Goal: Task Accomplishment & Management: Use online tool/utility

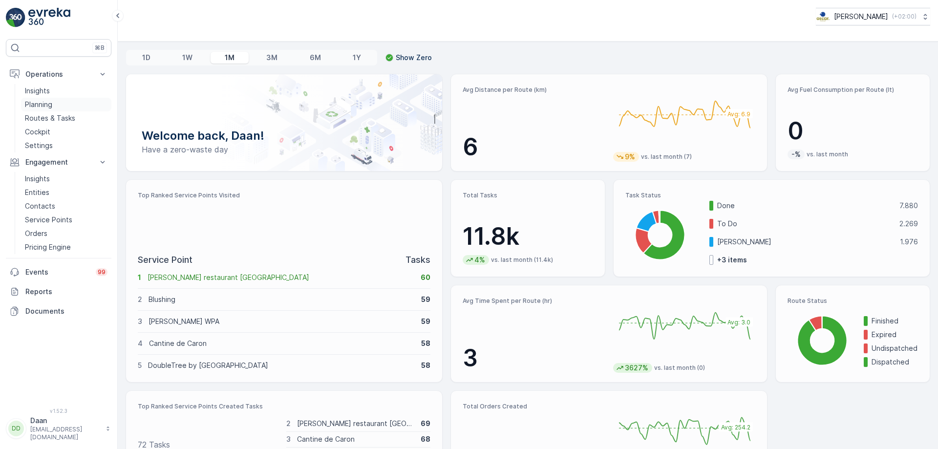
drag, startPoint x: 62, startPoint y: 118, endPoint x: 53, endPoint y: 105, distance: 16.0
click at [62, 118] on p "Routes & Tasks" at bounding box center [50, 118] width 50 height 10
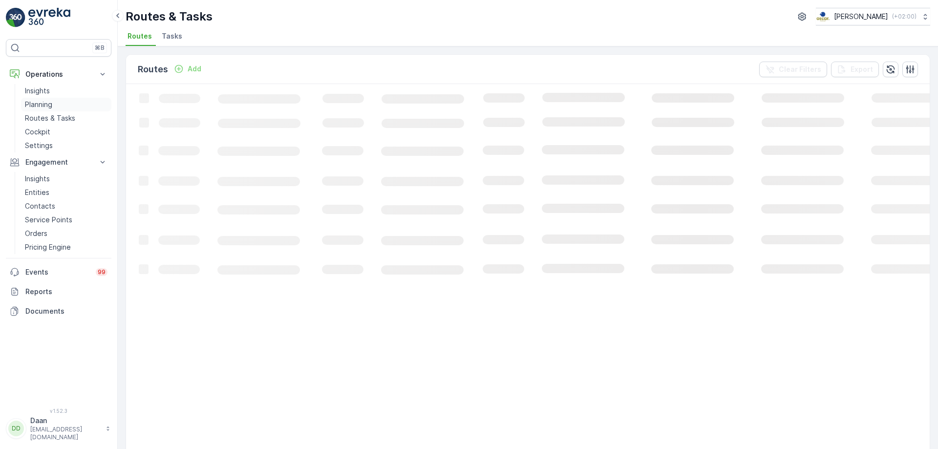
click at [46, 104] on p "Planning" at bounding box center [38, 105] width 27 height 10
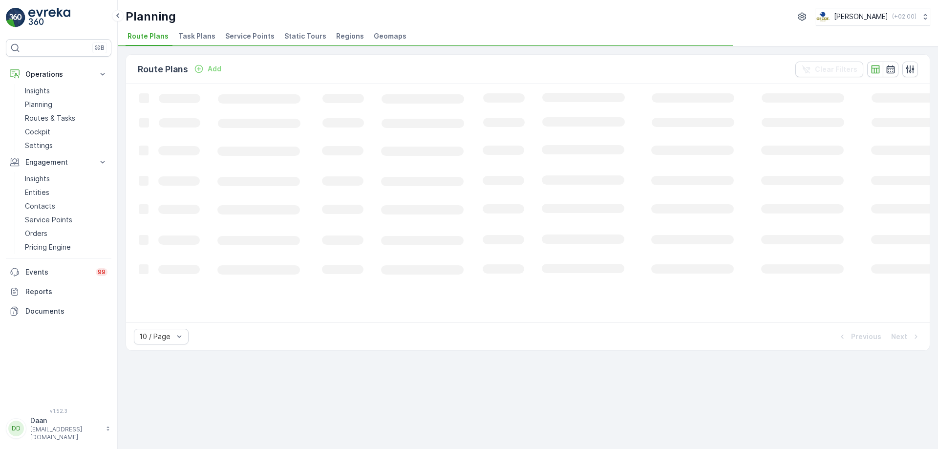
click at [185, 41] on li "Task Plans" at bounding box center [197, 37] width 43 height 17
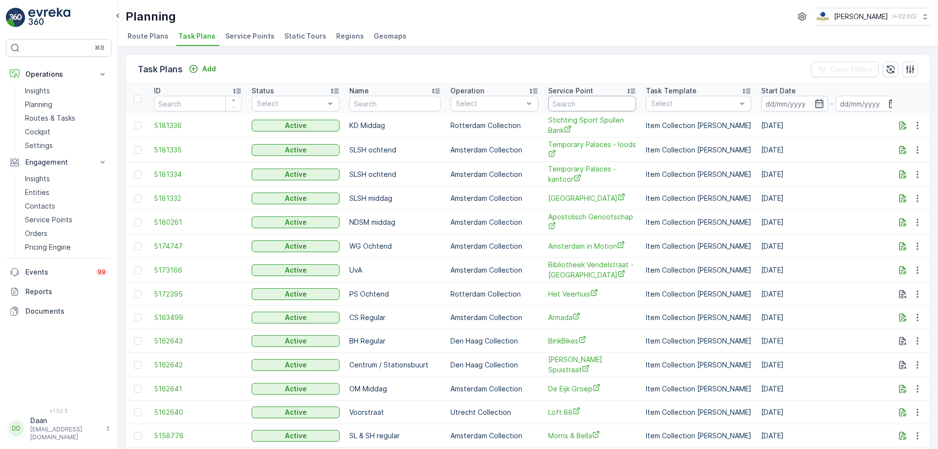
click at [572, 101] on input "text" at bounding box center [592, 104] width 88 height 16
paste input "Gemeente Utrecht - Stadskantoor koffiedik"
type input "Gemeente Utrecht - Stadskantoor koffiedik"
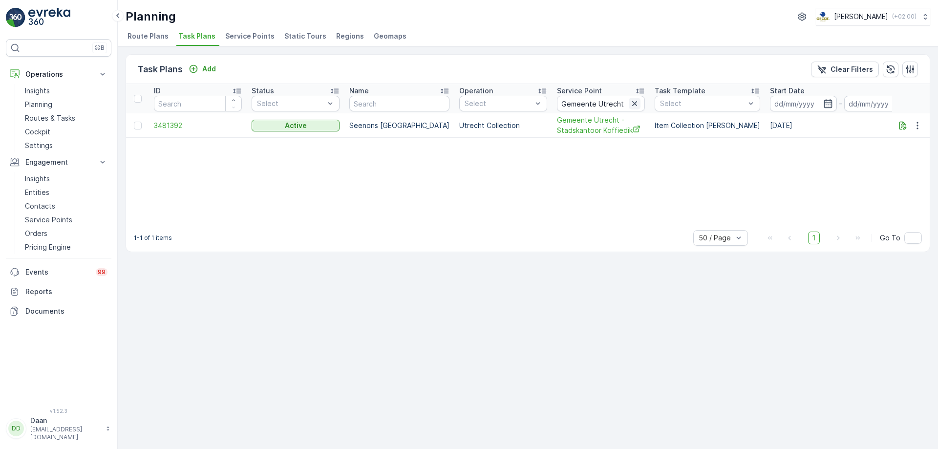
click at [630, 106] on icon "button" at bounding box center [635, 104] width 10 height 10
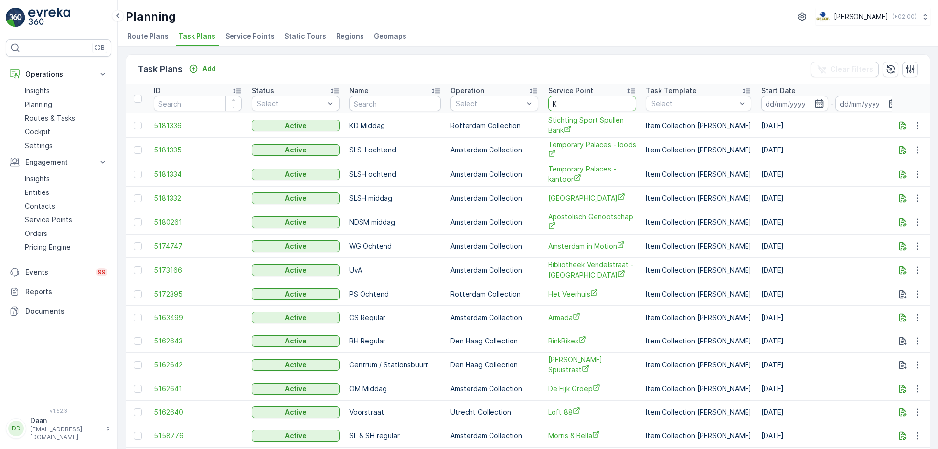
type input "KN"
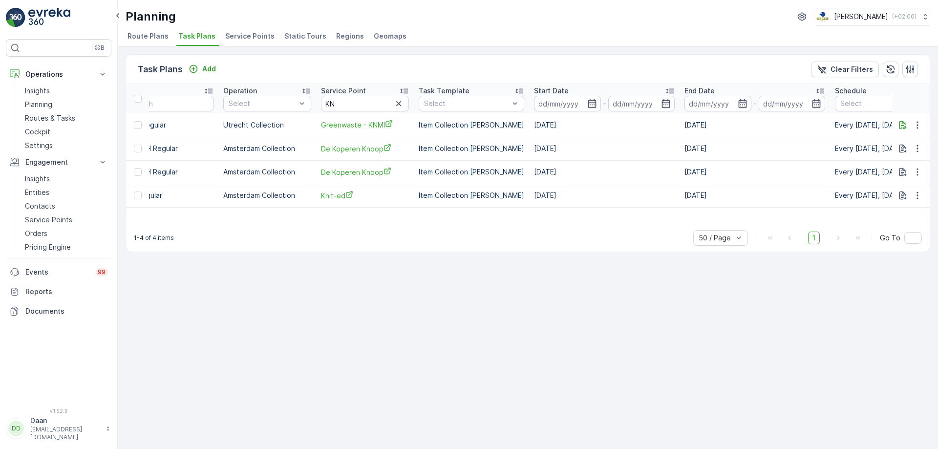
scroll to position [0, 169]
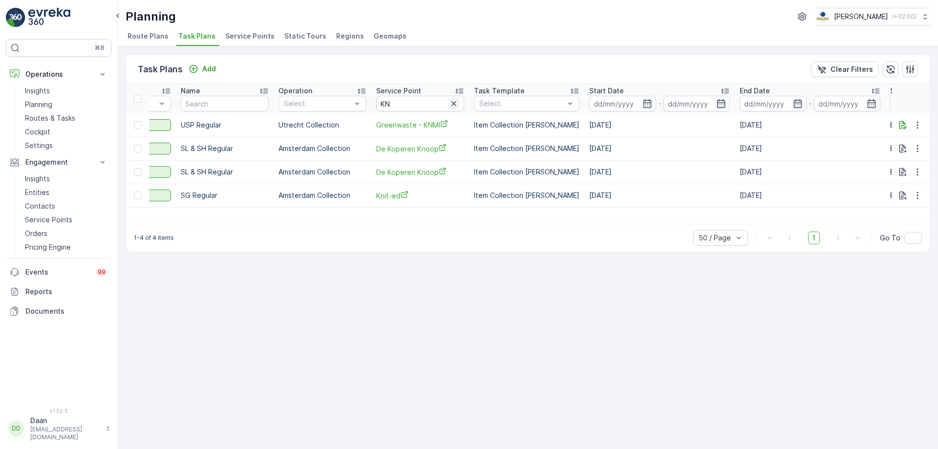
click at [455, 105] on icon "button" at bounding box center [454, 104] width 10 height 10
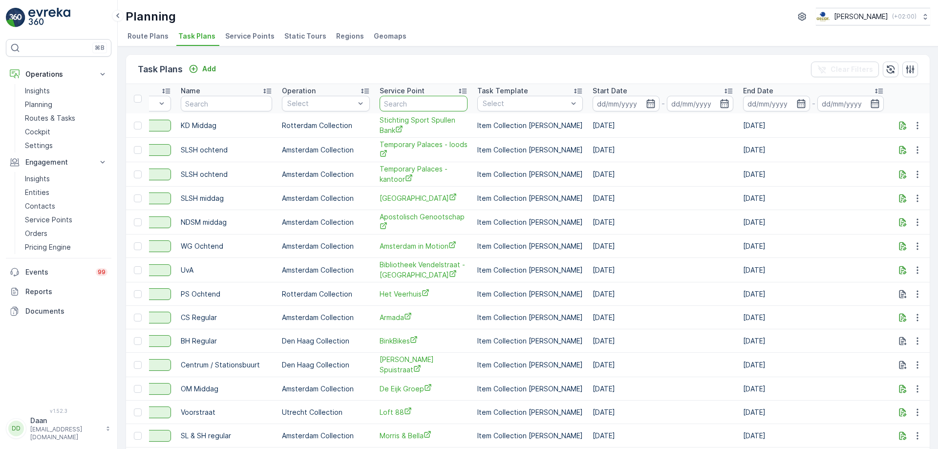
type input "Greenwaste - [DEMOGRAPHIC_DATA]"
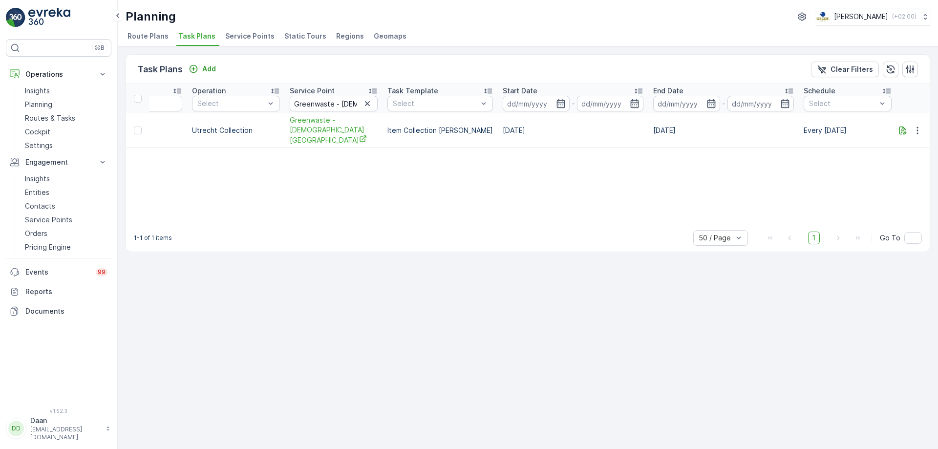
scroll to position [0, 448]
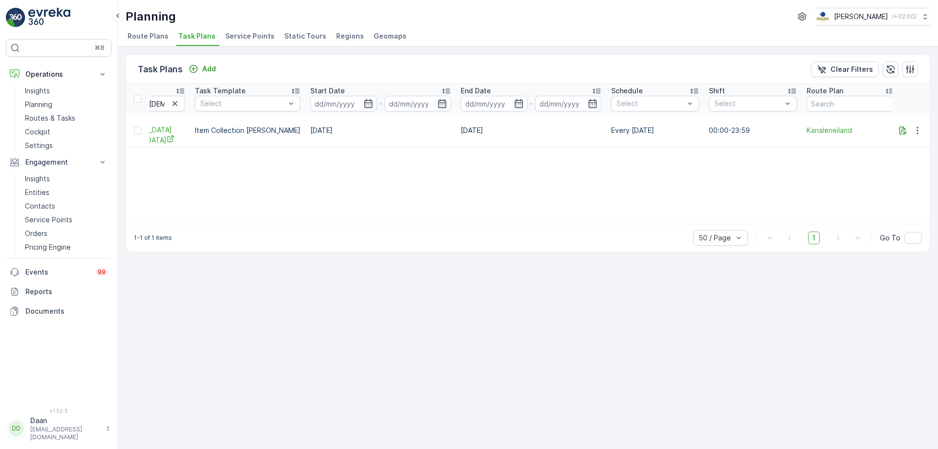
click at [421, 293] on div "Task Plans Add Clear Filters ID Status Select Name Operation Select Service Poi…" at bounding box center [528, 247] width 821 height 403
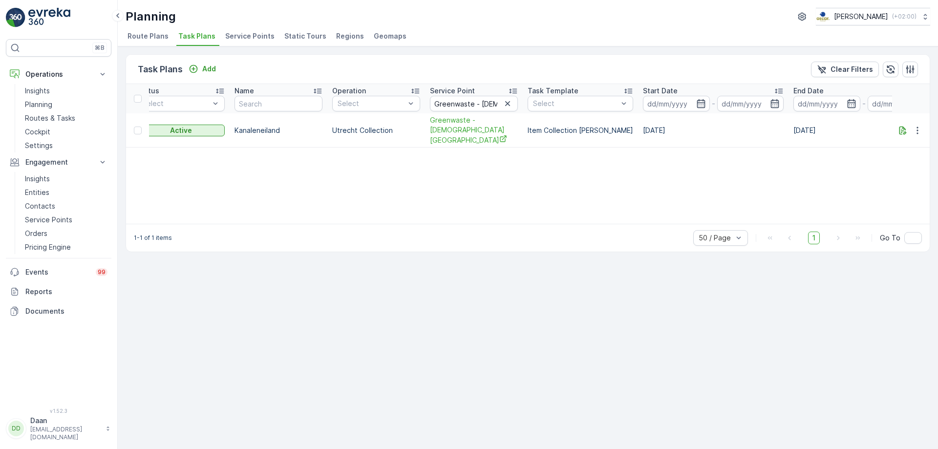
scroll to position [0, 0]
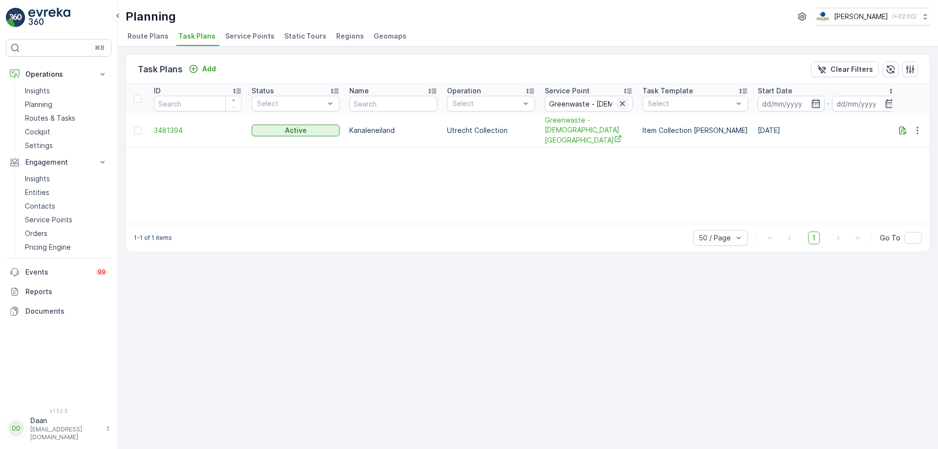
click at [626, 102] on icon "button" at bounding box center [623, 104] width 10 height 10
click at [609, 106] on input "text" at bounding box center [589, 104] width 88 height 16
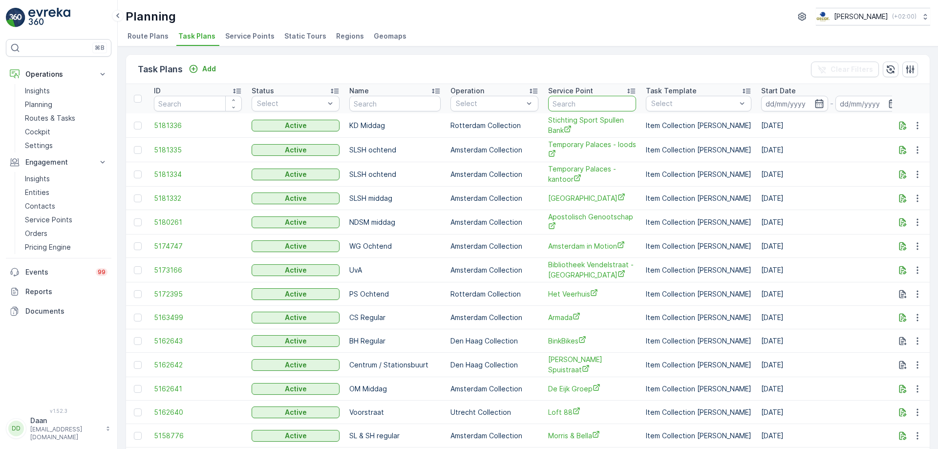
click at [610, 106] on input "text" at bounding box center [592, 104] width 88 height 16
type input "Gys"
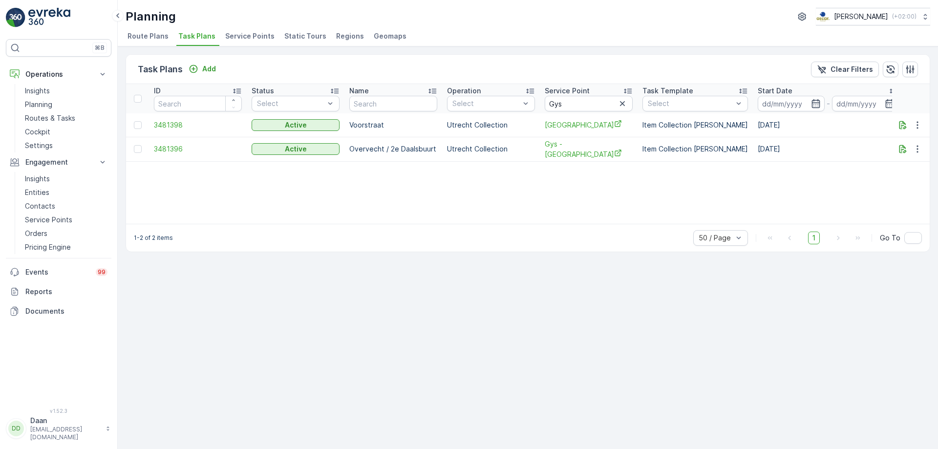
click at [616, 99] on input "Gys" at bounding box center [589, 104] width 88 height 16
click at [623, 106] on icon "button" at bounding box center [623, 104] width 10 height 10
click at [604, 106] on input "text" at bounding box center [589, 104] width 88 height 16
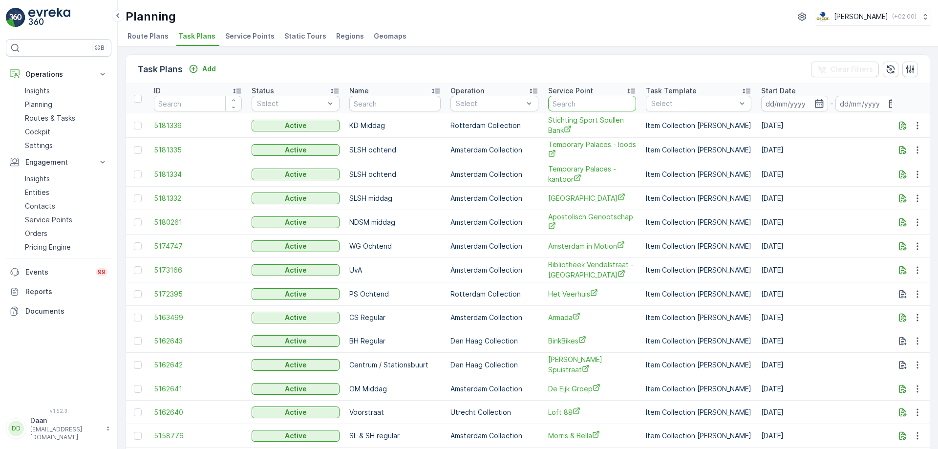
click at [604, 103] on input "text" at bounding box center [592, 104] width 88 height 16
type input "Het Muzieklokaal"
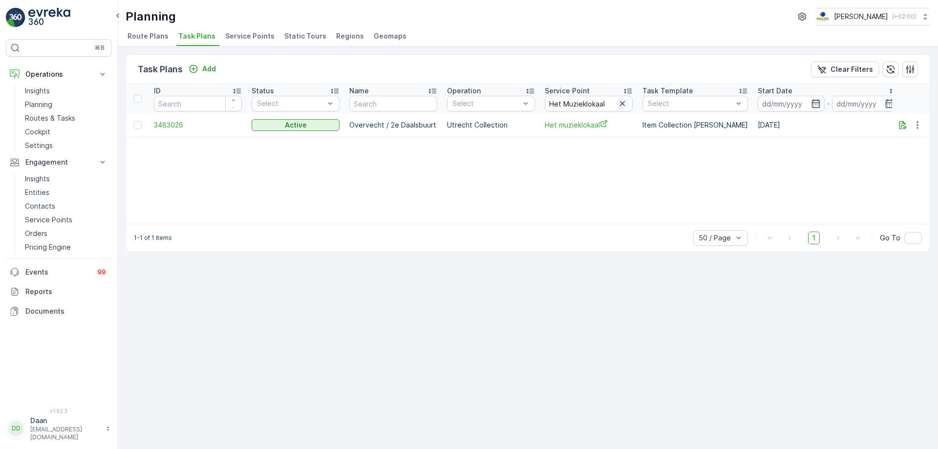
click at [626, 104] on icon "button" at bounding box center [623, 104] width 10 height 10
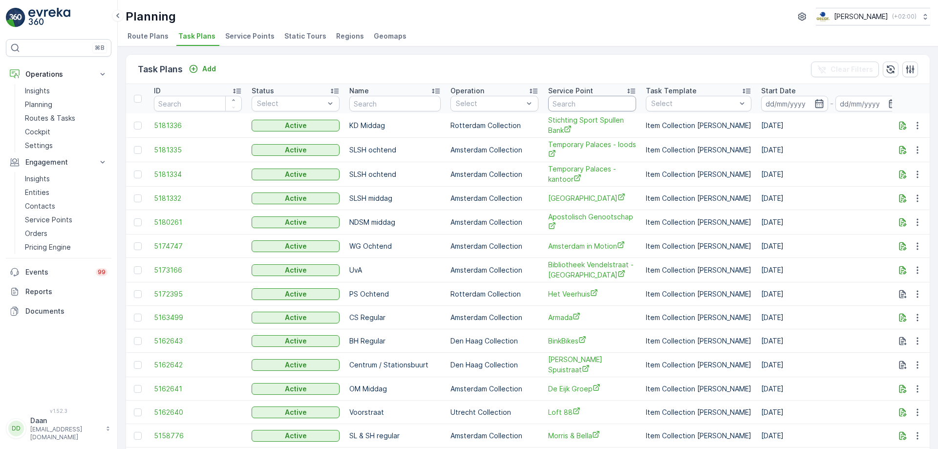
click at [586, 107] on input "text" at bounding box center [592, 104] width 88 height 16
type input "JDE"
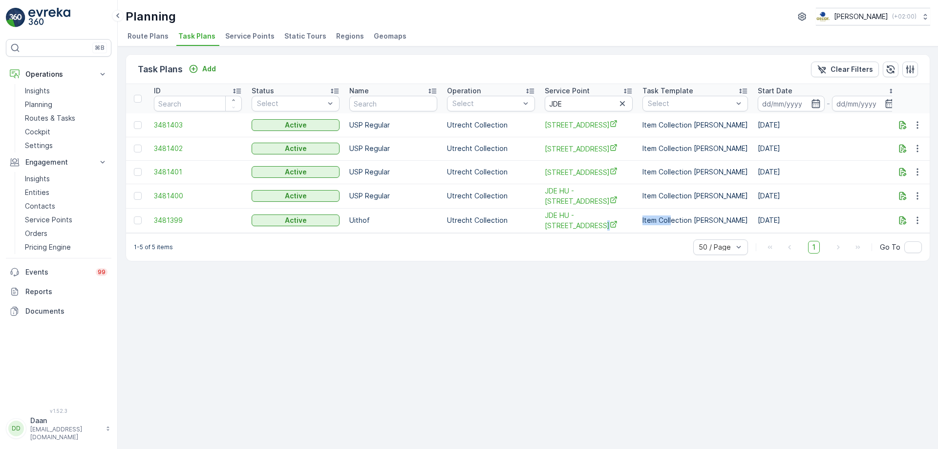
drag, startPoint x: 565, startPoint y: 233, endPoint x: 671, endPoint y: 225, distance: 105.4
click at [671, 225] on tr "3481399 Active Uithof Utrecht Collection JDE HU - [STREET_ADDRESS] Item Collect…" at bounding box center [756, 220] width 1260 height 24
click at [565, 313] on div "Task Plans Add Clear Filters ID Status Select Name Operation Select Service Poi…" at bounding box center [528, 247] width 821 height 403
click at [618, 105] on button "button" at bounding box center [623, 104] width 12 height 12
click at [612, 105] on input "text" at bounding box center [589, 104] width 88 height 16
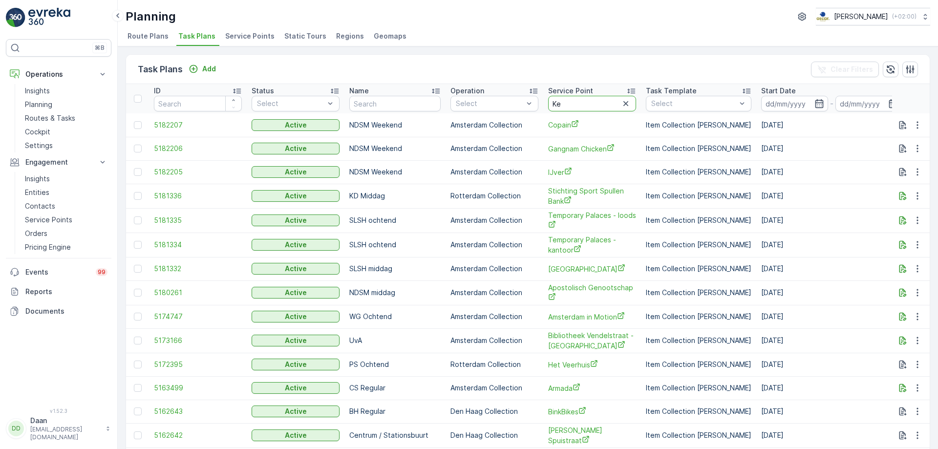
type input "Kee"
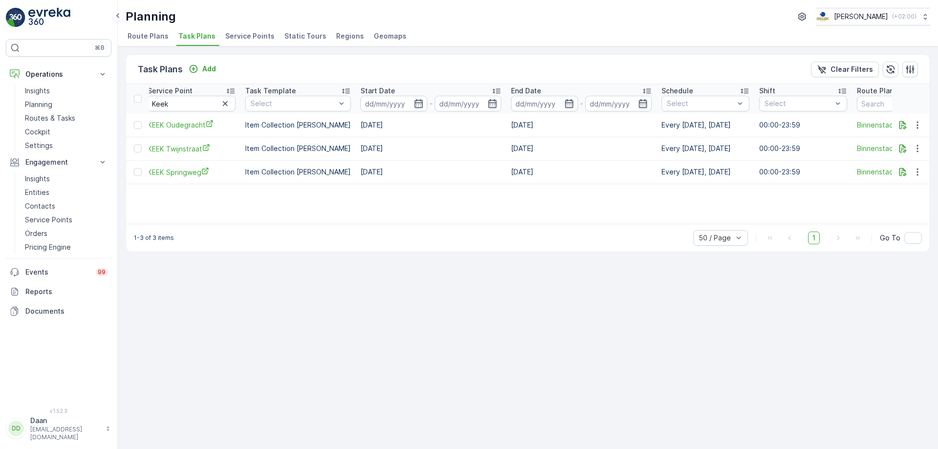
scroll to position [0, 132]
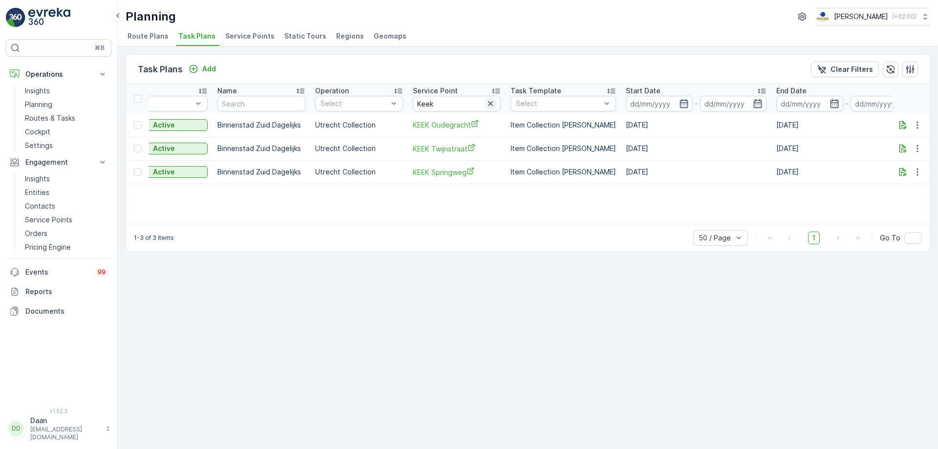
click at [488, 104] on icon "button" at bounding box center [491, 104] width 10 height 10
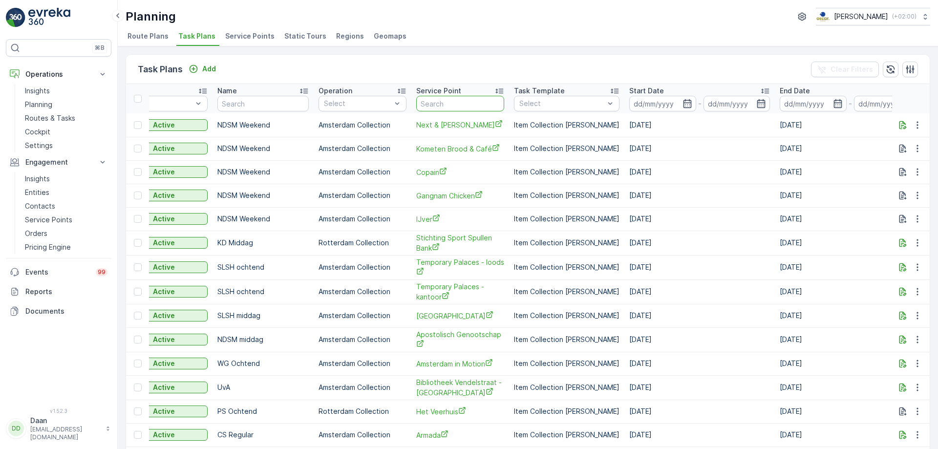
type input "Landhuis in de Stad"
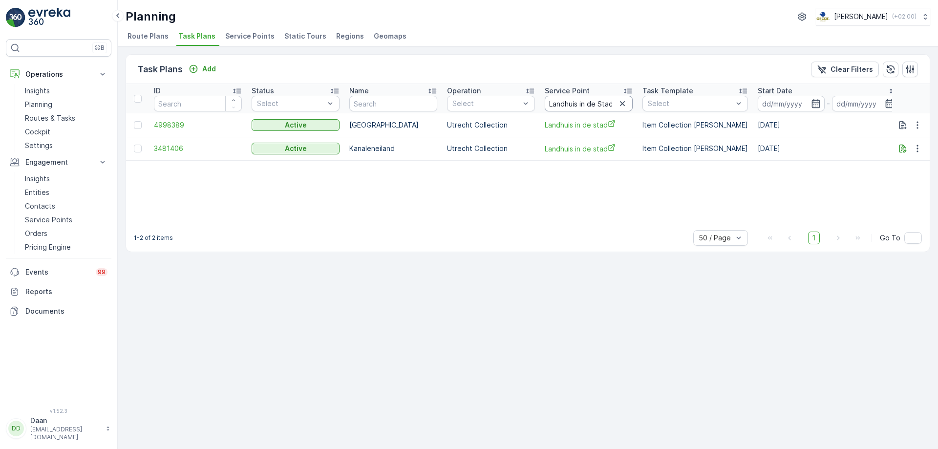
click at [630, 103] on input "Landhuis in de Stad" at bounding box center [589, 104] width 88 height 16
click at [622, 108] on icon "button" at bounding box center [623, 104] width 10 height 10
click at [609, 109] on input "text" at bounding box center [589, 104] width 88 height 16
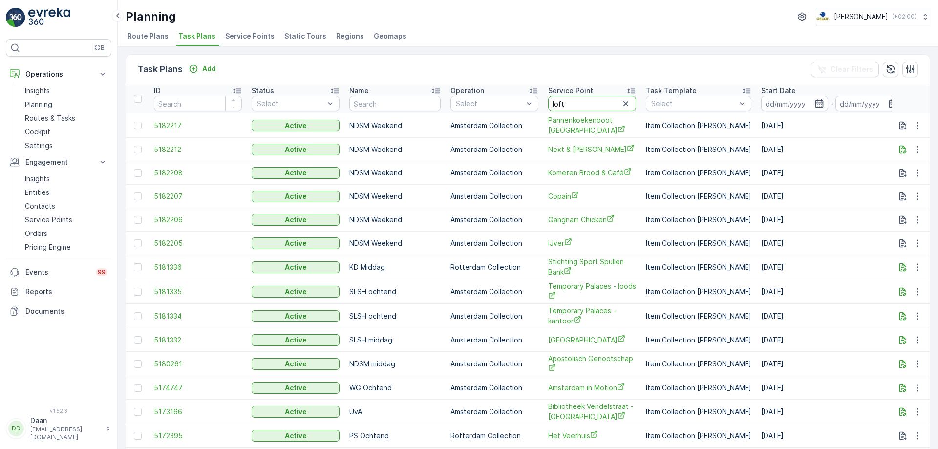
type input "loftn"
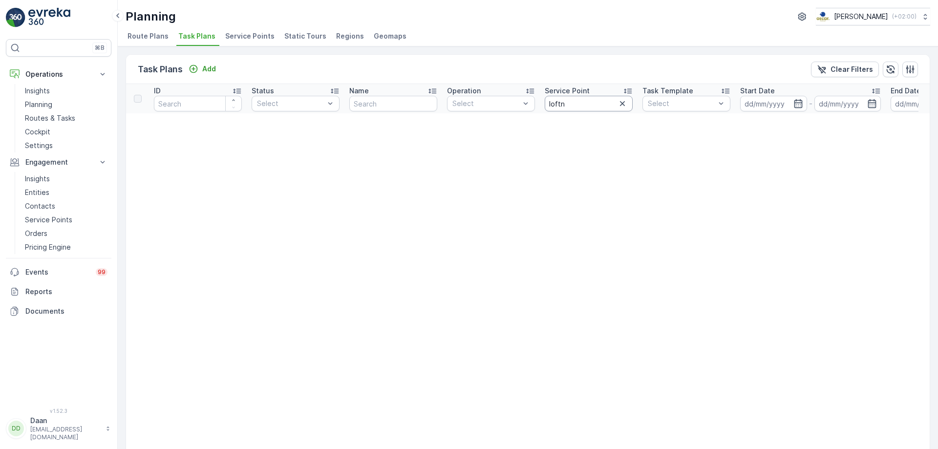
click at [588, 105] on input "loftn" at bounding box center [589, 104] width 88 height 16
type input "loft"
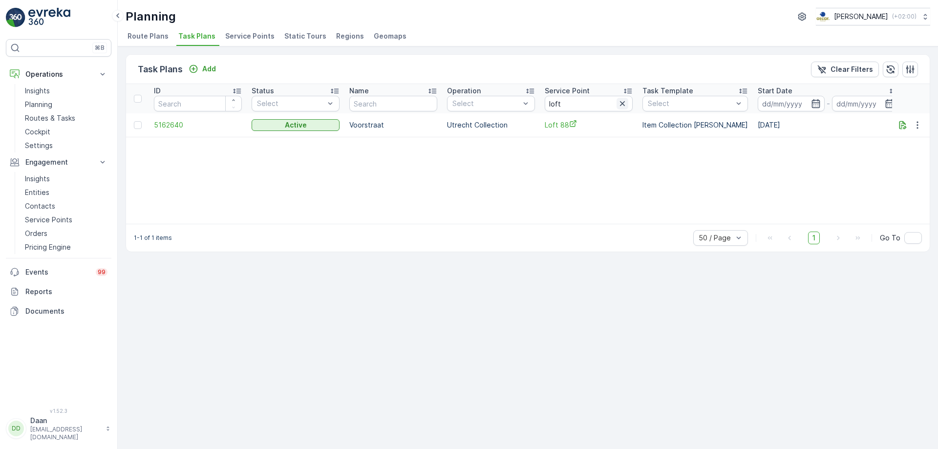
click at [621, 101] on icon "button" at bounding box center [623, 104] width 10 height 10
click at [612, 105] on input "text" at bounding box center [589, 104] width 88 height 16
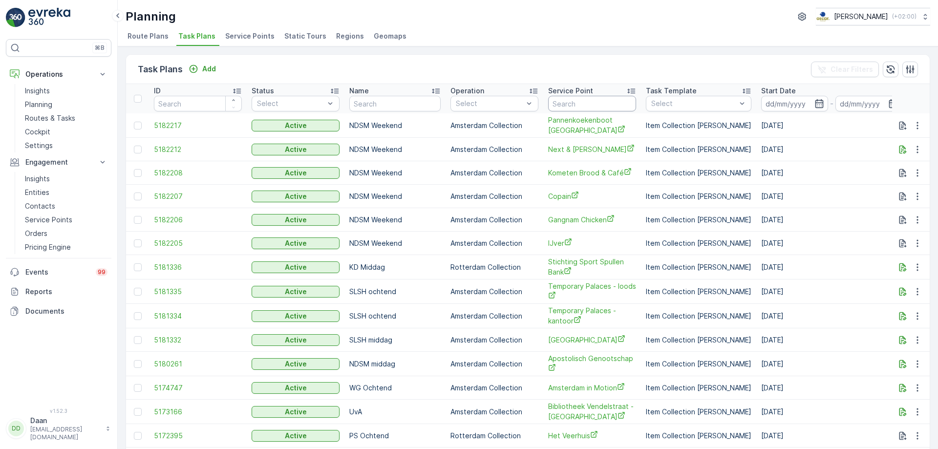
click at [612, 105] on input "text" at bounding box center [592, 104] width 88 height 16
paste input "L'Amande"
type input "L'Amande"
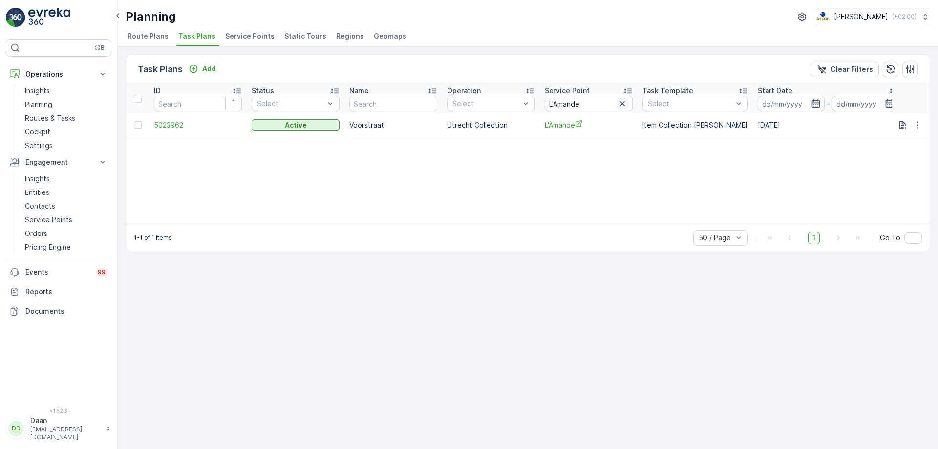
click at [625, 99] on icon "button" at bounding box center [623, 104] width 10 height 10
click at [602, 104] on input "text" at bounding box center [589, 104] width 88 height 16
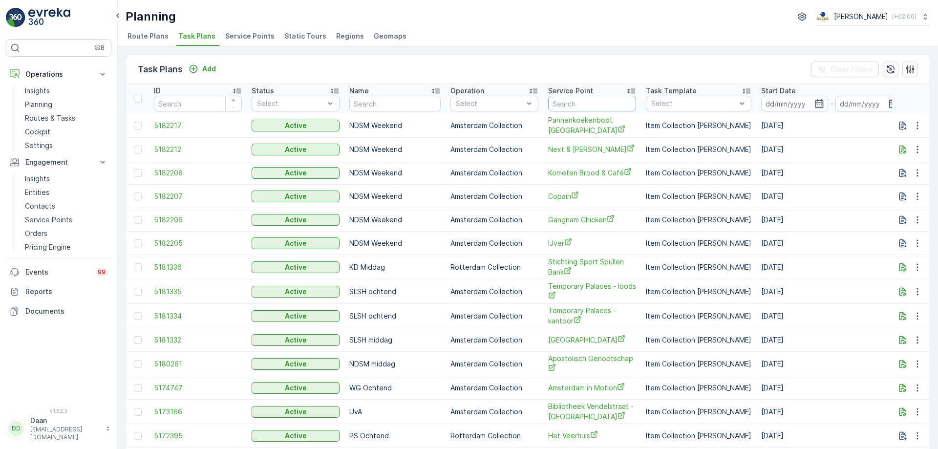
click at [602, 104] on input "text" at bounding box center [592, 104] width 88 height 16
type input "maas"
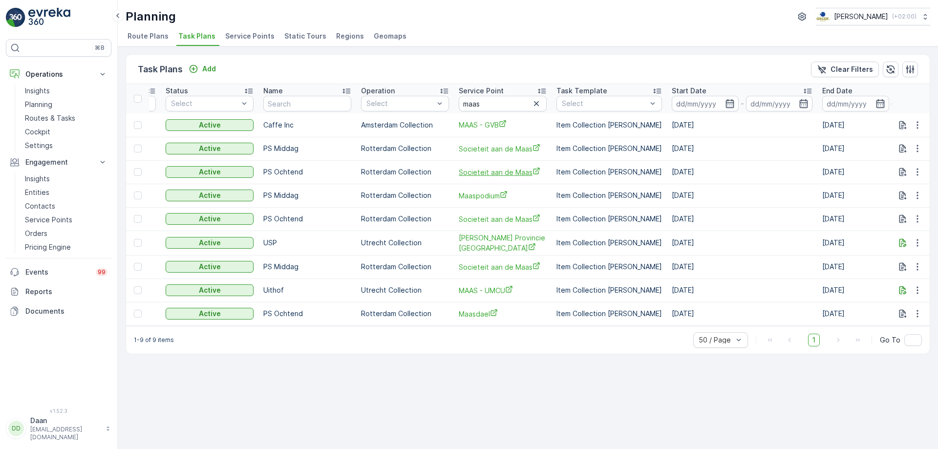
scroll to position [0, 88]
click at [533, 110] on input "maas" at bounding box center [501, 104] width 88 height 16
click at [533, 104] on icon "button" at bounding box center [535, 104] width 10 height 10
click at [520, 104] on input "text" at bounding box center [501, 104] width 88 height 16
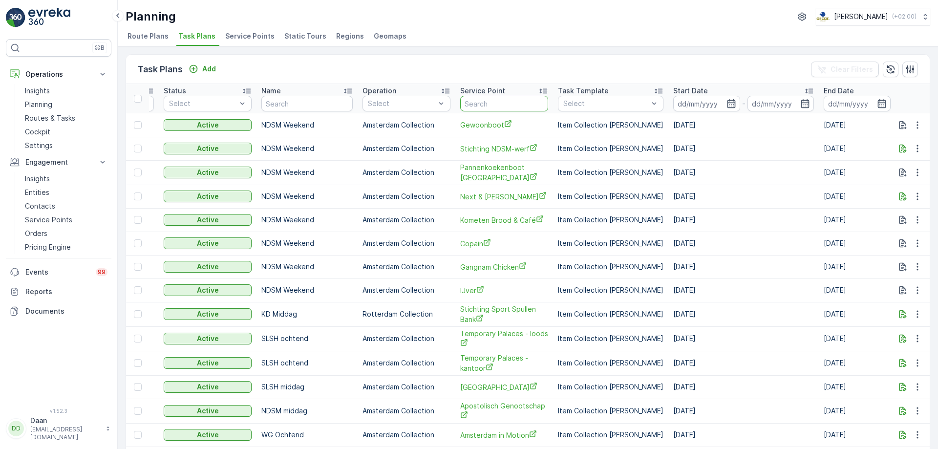
click at [492, 107] on input "text" at bounding box center [504, 104] width 88 height 16
type input "muggen"
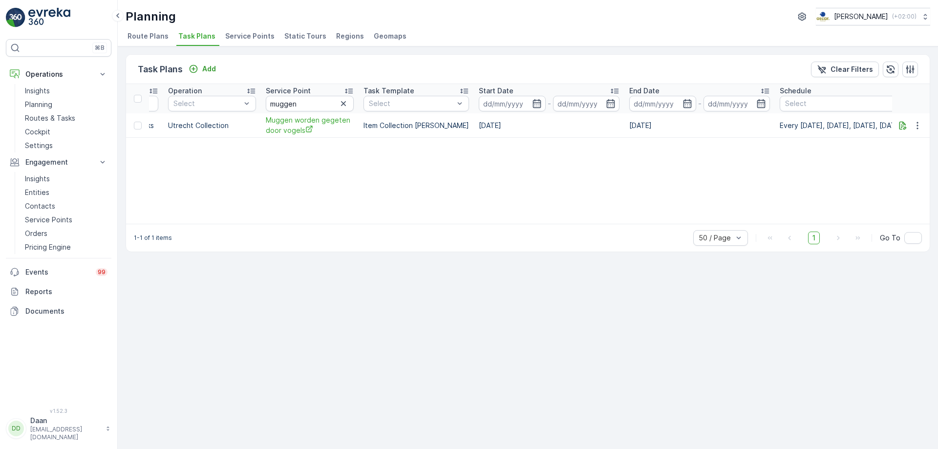
scroll to position [0, 280]
click at [342, 108] on icon "button" at bounding box center [343, 104] width 10 height 10
click at [342, 108] on input "text" at bounding box center [309, 104] width 88 height 16
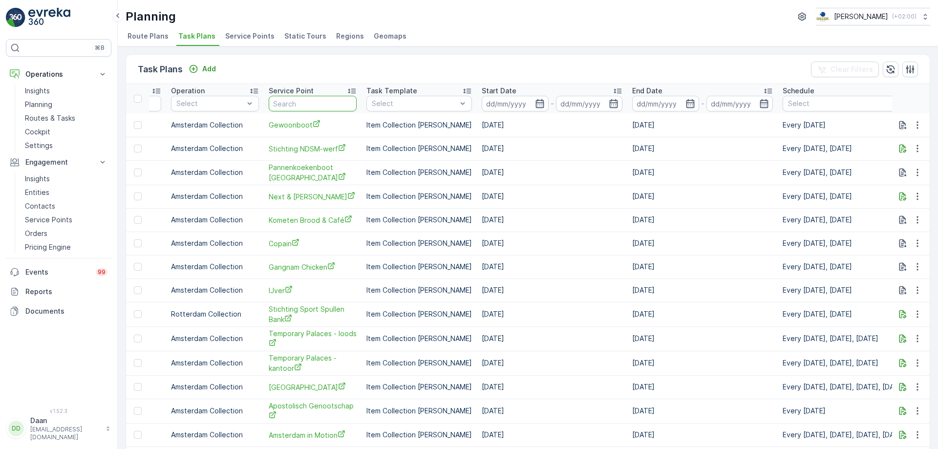
type input "Noordertuin"
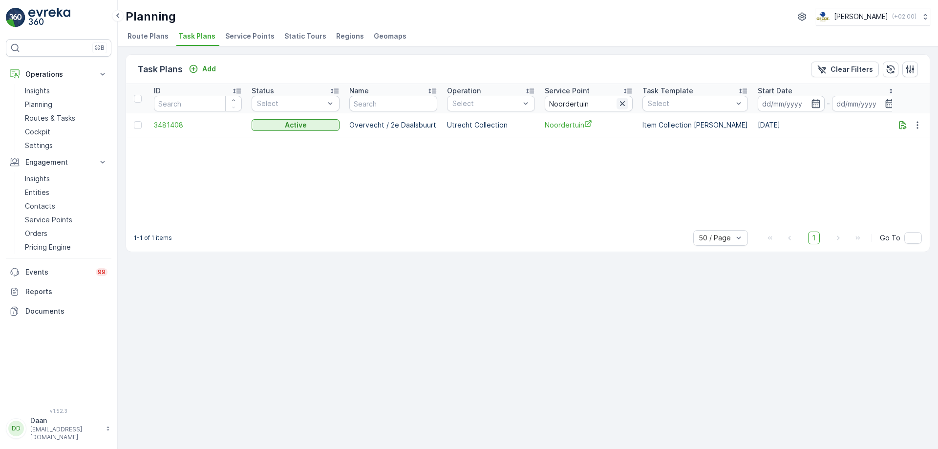
click at [622, 102] on icon "button" at bounding box center [623, 104] width 10 height 10
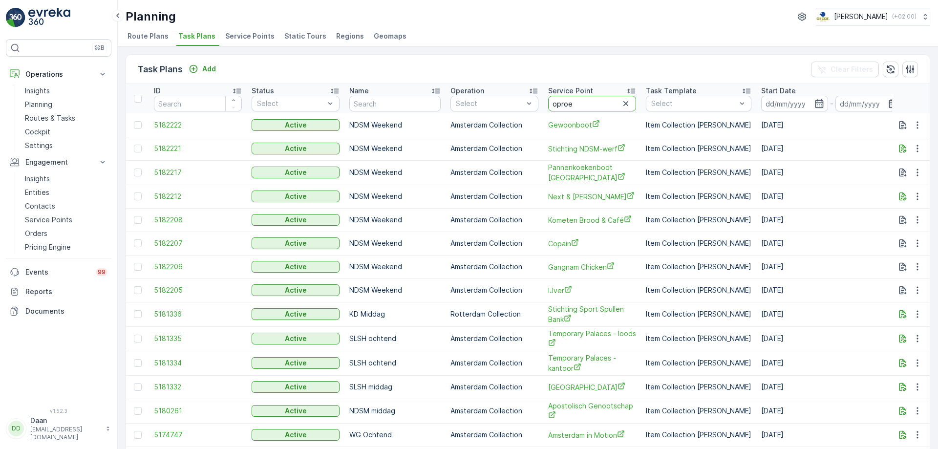
type input "oproer"
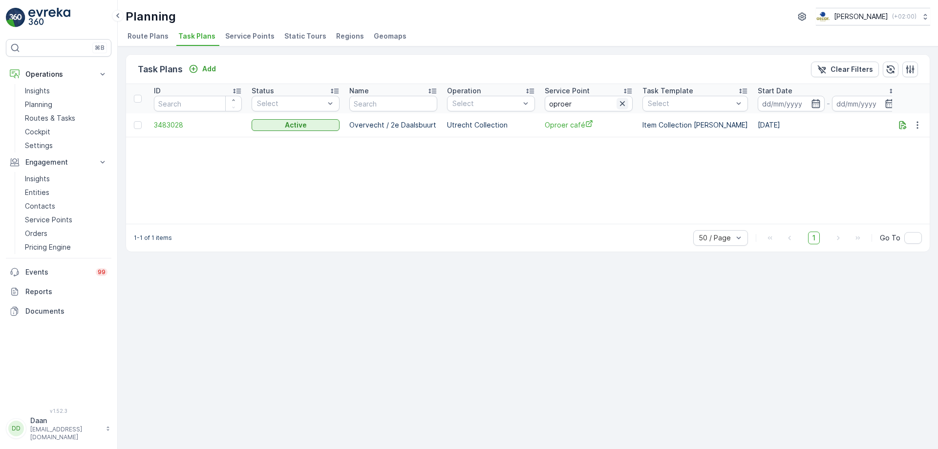
click at [625, 102] on icon "button" at bounding box center [622, 103] width 5 height 5
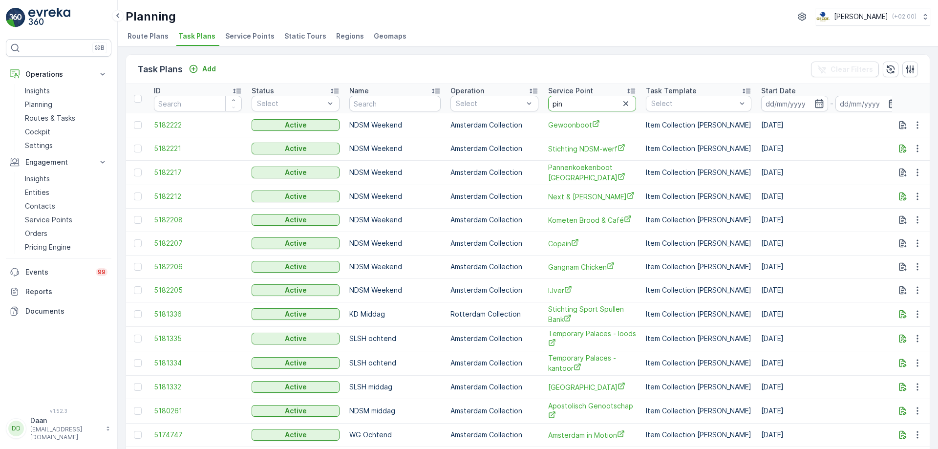
type input "ping"
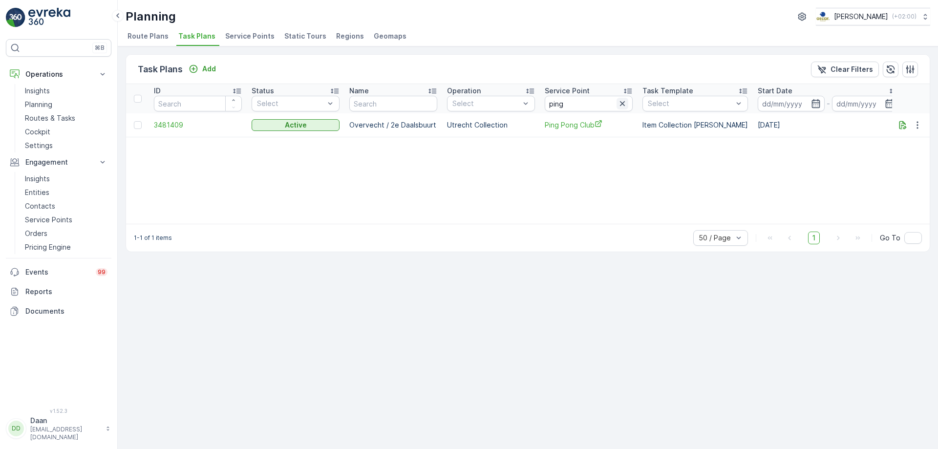
click at [625, 100] on icon "button" at bounding box center [623, 104] width 10 height 10
click at [621, 105] on input "text" at bounding box center [589, 104] width 88 height 16
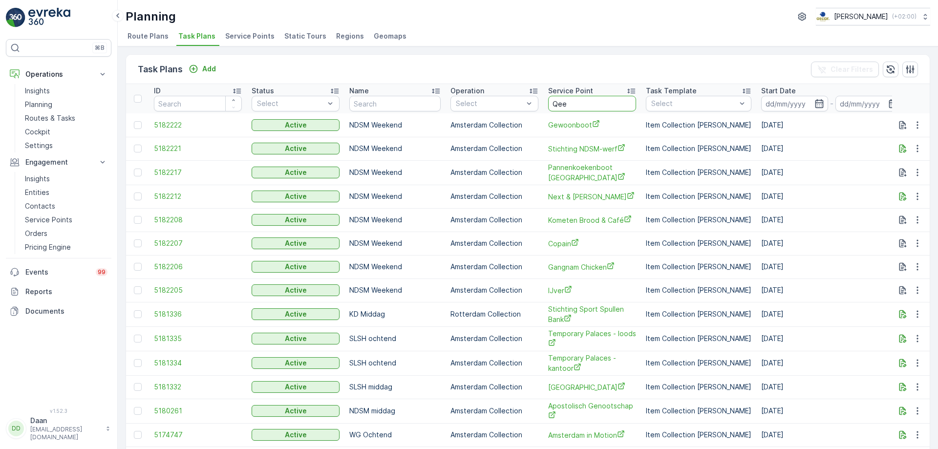
type input "Qeet"
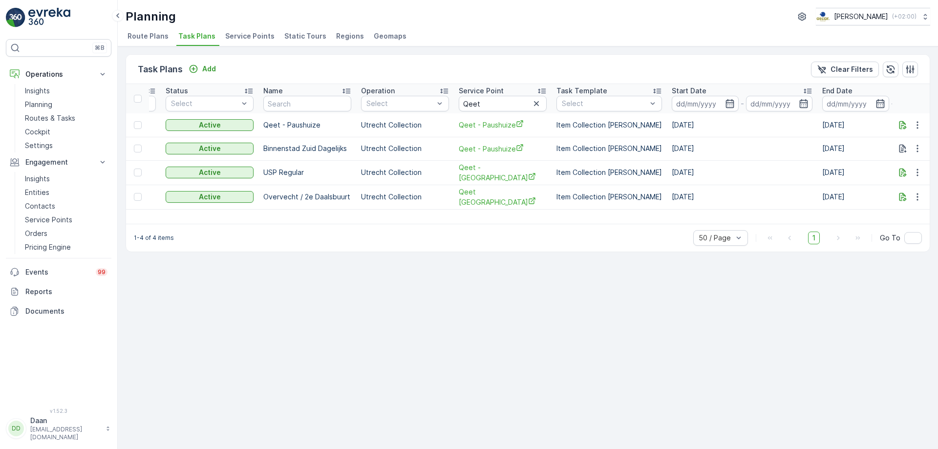
scroll to position [0, 101]
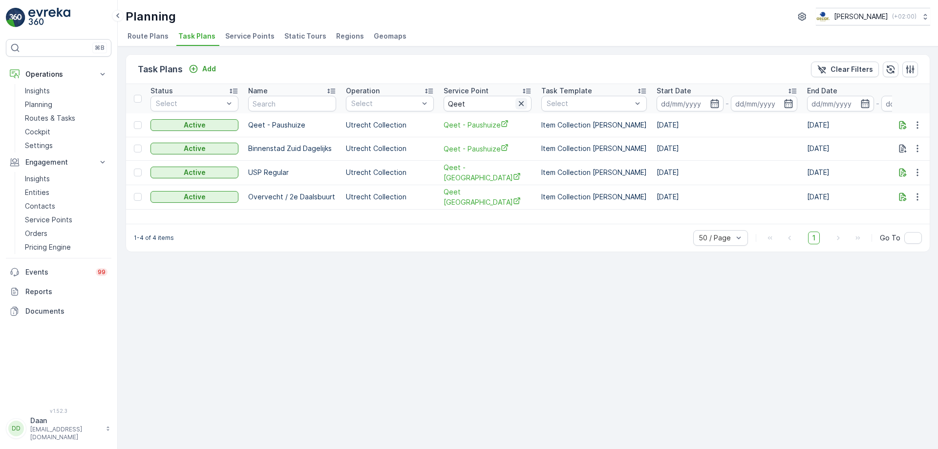
click at [522, 103] on icon "button" at bounding box center [521, 103] width 5 height 5
click at [515, 109] on input "text" at bounding box center [488, 104] width 88 height 16
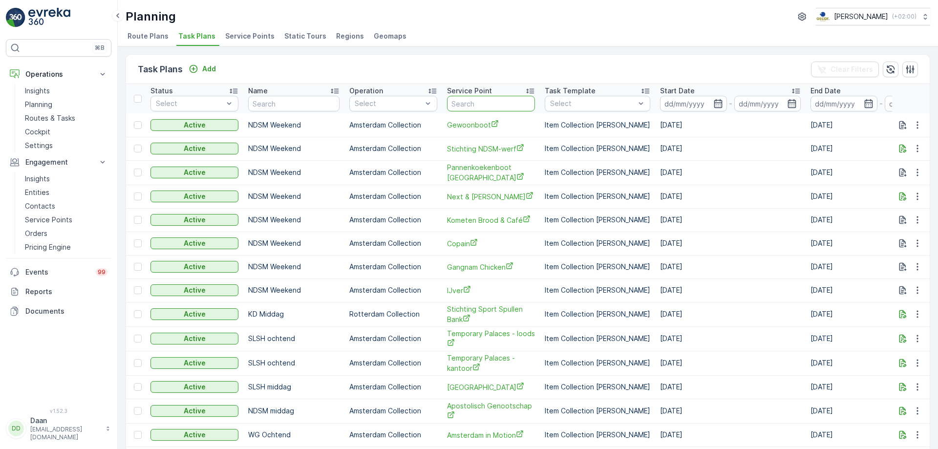
click at [486, 102] on input "text" at bounding box center [491, 104] width 88 height 16
type input "Restaurant de Markt"
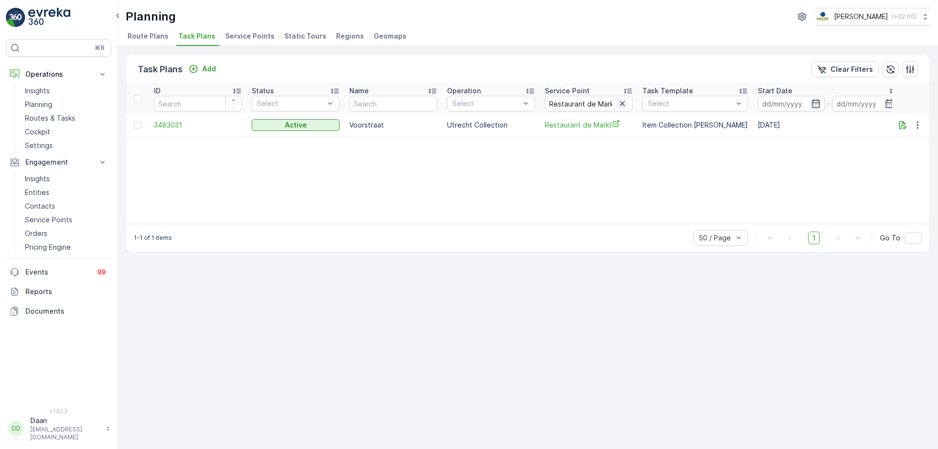
click at [620, 103] on icon "button" at bounding box center [623, 104] width 10 height 10
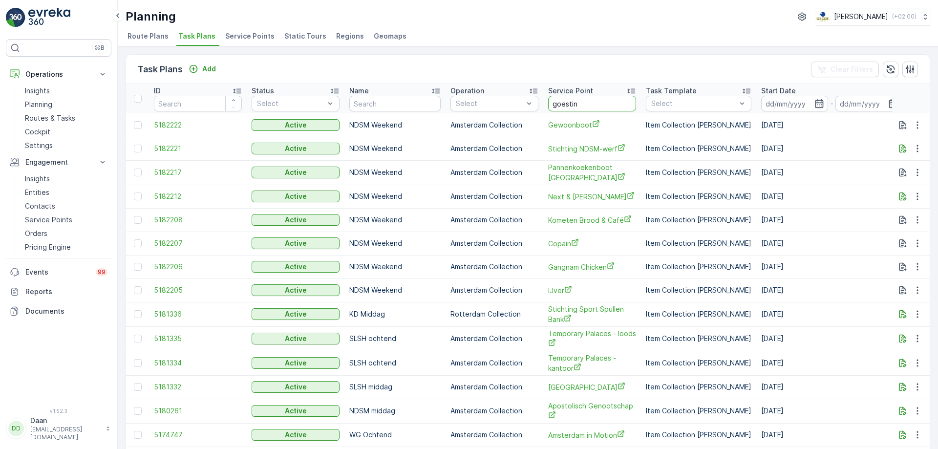
type input "goesting"
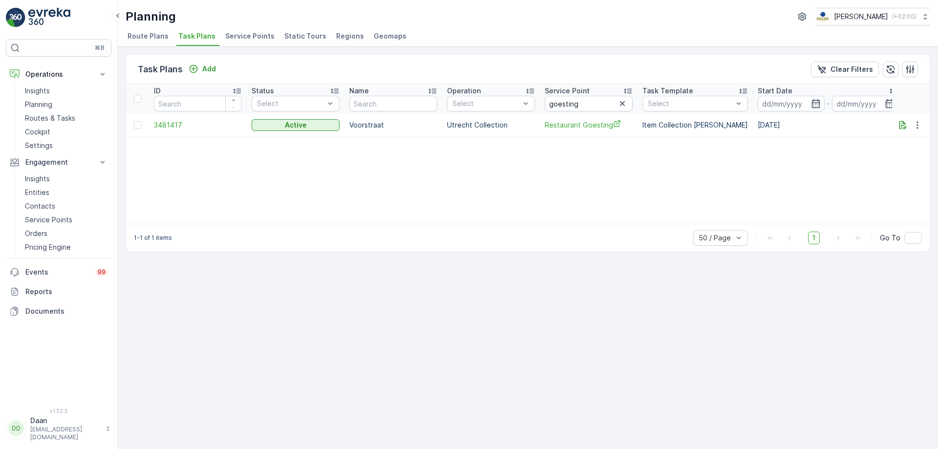
drag, startPoint x: 624, startPoint y: 104, endPoint x: 617, endPoint y: 111, distance: 9.3
click at [623, 105] on icon "button" at bounding box center [623, 104] width 10 height 10
click at [597, 108] on input "text" at bounding box center [589, 104] width 88 height 16
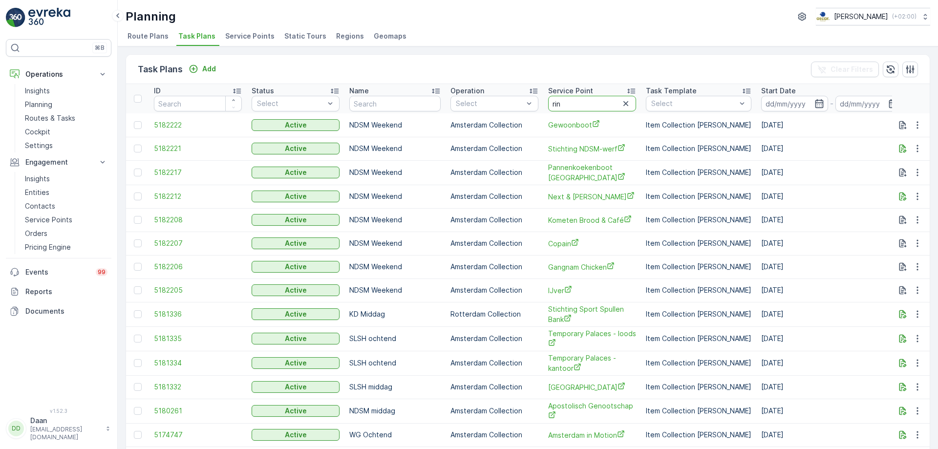
type input "rino"
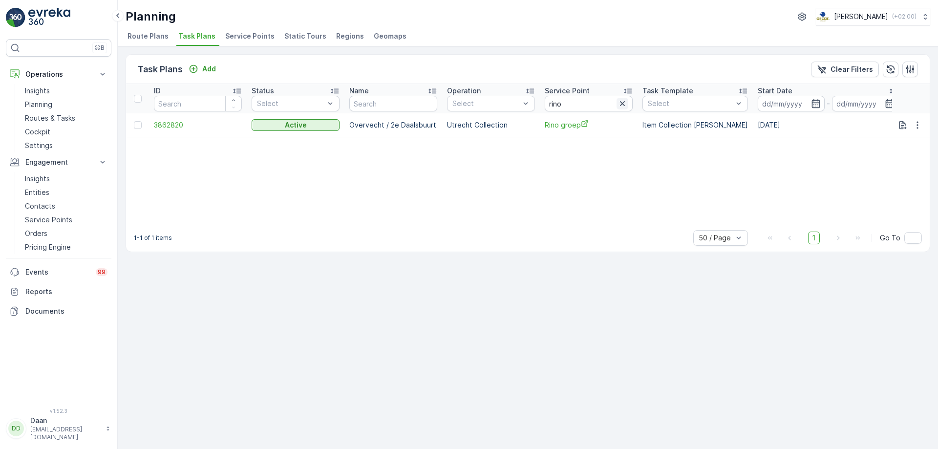
click at [622, 107] on icon "button" at bounding box center [623, 104] width 10 height 10
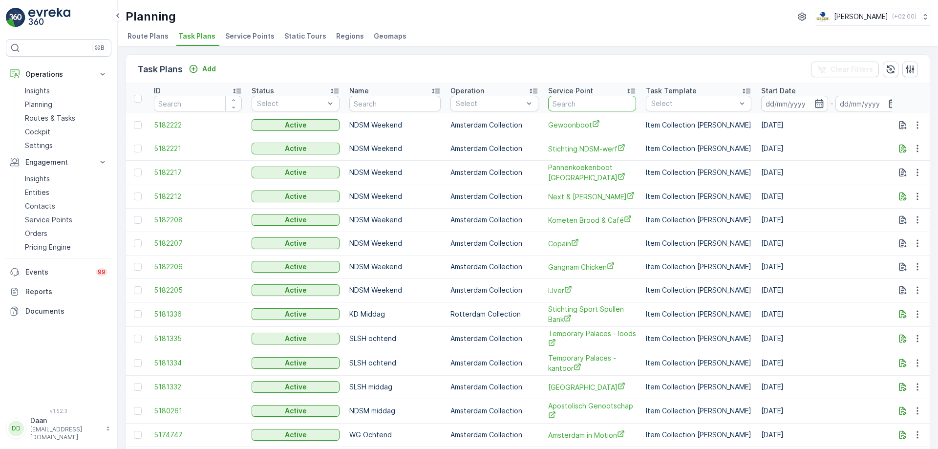
click at [608, 105] on input "text" at bounding box center [592, 104] width 88 height 16
type input "Soia"
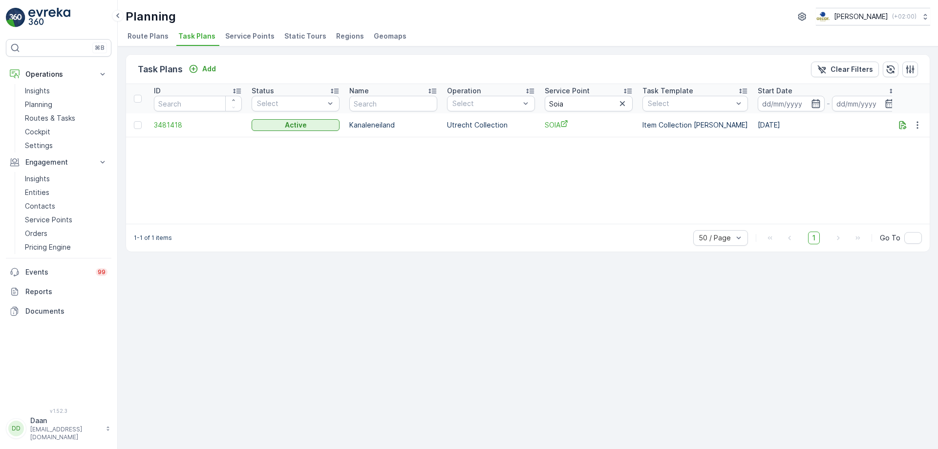
drag, startPoint x: 627, startPoint y: 105, endPoint x: 620, endPoint y: 107, distance: 7.0
click at [627, 105] on icon "button" at bounding box center [623, 104] width 10 height 10
click at [607, 108] on input "text" at bounding box center [589, 104] width 88 height 16
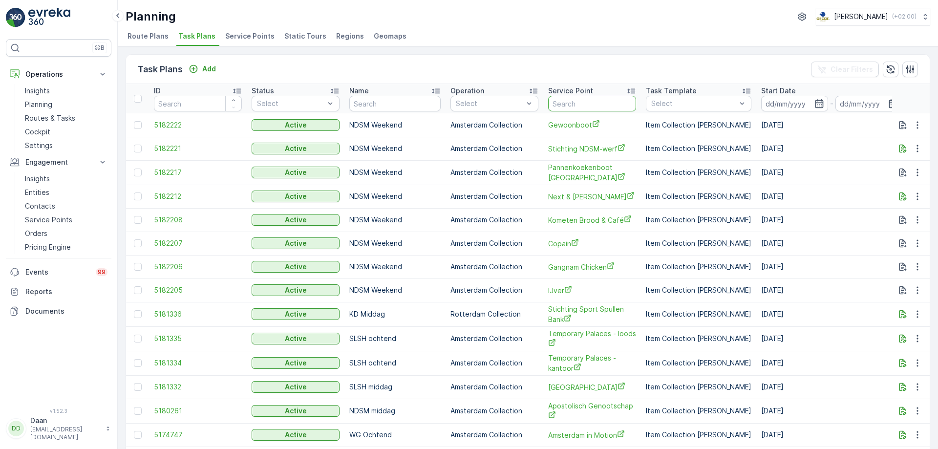
type input "SSH Student Housing"
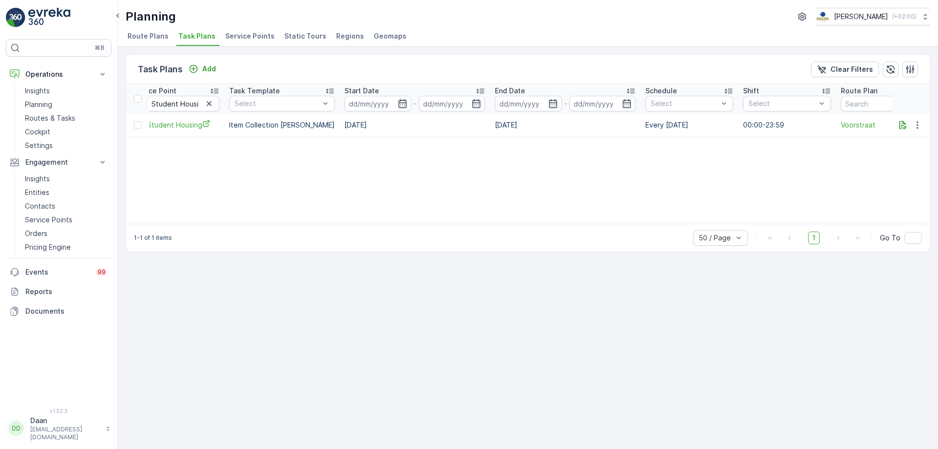
scroll to position [0, 448]
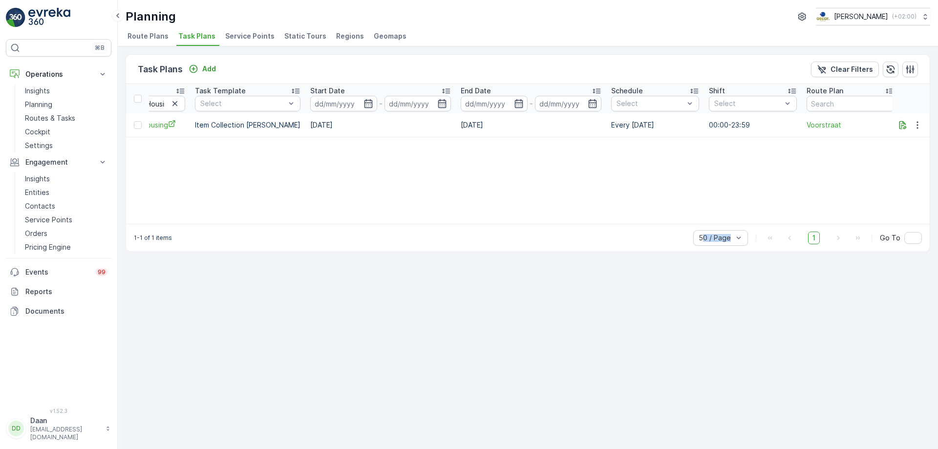
drag, startPoint x: 738, startPoint y: 226, endPoint x: 700, endPoint y: 228, distance: 37.2
click at [701, 229] on div "1-1 of 1 items 50 / Page 1 Go To" at bounding box center [528, 238] width 804 height 28
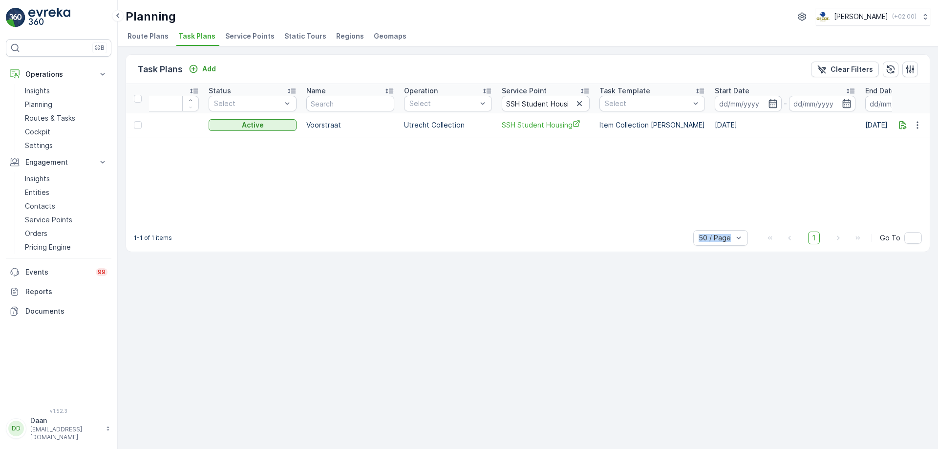
scroll to position [0, 0]
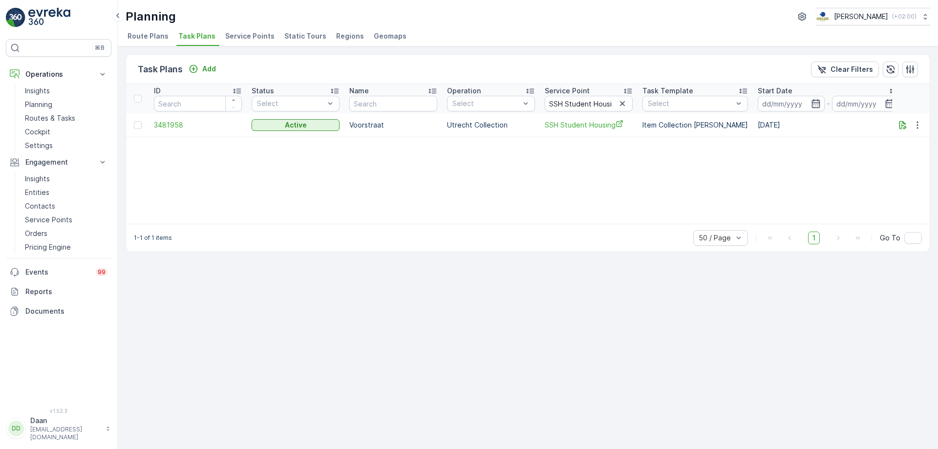
click at [718, 155] on div "ID Status Select Name Operation Select Service Point SSH Student Housing Task T…" at bounding box center [528, 154] width 804 height 140
click at [623, 103] on icon "button" at bounding box center [622, 103] width 5 height 5
click at [623, 103] on input "text" at bounding box center [589, 104] width 88 height 16
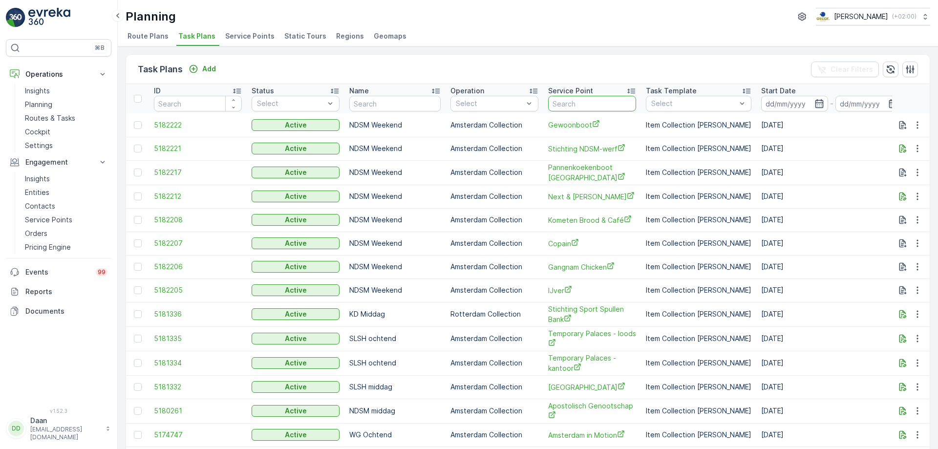
click at [605, 102] on input "text" at bounding box center [592, 104] width 88 height 16
type input "Stichting Vecht en Ijssel"
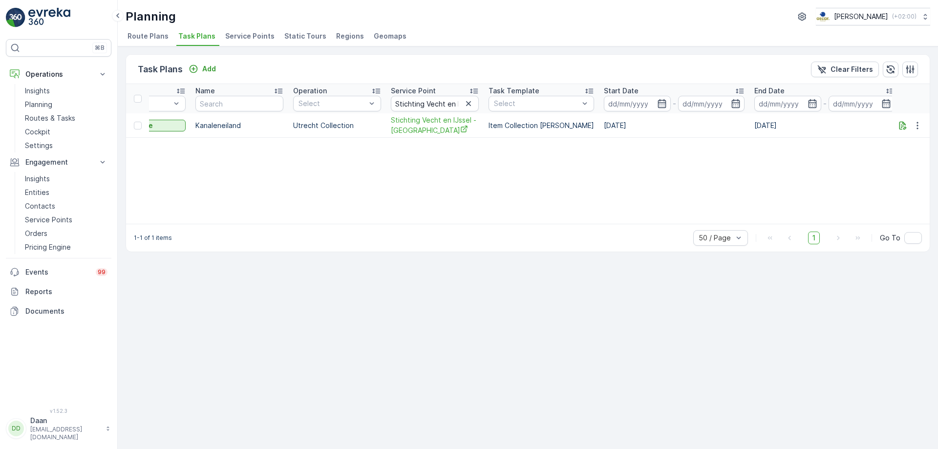
scroll to position [0, 448]
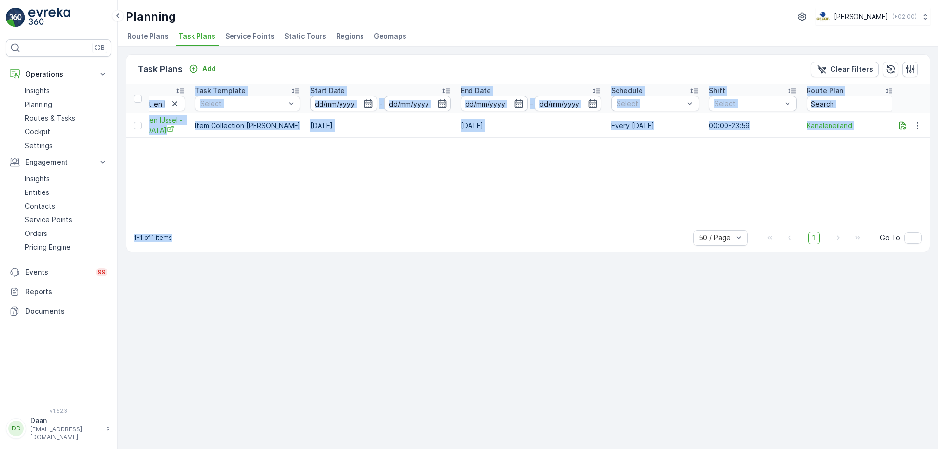
drag, startPoint x: 442, startPoint y: 224, endPoint x: 387, endPoint y: 218, distance: 55.6
click at [387, 218] on div "Task Plans Add Clear Filters ID Status Select Name Operation Select Service Poi…" at bounding box center [528, 153] width 805 height 198
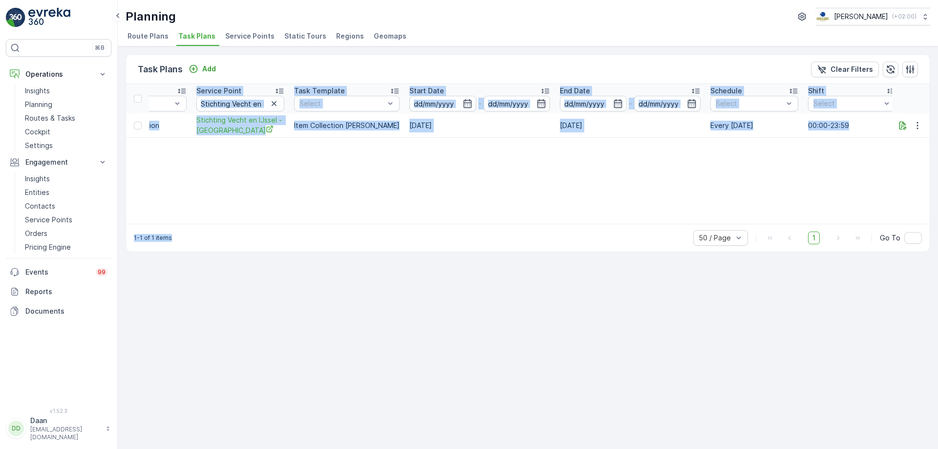
scroll to position [0, 319]
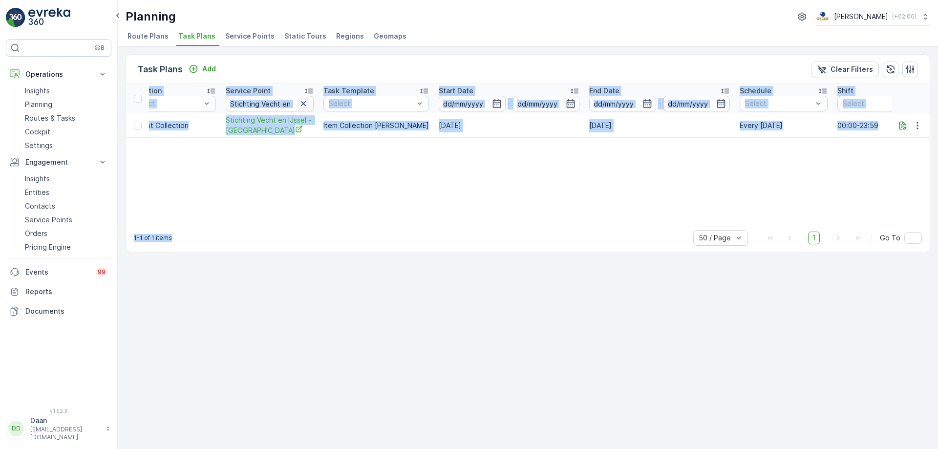
click at [304, 107] on icon "button" at bounding box center [304, 104] width 10 height 10
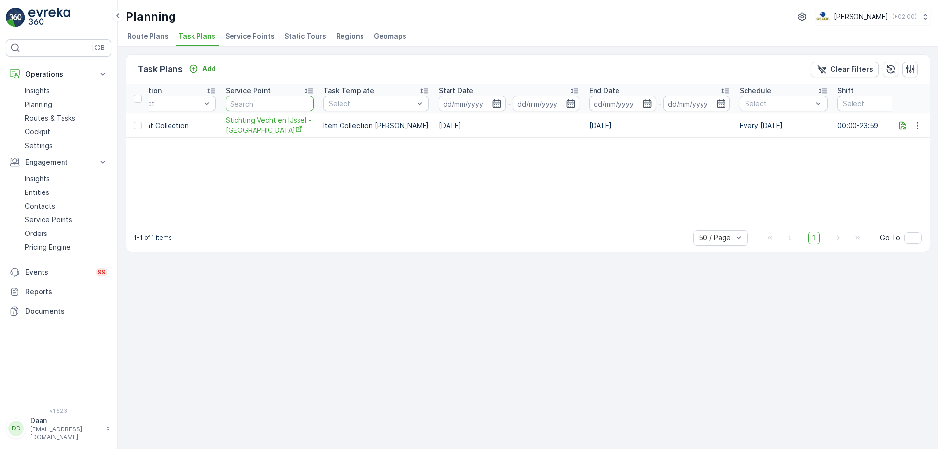
scroll to position [0, 0]
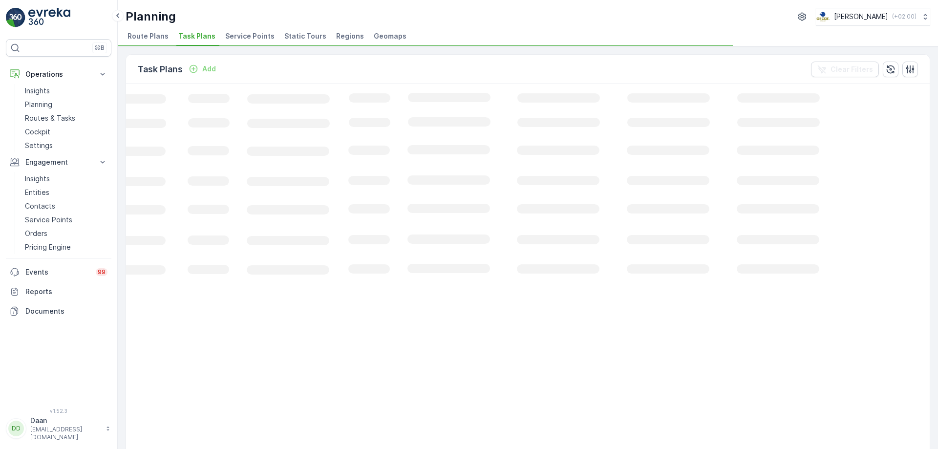
scroll to position [0, 137]
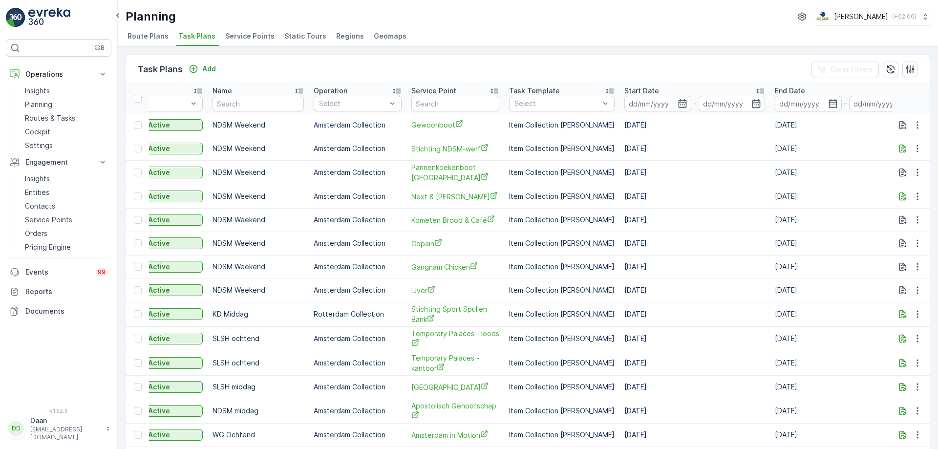
click at [435, 107] on input "text" at bounding box center [456, 104] width 88 height 16
paste input "Stichting Theater De Berenkuil"
type input "Stichting Theater De Berenkuil"
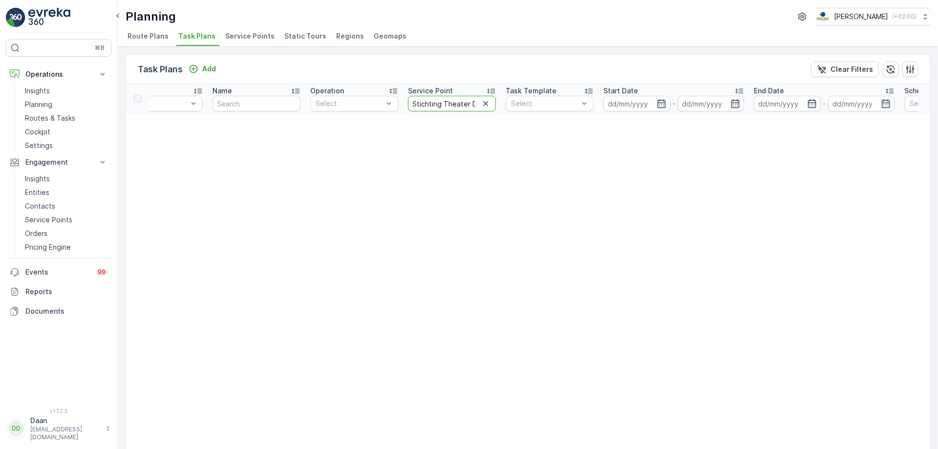
click at [458, 106] on input "Stichting Theater De Berenkuil" at bounding box center [452, 104] width 88 height 16
click at [441, 100] on input "Stichting Theater De Berenkuil" at bounding box center [452, 104] width 88 height 16
type input "Theater De Berenkuil"
click at [453, 105] on input "Theater De Berenkuil" at bounding box center [452, 104] width 88 height 16
click at [450, 106] on input "Theater De Berenkuil" at bounding box center [452, 104] width 88 height 16
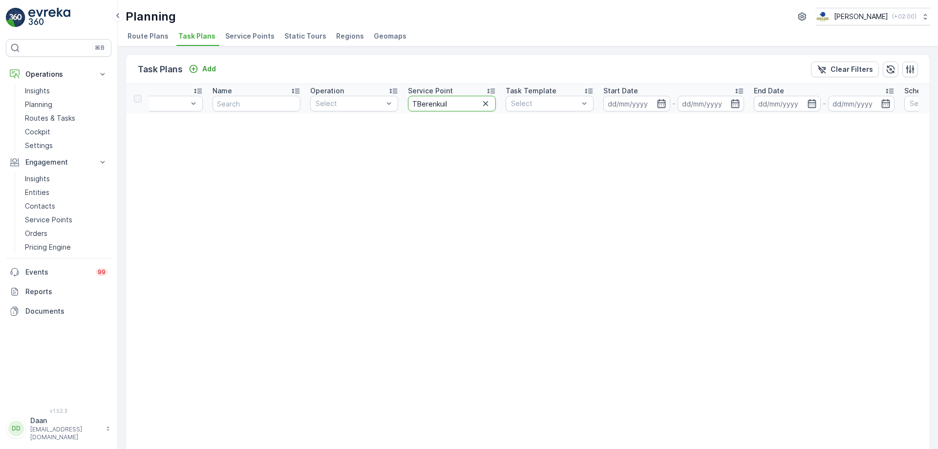
type input "Berenkuil"
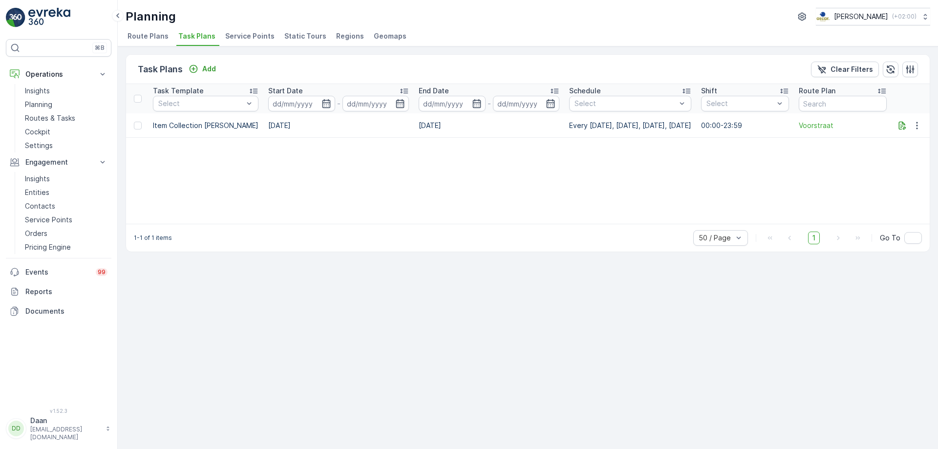
scroll to position [0, 503]
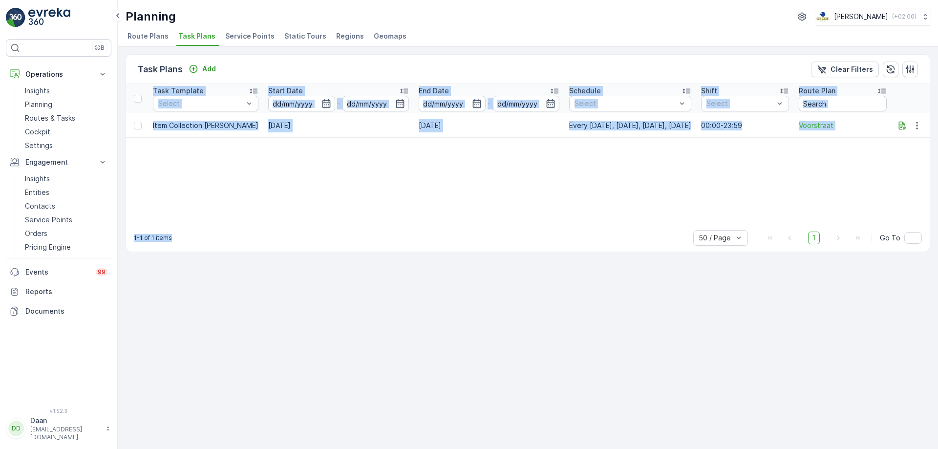
drag, startPoint x: 586, startPoint y: 224, endPoint x: 385, endPoint y: 210, distance: 200.9
click at [385, 210] on div "Task Plans Add Clear Filters ID Status Select Name Operation Select Service Poi…" at bounding box center [528, 153] width 805 height 198
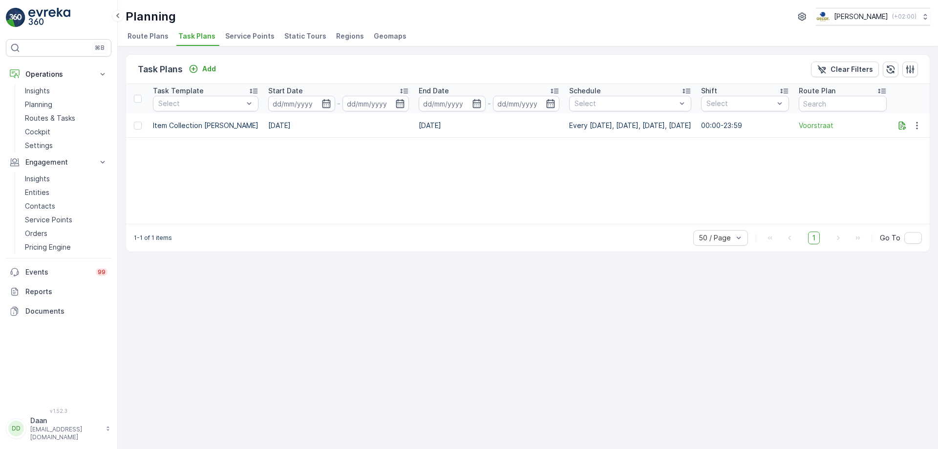
click at [304, 173] on div "ID Status Select Name Operation Select Service Point Berenkuil Task Template Se…" at bounding box center [528, 154] width 804 height 140
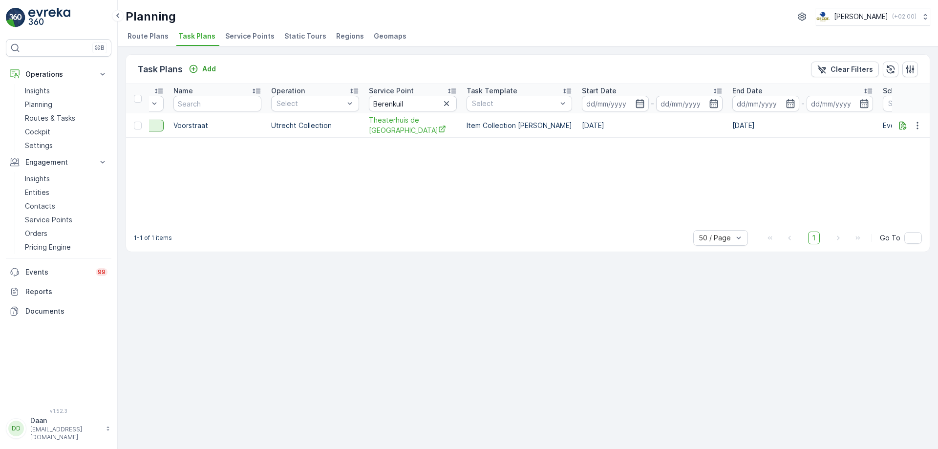
scroll to position [0, 170]
click at [455, 106] on icon "button" at bounding box center [453, 103] width 5 height 5
click at [431, 104] on input "text" at bounding box center [419, 104] width 88 height 16
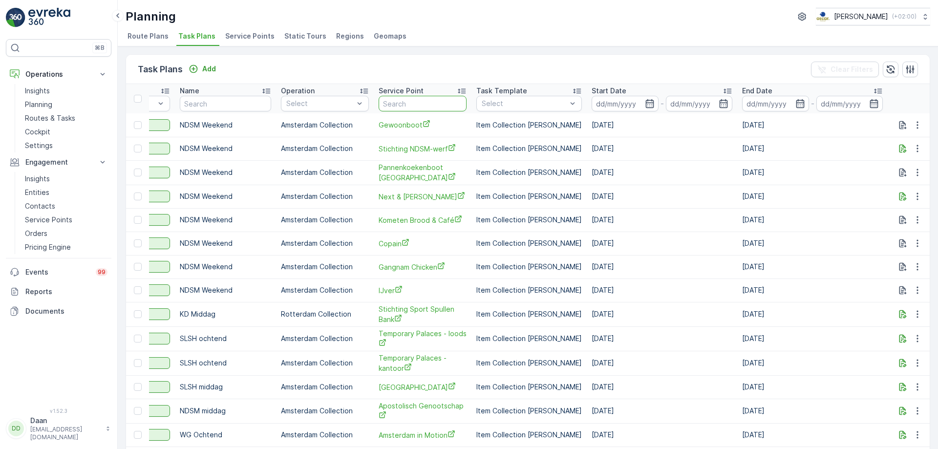
click at [431, 104] on input "text" at bounding box center [423, 104] width 88 height 16
type input "kitchen"
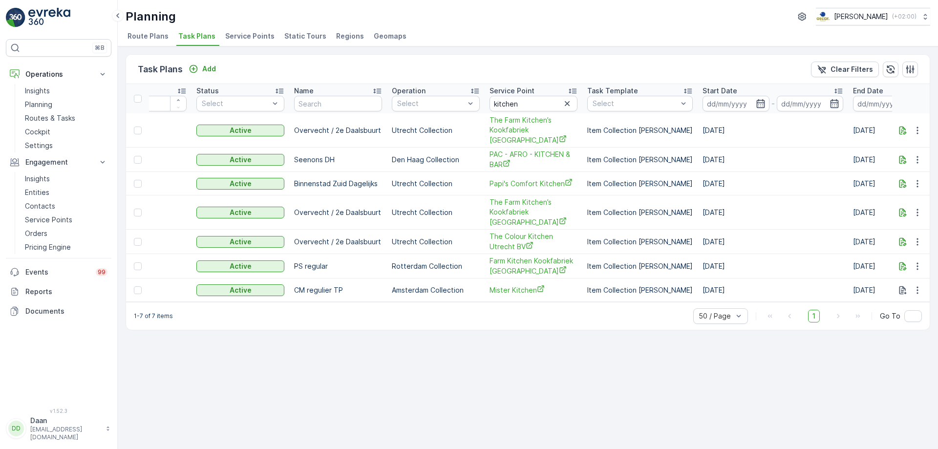
scroll to position [0, 52]
click at [569, 103] on icon "button" at bounding box center [571, 104] width 10 height 10
click at [565, 103] on input "text" at bounding box center [537, 104] width 88 height 16
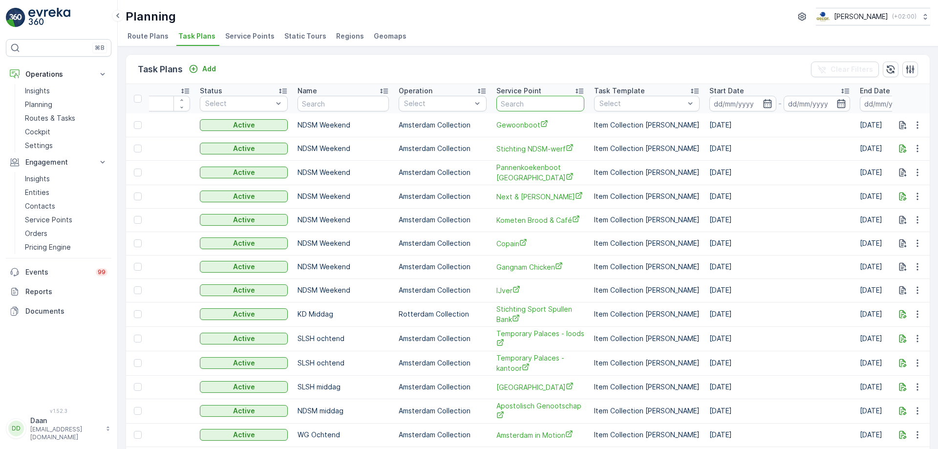
click at [563, 101] on input "text" at bounding box center [541, 104] width 88 height 16
type input "The [GEOGRAPHIC_DATA]"
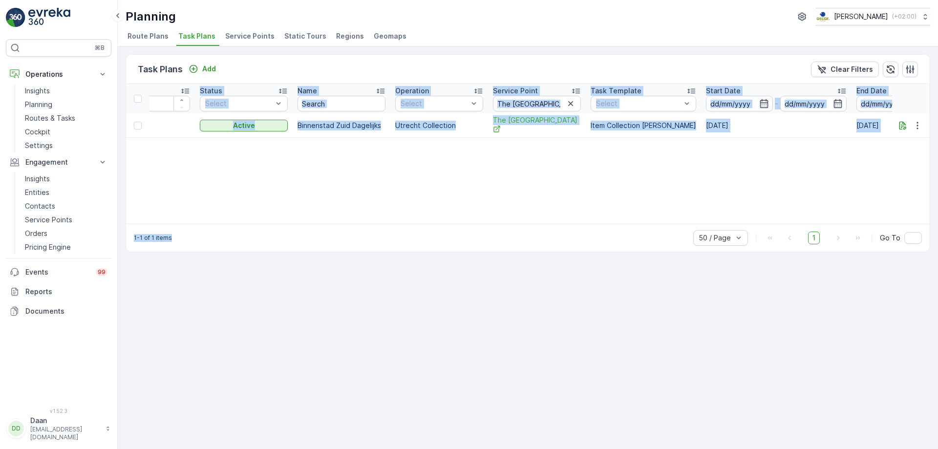
drag, startPoint x: 500, startPoint y: 224, endPoint x: 738, endPoint y: 205, distance: 238.8
click at [738, 205] on div "Task Plans Add Clear Filters ID Status Select Name Operation Select Service Poi…" at bounding box center [528, 153] width 805 height 198
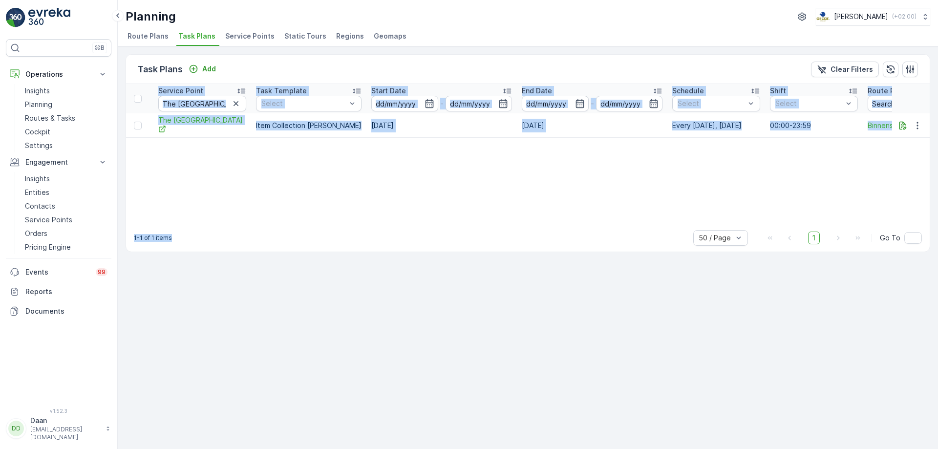
scroll to position [0, 448]
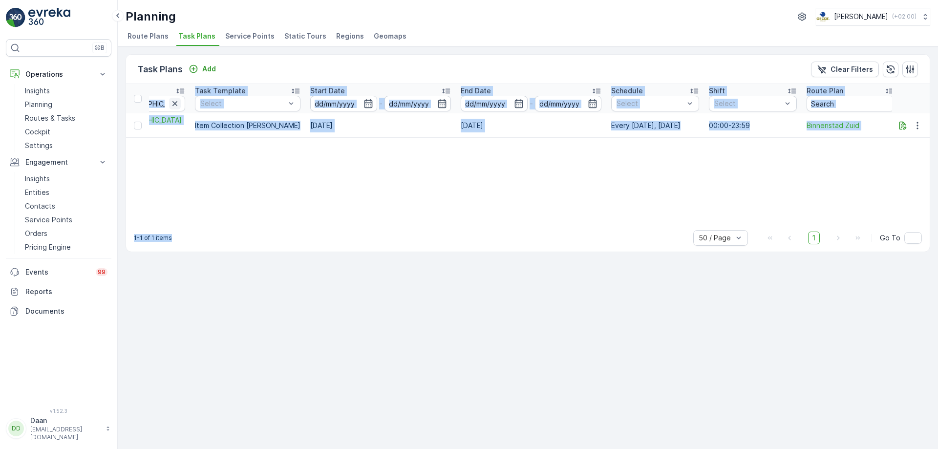
click at [172, 106] on icon "button" at bounding box center [175, 104] width 10 height 10
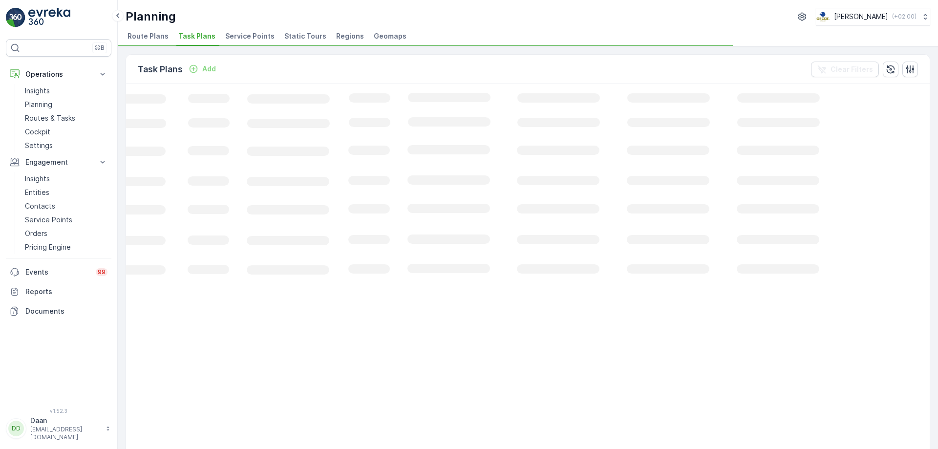
scroll to position [0, 137]
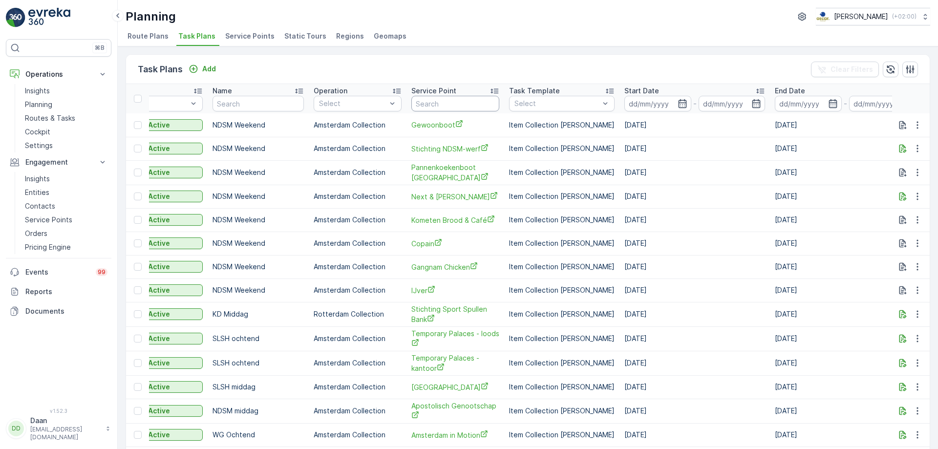
click at [457, 109] on input "text" at bounding box center [456, 104] width 88 height 16
type input "tivoli"
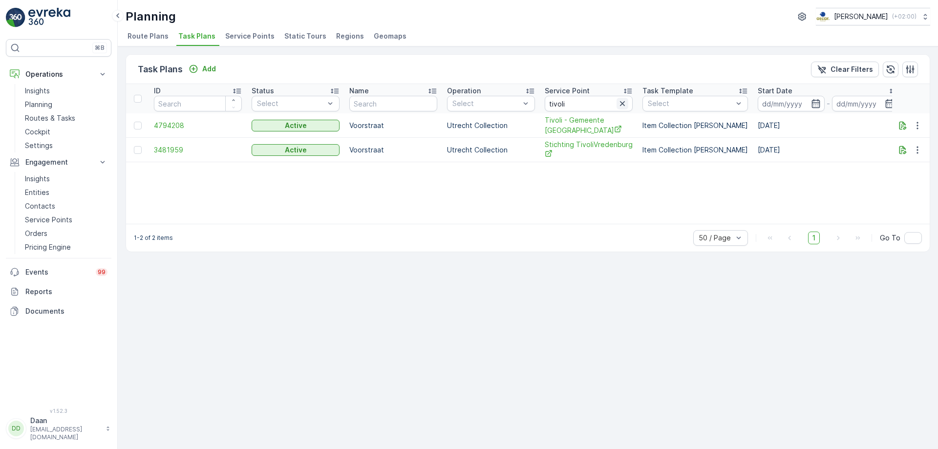
click at [626, 105] on icon "button" at bounding box center [623, 104] width 10 height 10
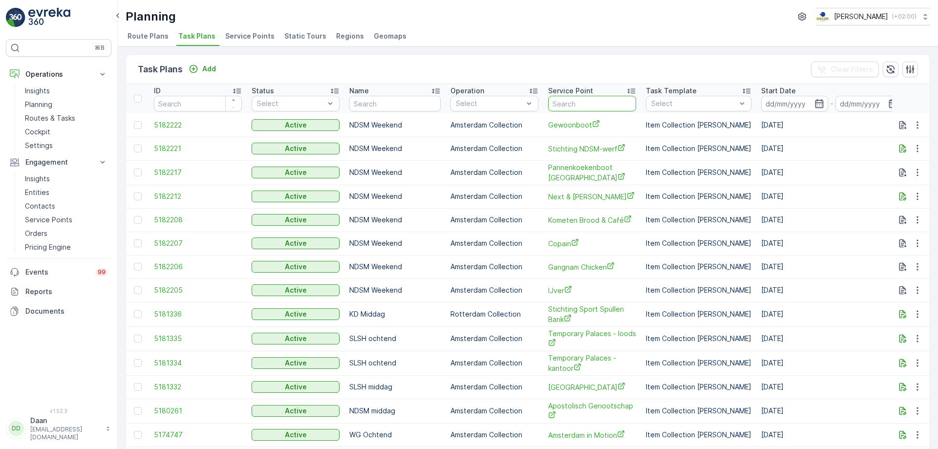
click at [596, 108] on input "text" at bounding box center [592, 104] width 88 height 16
type input "city"
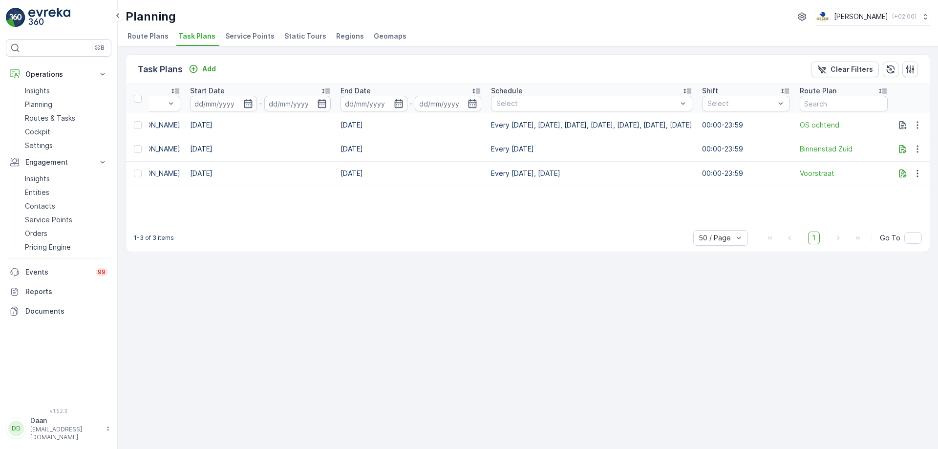
scroll to position [0, 565]
click at [39, 13] on img at bounding box center [49, 18] width 42 height 20
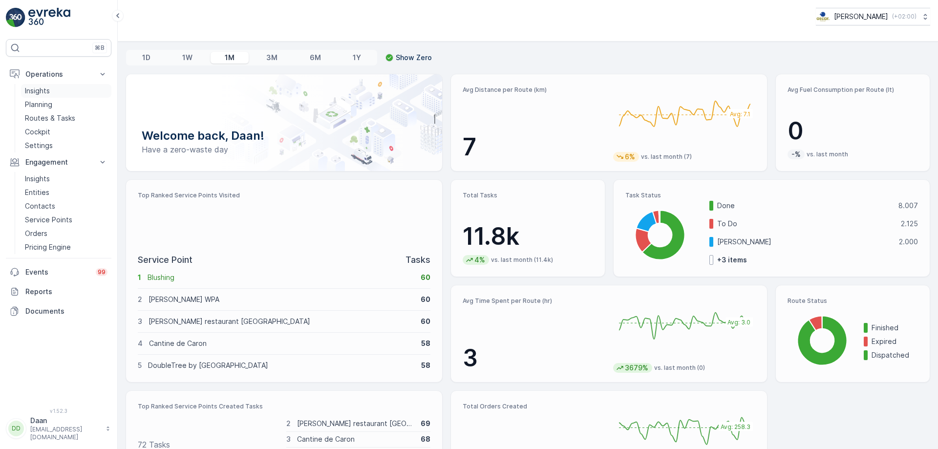
click at [46, 93] on p "Insights" at bounding box center [37, 91] width 25 height 10
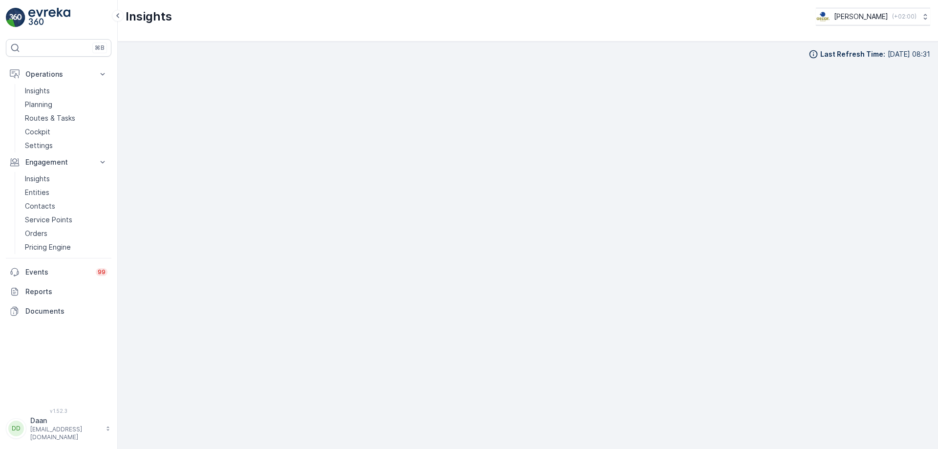
scroll to position [11, 0]
click at [54, 105] on link "Planning" at bounding box center [66, 105] width 90 height 14
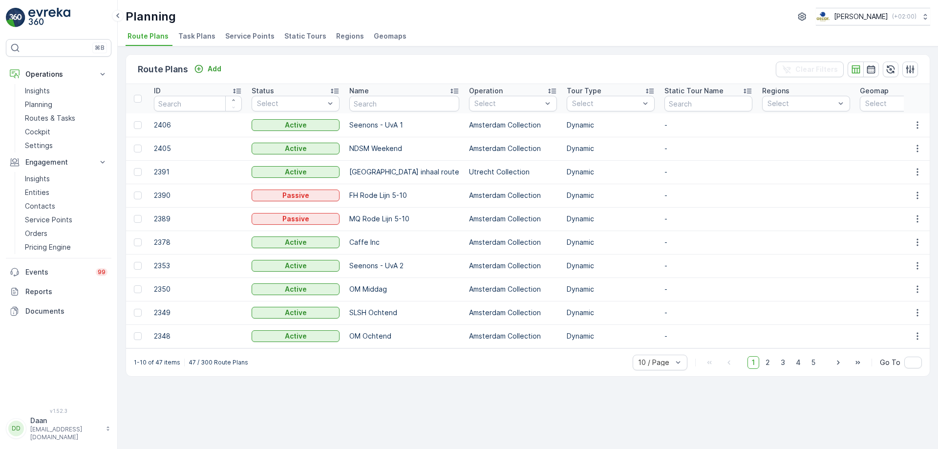
click at [193, 34] on span "Task Plans" at bounding box center [196, 36] width 37 height 10
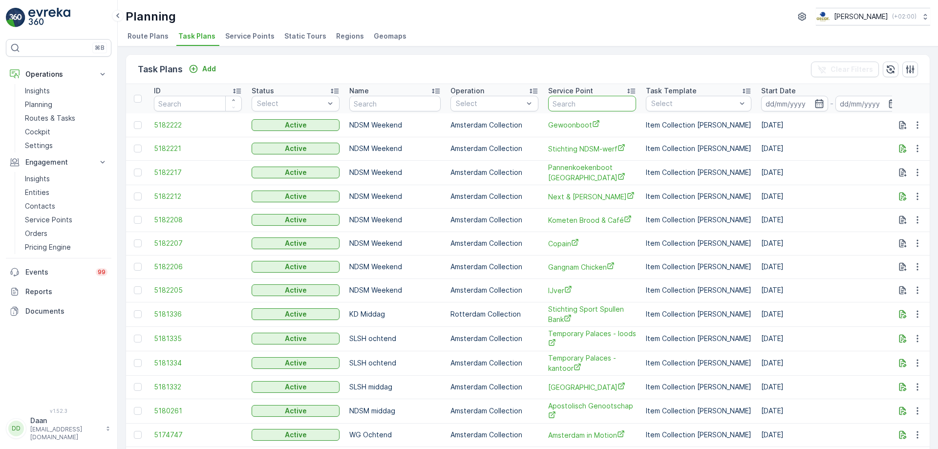
click at [569, 101] on input "text" at bounding box center [592, 104] width 88 height 16
type input "city"
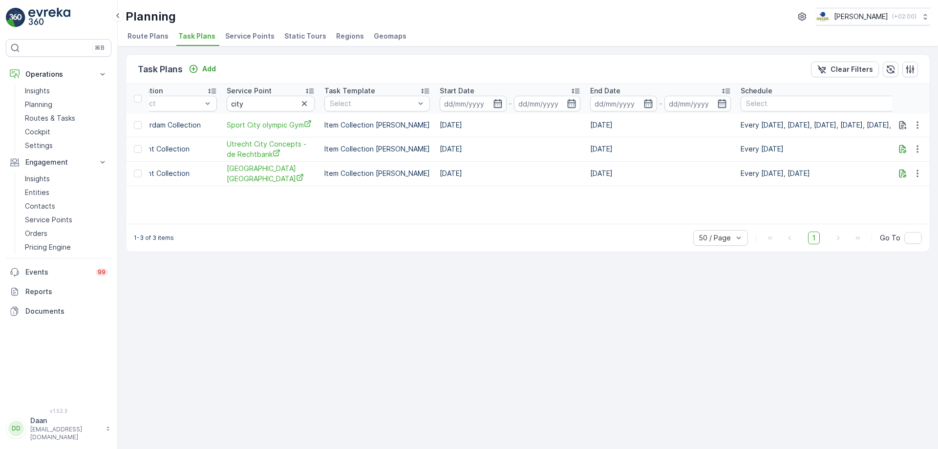
scroll to position [0, 312]
click at [310, 104] on icon "button" at bounding box center [310, 103] width 5 height 5
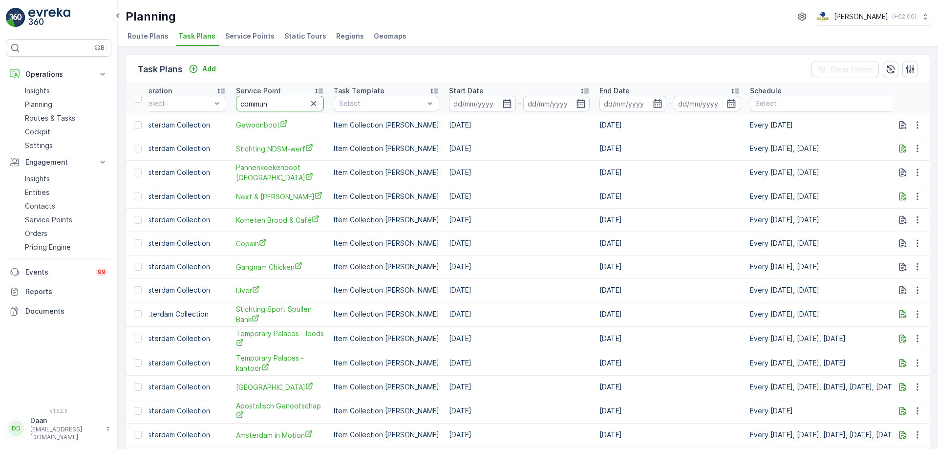
type input "communi"
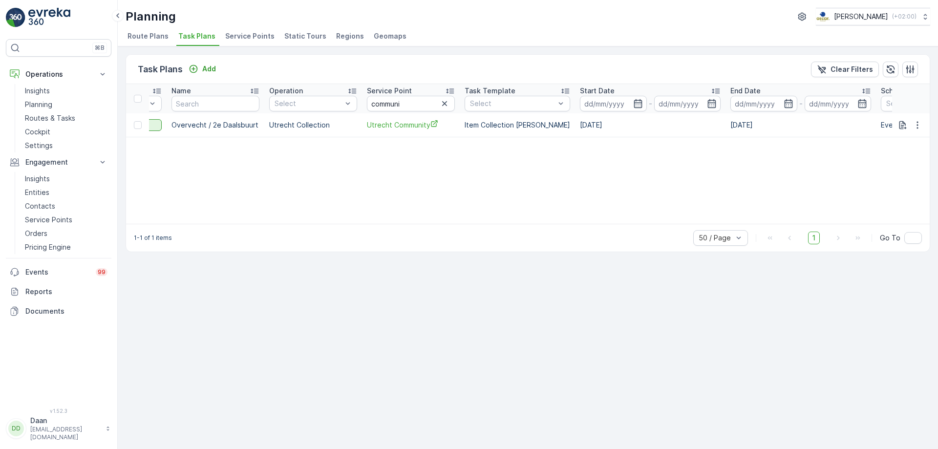
scroll to position [0, 99]
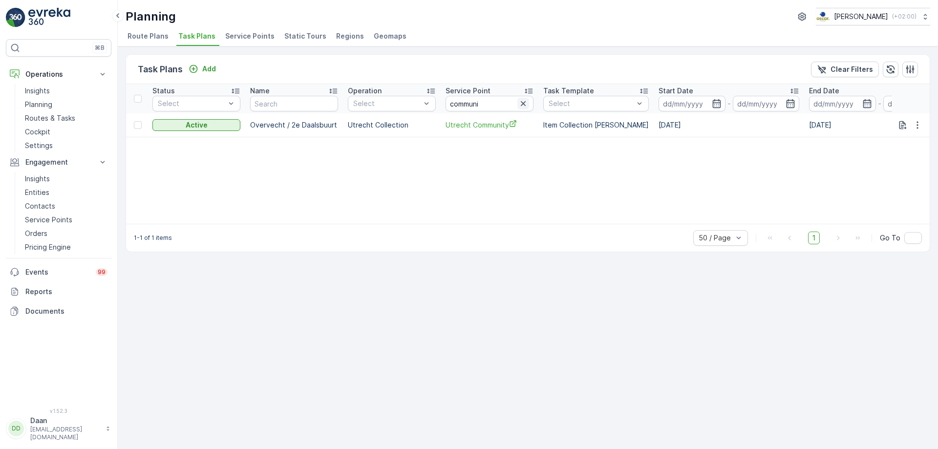
click at [524, 108] on icon "button" at bounding box center [524, 104] width 10 height 10
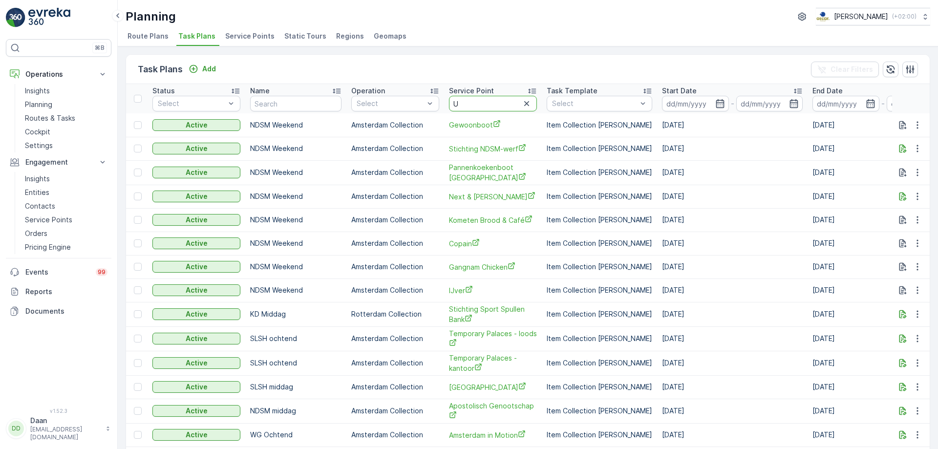
type input "UU"
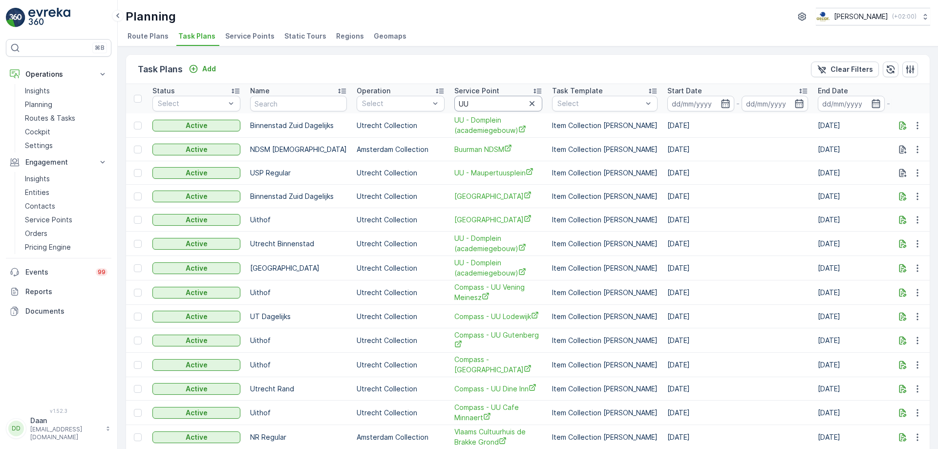
click at [502, 100] on input "UU" at bounding box center [499, 104] width 88 height 16
type input "UU -"
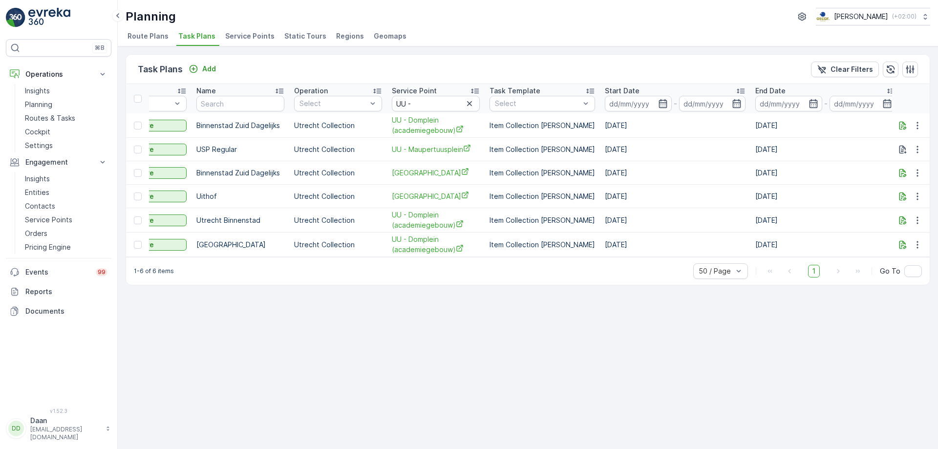
scroll to position [0, 98]
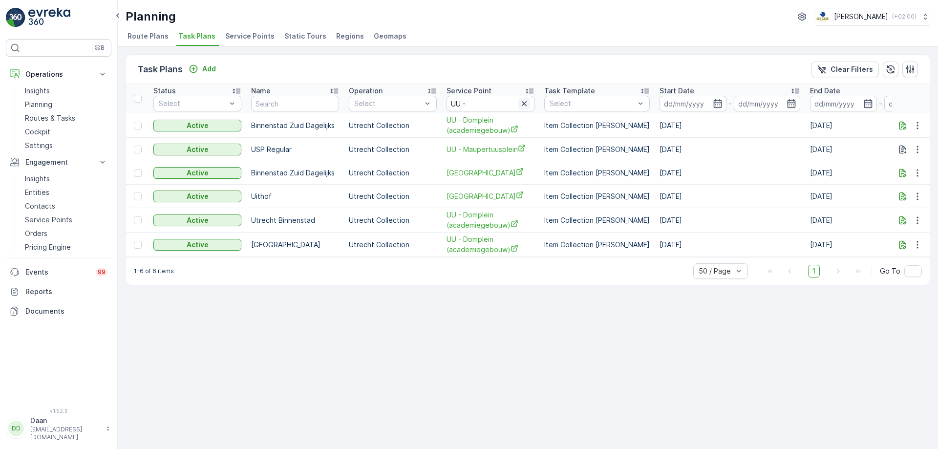
click at [524, 107] on icon "button" at bounding box center [525, 104] width 10 height 10
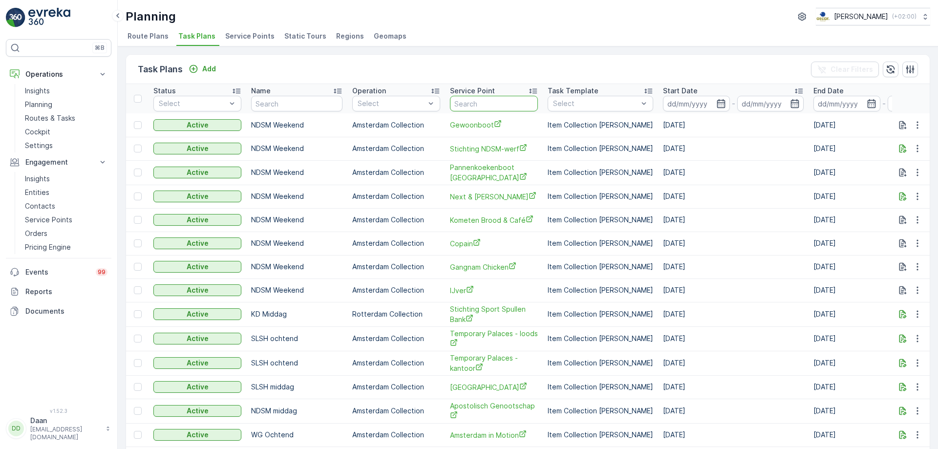
type input "[PERSON_NAME] Foodbar"
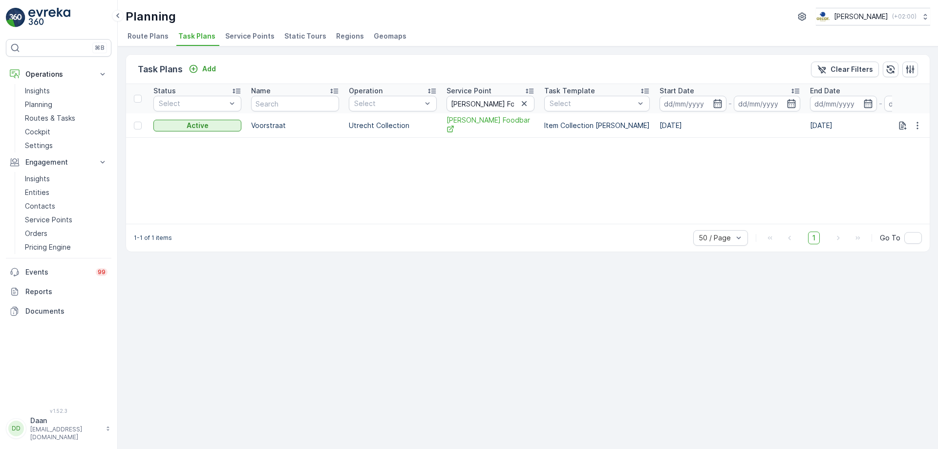
click at [524, 106] on icon "button" at bounding box center [525, 104] width 10 height 10
click at [508, 105] on input "text" at bounding box center [491, 104] width 88 height 16
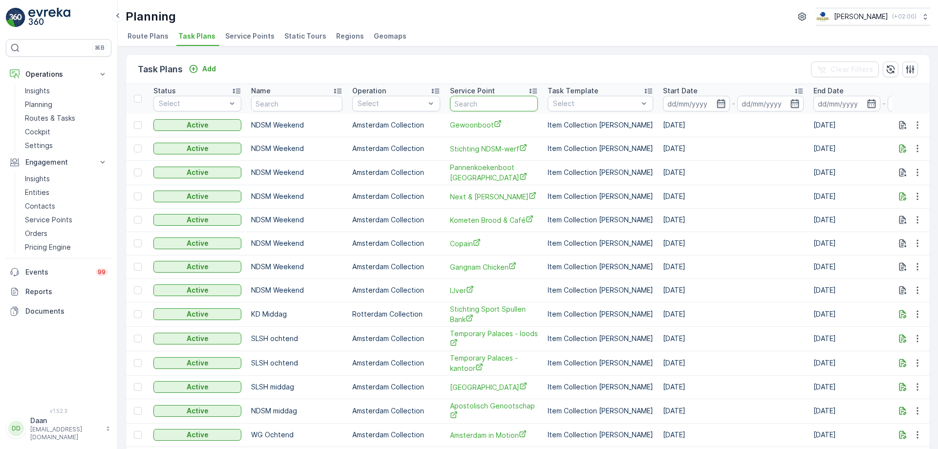
type input "Warmoes"
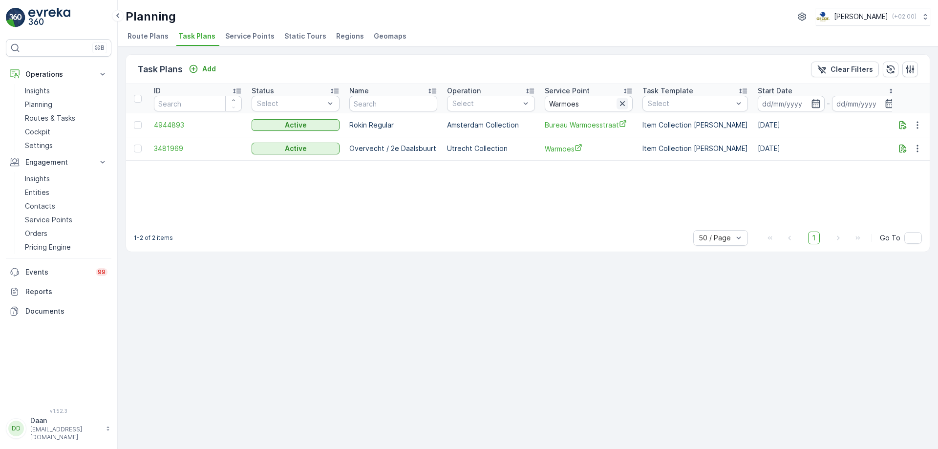
click at [625, 107] on icon "button" at bounding box center [623, 104] width 10 height 10
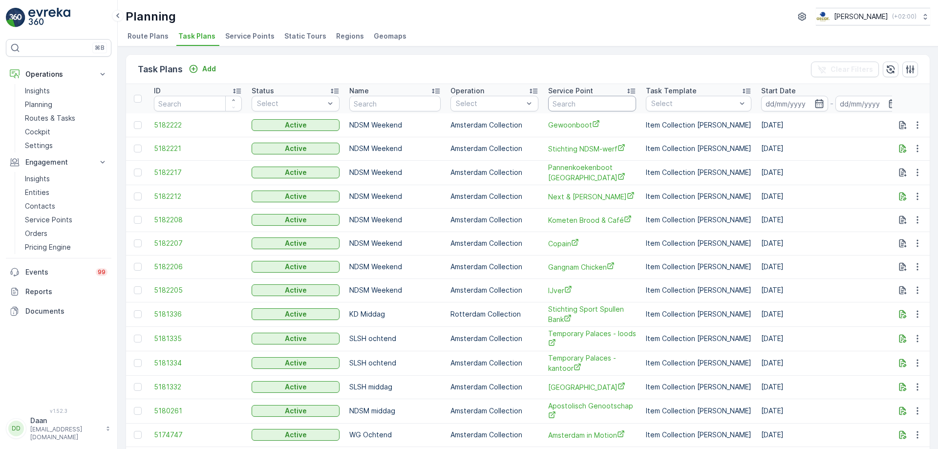
click at [584, 105] on input "text" at bounding box center [592, 104] width 88 height 16
click at [151, 37] on span "Route Plans" at bounding box center [148, 36] width 41 height 10
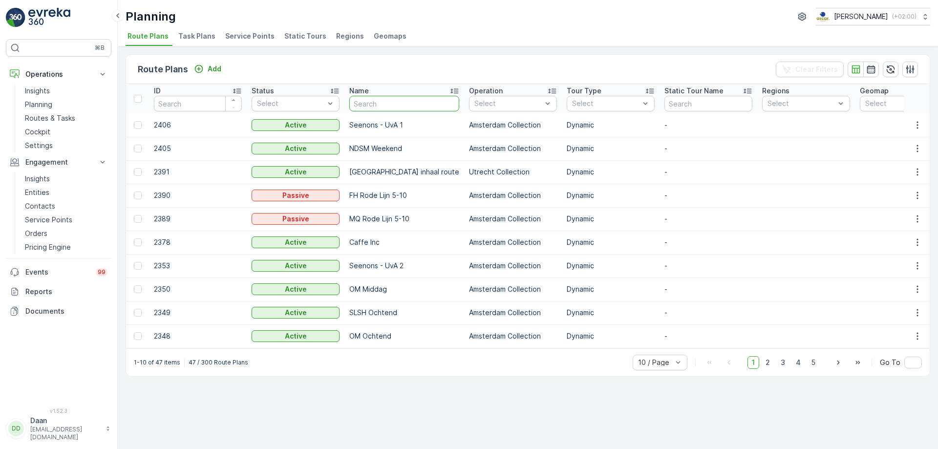
click at [396, 109] on input "text" at bounding box center [404, 104] width 110 height 16
type input "Seenons"
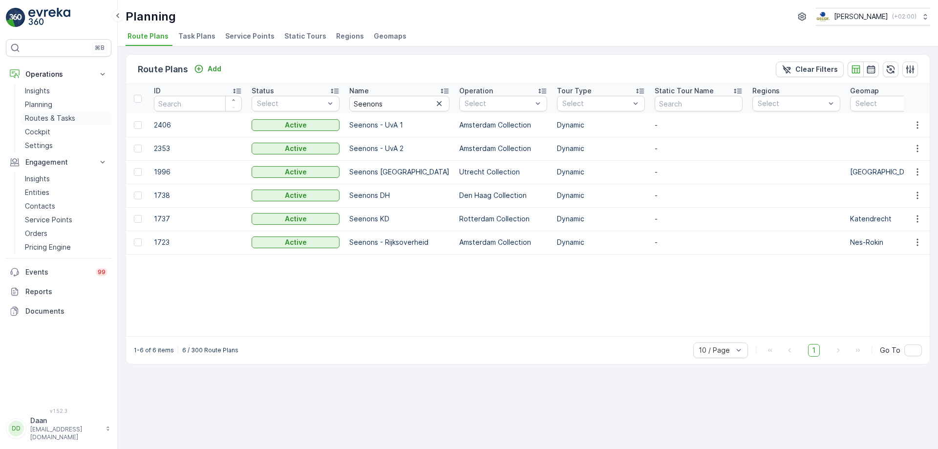
click at [35, 118] on p "Routes & Tasks" at bounding box center [50, 118] width 50 height 10
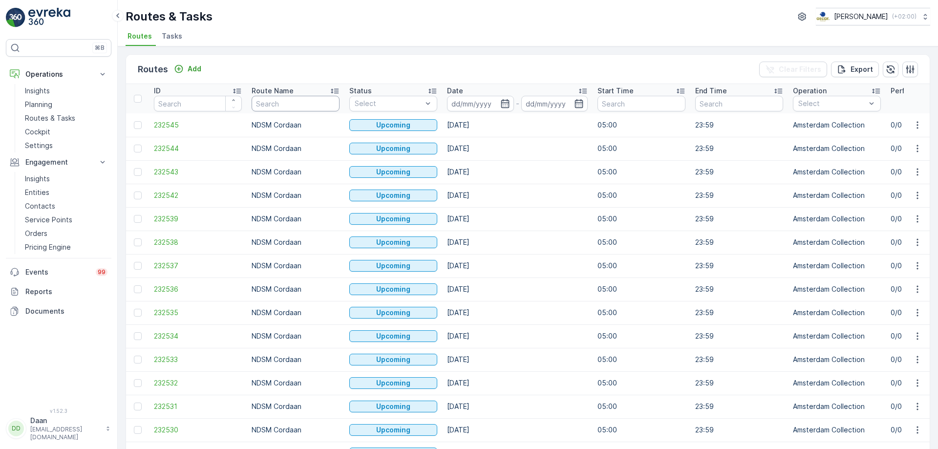
click at [281, 106] on input "text" at bounding box center [296, 104] width 88 height 16
type input "seenons"
click at [43, 101] on p "Planning" at bounding box center [38, 105] width 27 height 10
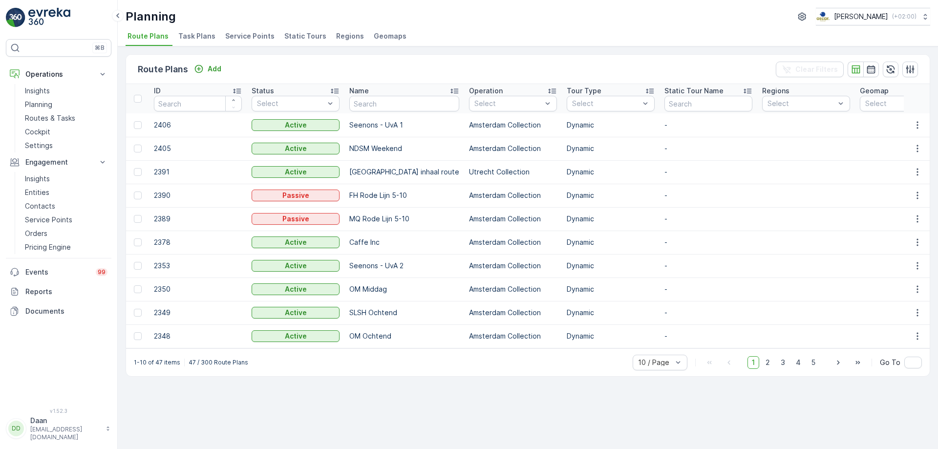
click at [189, 39] on span "Task Plans" at bounding box center [196, 36] width 37 height 10
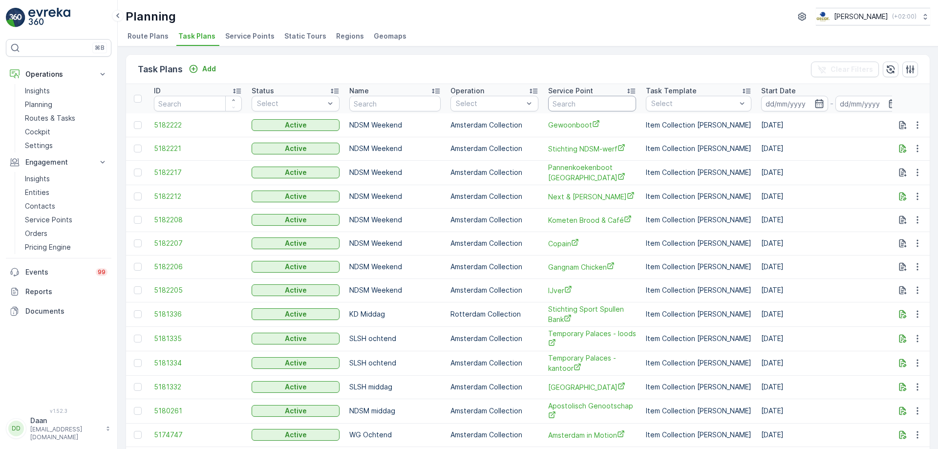
click at [577, 101] on input "text" at bounding box center [592, 104] width 88 height 16
type input "Landhuis"
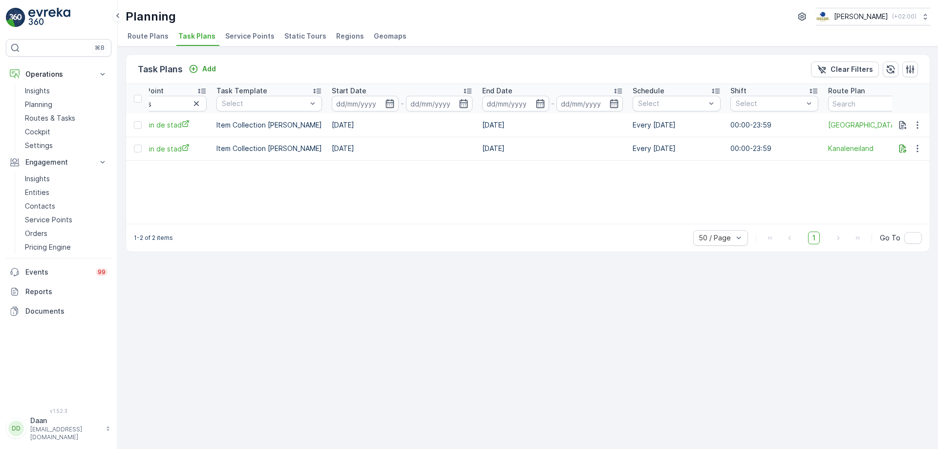
scroll to position [0, 448]
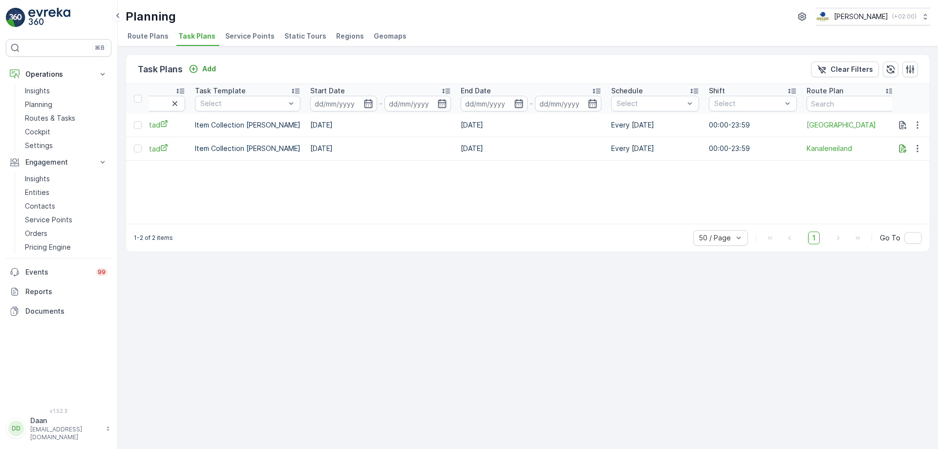
drag, startPoint x: 478, startPoint y: 226, endPoint x: 373, endPoint y: 238, distance: 104.8
click at [373, 239] on div "1-2 of 2 items 50 / Page 1 Go To" at bounding box center [528, 238] width 804 height 28
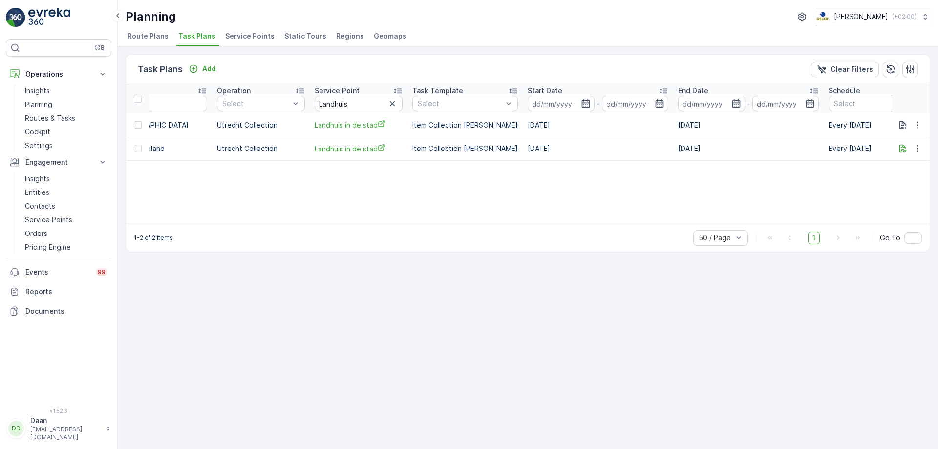
scroll to position [0, 213]
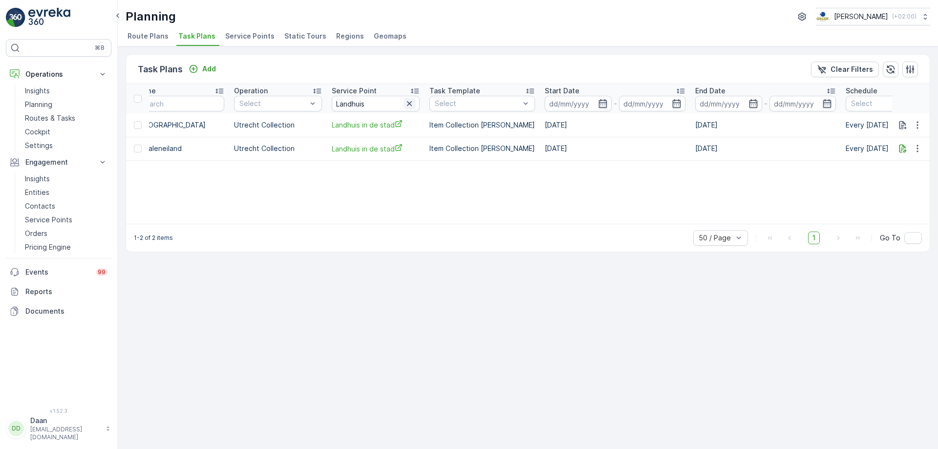
click at [413, 103] on icon "button" at bounding box center [410, 104] width 10 height 10
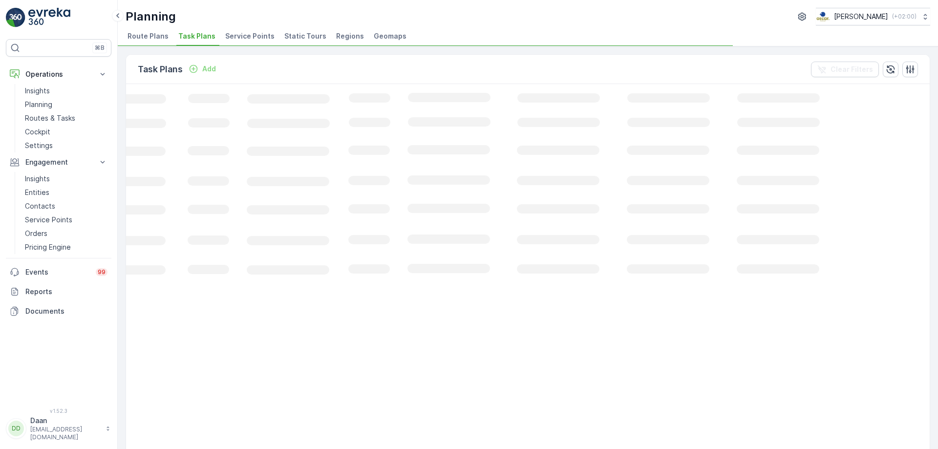
scroll to position [0, 137]
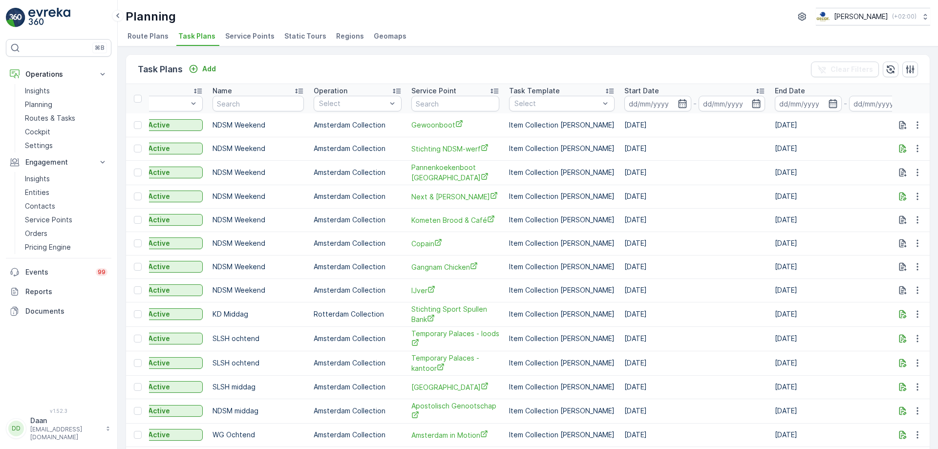
click at [440, 104] on input "text" at bounding box center [456, 104] width 88 height 16
type input "[PERSON_NAME]"
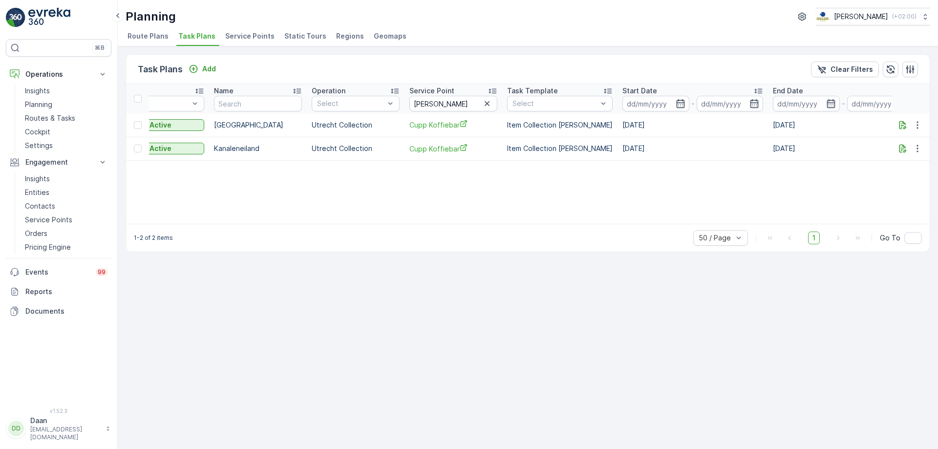
scroll to position [0, 136]
click at [495, 103] on th "Service Point [PERSON_NAME]" at bounding box center [453, 98] width 98 height 29
click at [488, 106] on icon "button" at bounding box center [486, 103] width 5 height 5
click at [468, 103] on input "text" at bounding box center [453, 104] width 88 height 16
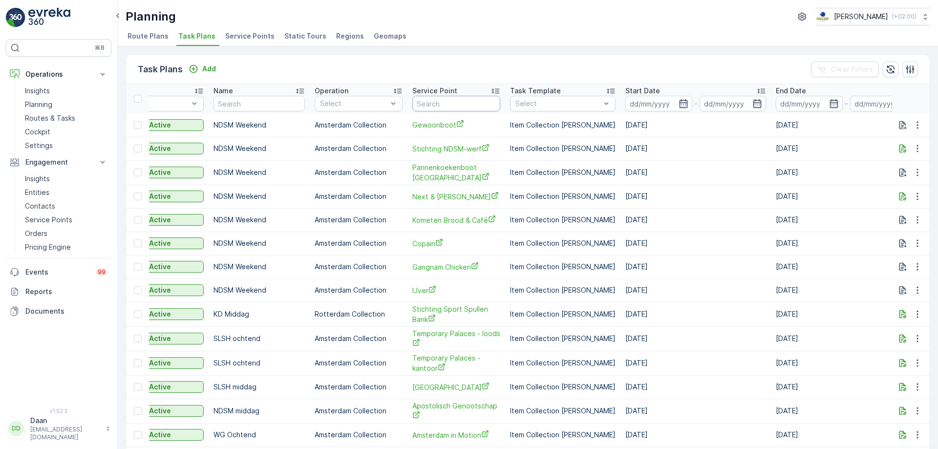
click at [460, 108] on input "text" at bounding box center [457, 104] width 88 height 16
type input "soe"
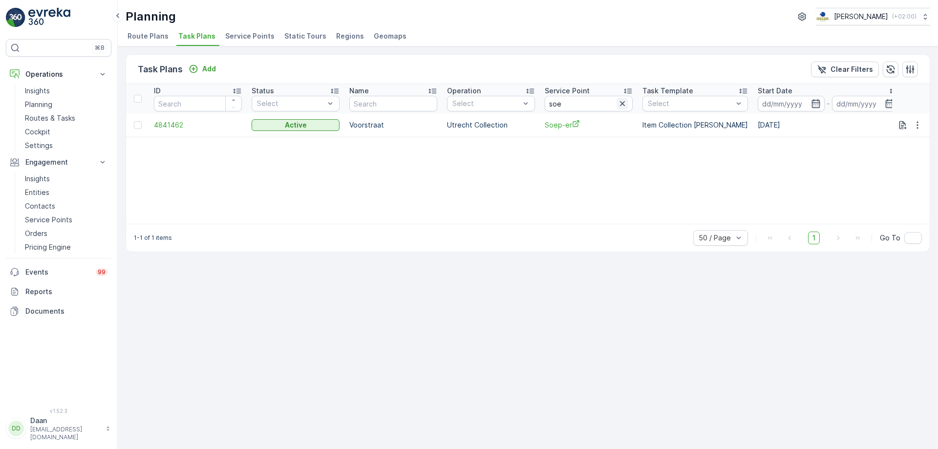
click at [622, 98] on button "button" at bounding box center [623, 104] width 12 height 12
click at [608, 107] on input "text" at bounding box center [589, 104] width 88 height 16
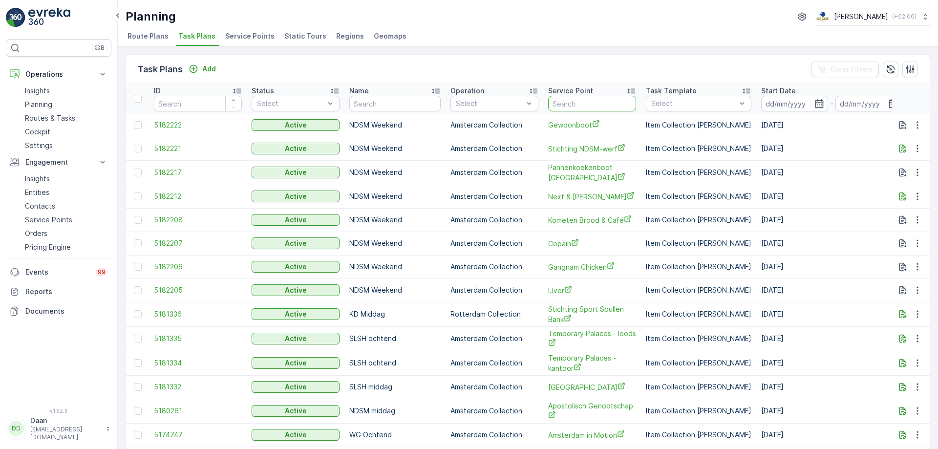
type input "[GEOGRAPHIC_DATA]"
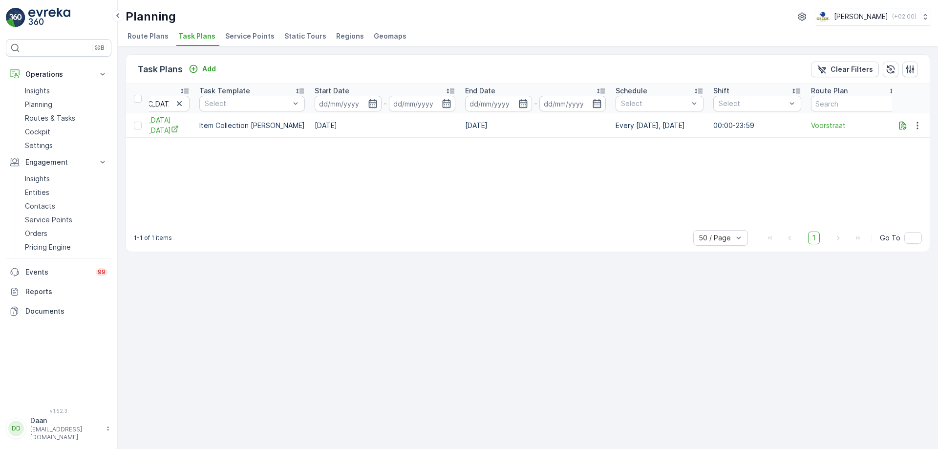
scroll to position [0, 445]
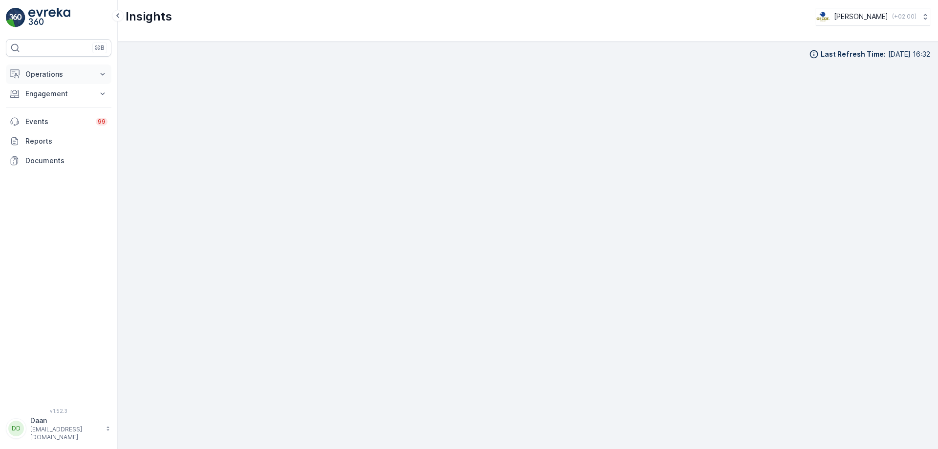
click at [66, 76] on p "Operations" at bounding box center [58, 74] width 66 height 10
click at [52, 120] on p "Routes & Tasks" at bounding box center [50, 118] width 50 height 10
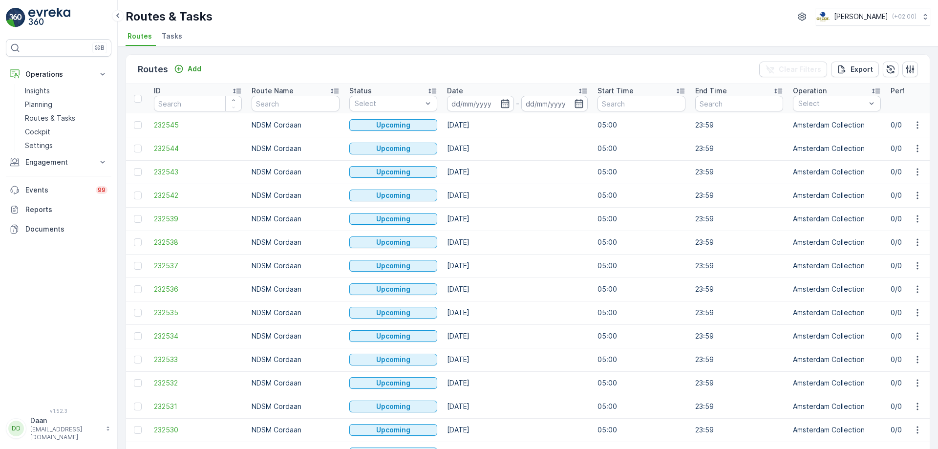
click at [173, 42] on li "Tasks" at bounding box center [173, 37] width 26 height 17
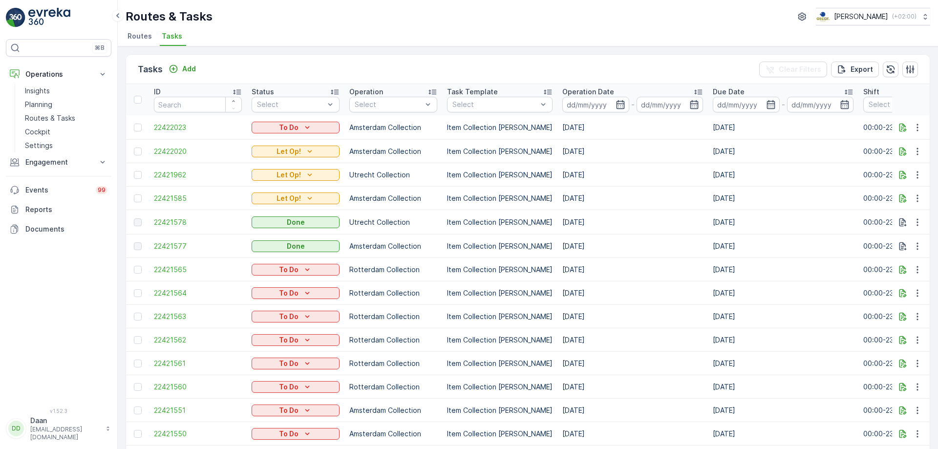
click at [142, 34] on span "Routes" at bounding box center [140, 36] width 24 height 10
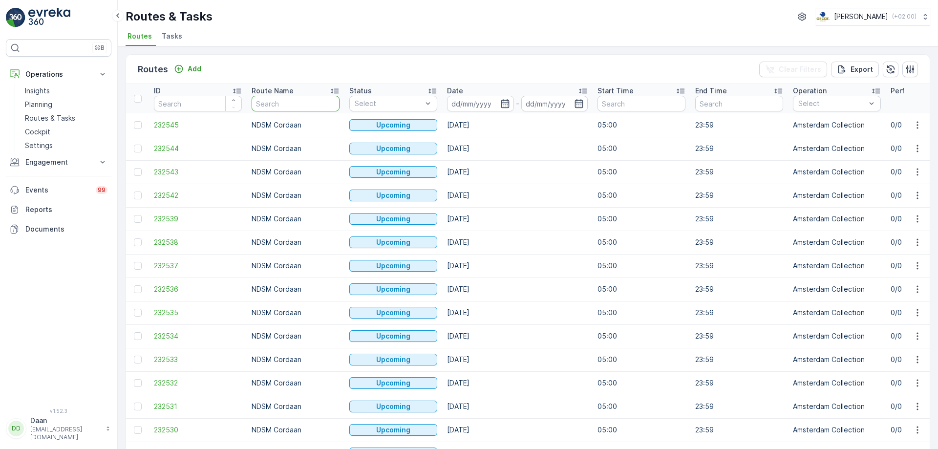
click at [326, 105] on input "text" at bounding box center [296, 104] width 88 height 16
type input "binnen"
click at [498, 109] on input at bounding box center [480, 104] width 67 height 16
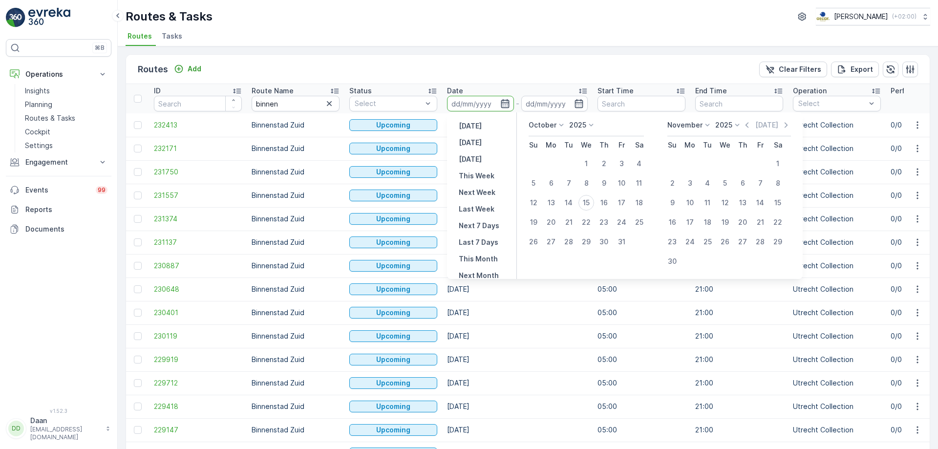
click at [507, 103] on icon "button" at bounding box center [505, 103] width 8 height 9
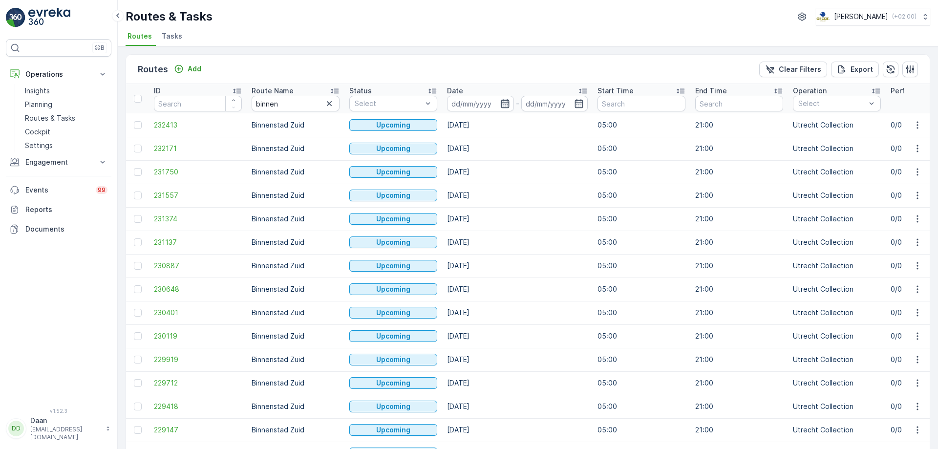
click at [507, 103] on icon "button" at bounding box center [505, 103] width 8 height 9
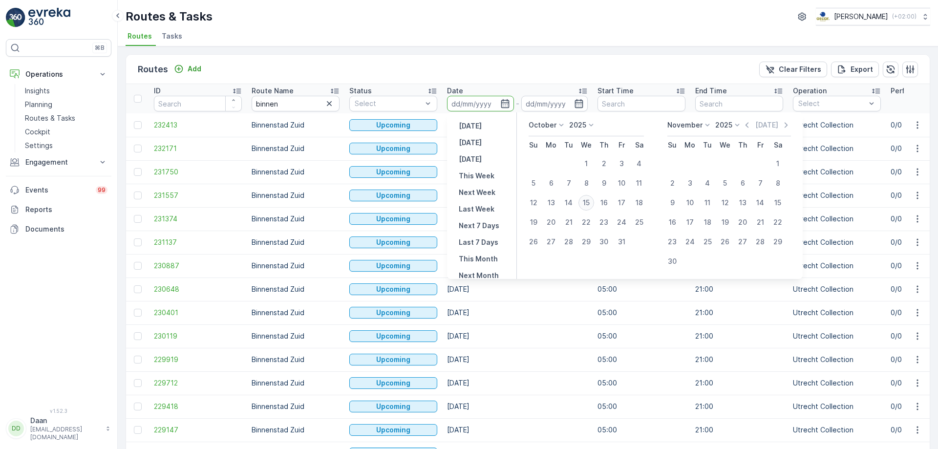
click at [586, 203] on div "15" at bounding box center [587, 203] width 16 height 16
type input "[DATE]"
click at [586, 203] on div "15" at bounding box center [587, 203] width 16 height 16
type input "[DATE]"
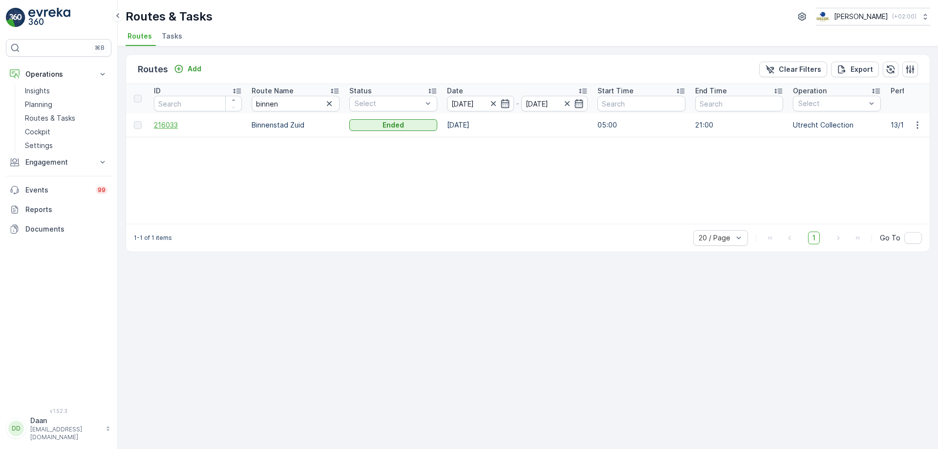
click at [172, 129] on span "216033" at bounding box center [198, 125] width 88 height 10
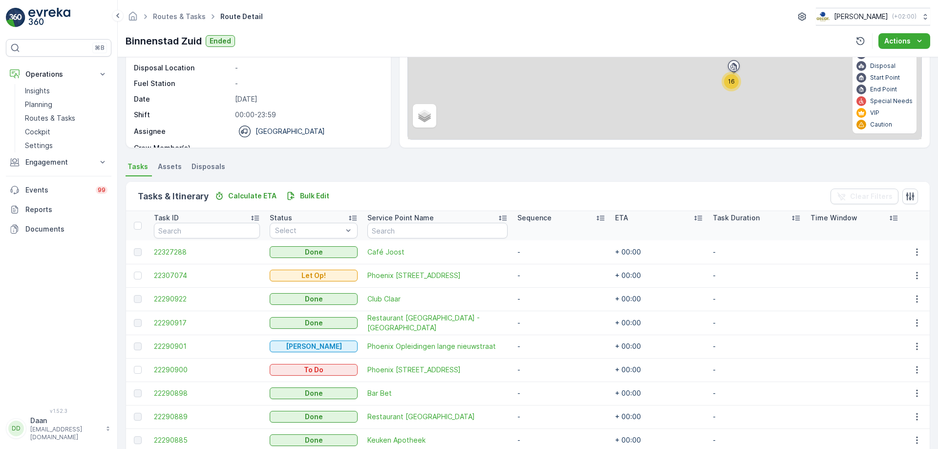
scroll to position [180, 0]
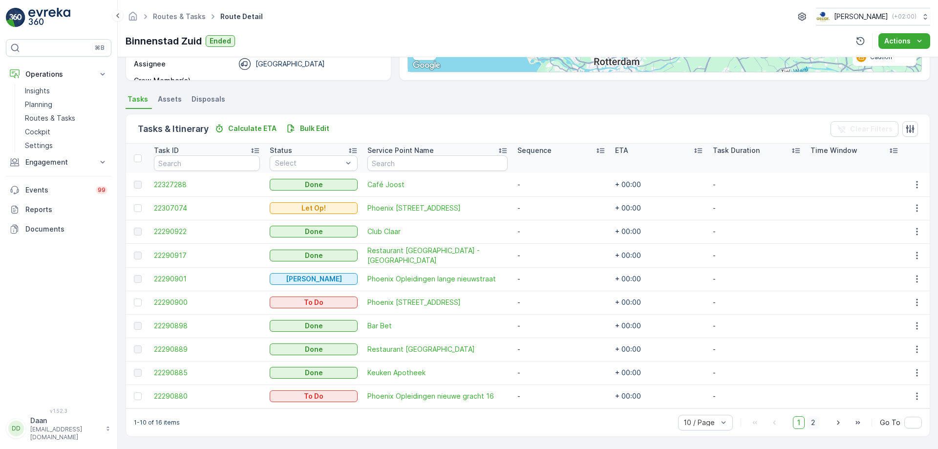
click at [811, 422] on span "2" at bounding box center [813, 422] width 13 height 13
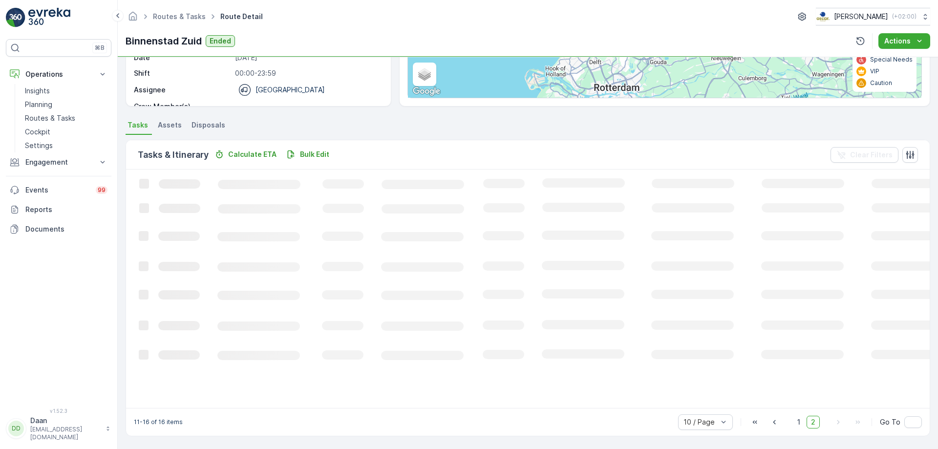
scroll to position [168, 0]
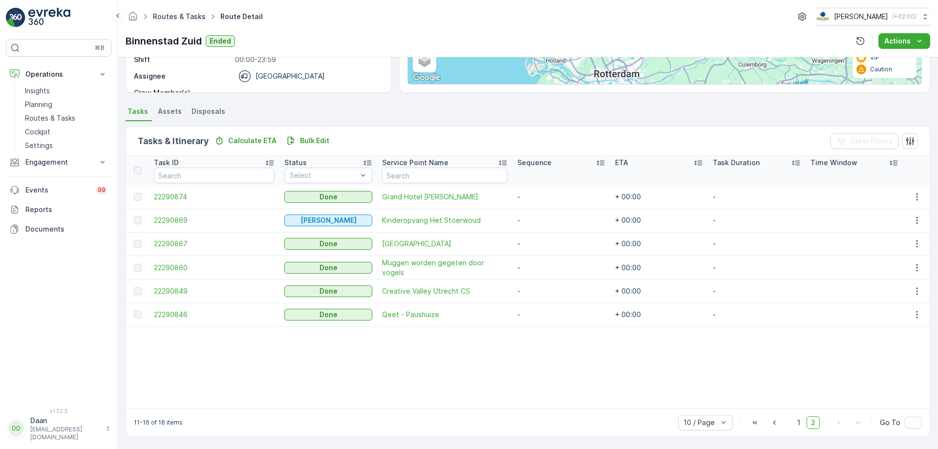
click at [162, 18] on link "Routes & Tasks" at bounding box center [179, 16] width 53 height 8
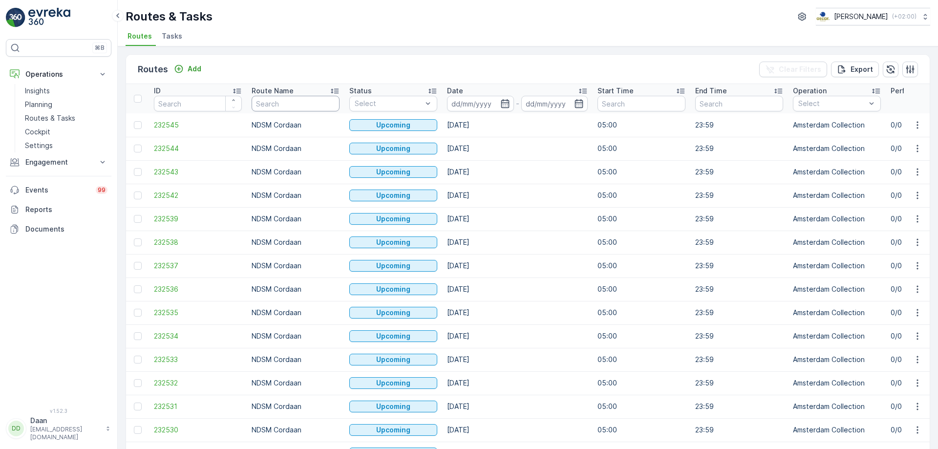
click at [296, 109] on input "text" at bounding box center [296, 104] width 88 height 16
type input "Ps"
click at [511, 100] on input at bounding box center [480, 104] width 67 height 16
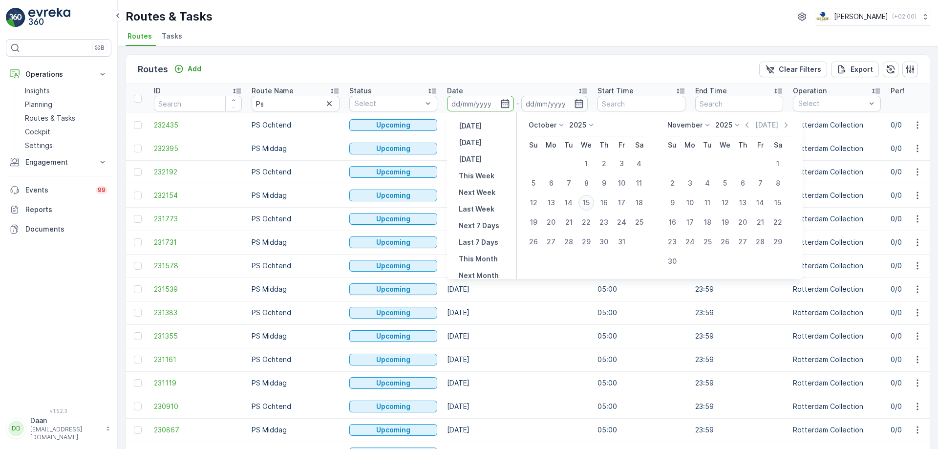
click at [588, 202] on div "15" at bounding box center [587, 203] width 16 height 16
type input "[DATE]"
click at [588, 202] on div "15" at bounding box center [587, 203] width 16 height 16
type input "[DATE]"
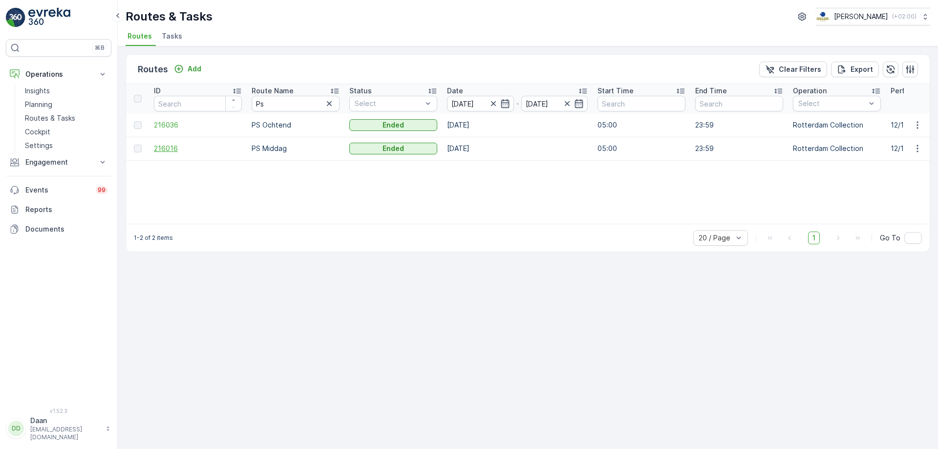
click at [185, 149] on span "216016" at bounding box center [198, 149] width 88 height 10
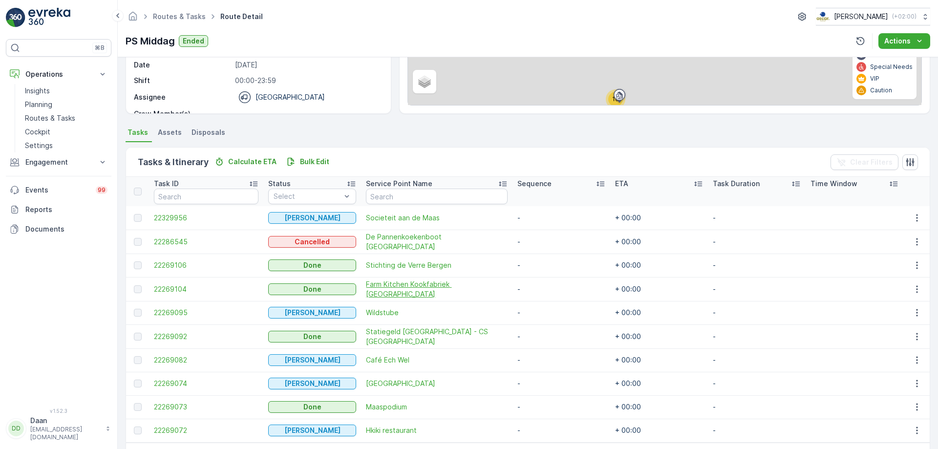
scroll to position [180, 0]
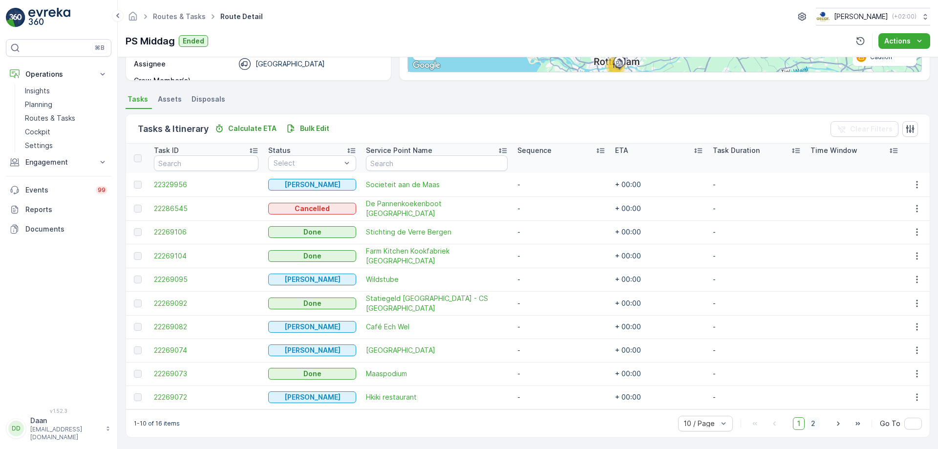
click at [813, 419] on span "2" at bounding box center [813, 423] width 13 height 13
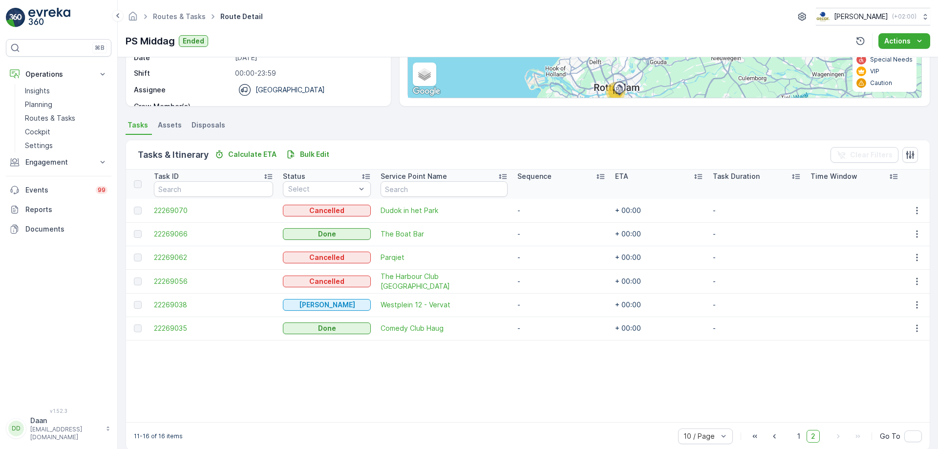
scroll to position [168, 0]
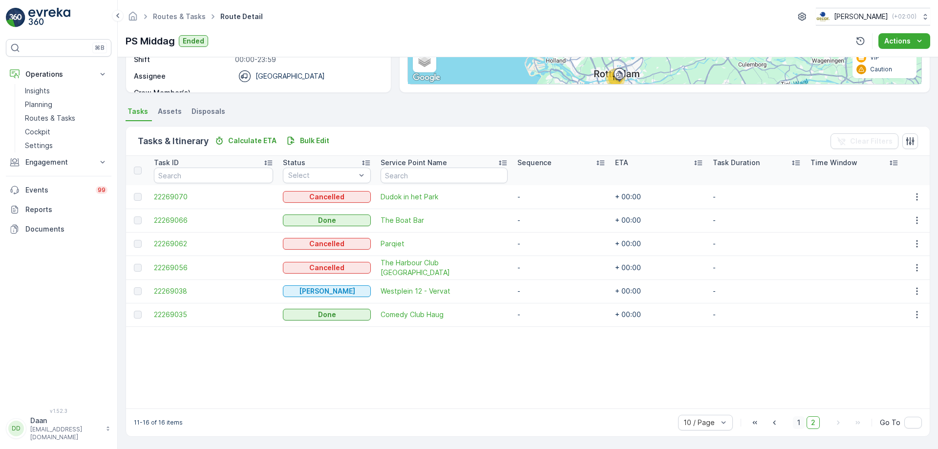
click at [799, 419] on span "1" at bounding box center [799, 422] width 12 height 13
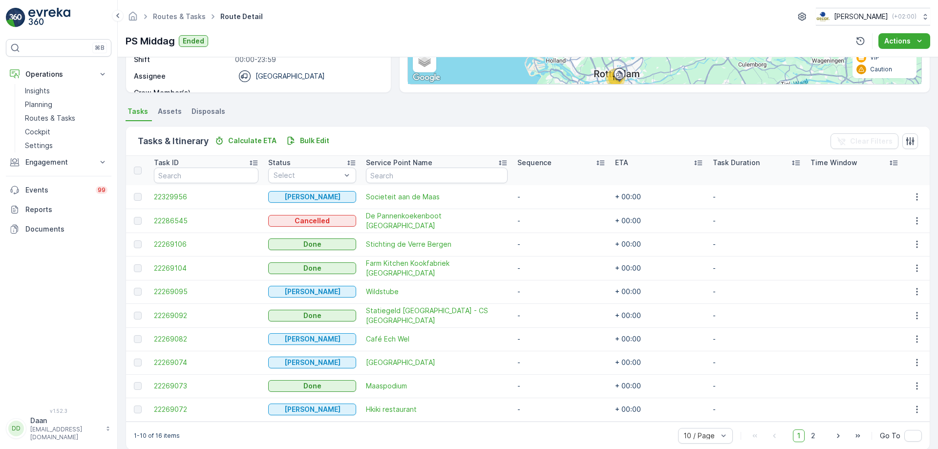
scroll to position [180, 0]
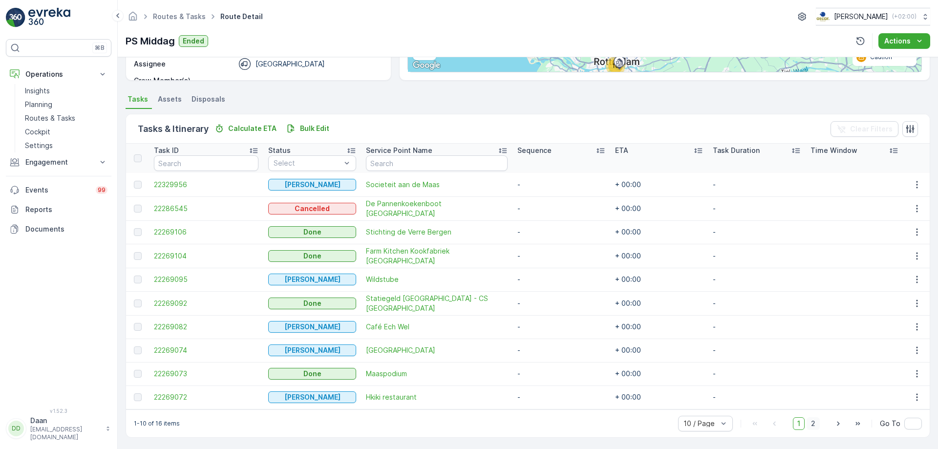
click at [807, 422] on span "2" at bounding box center [813, 423] width 13 height 13
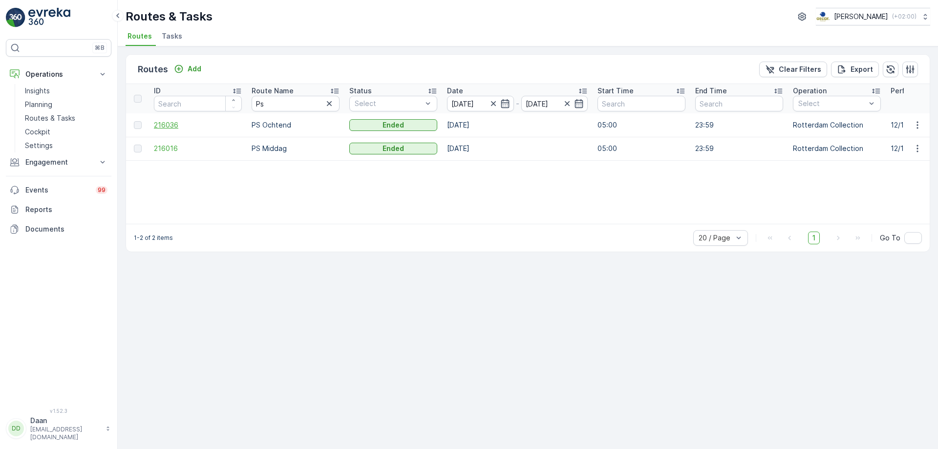
click at [175, 122] on span "216036" at bounding box center [198, 125] width 88 height 10
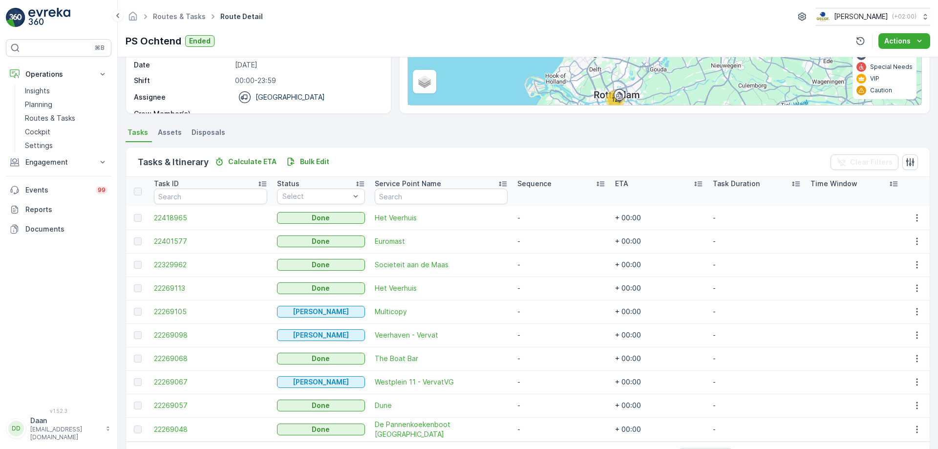
scroll to position [180, 0]
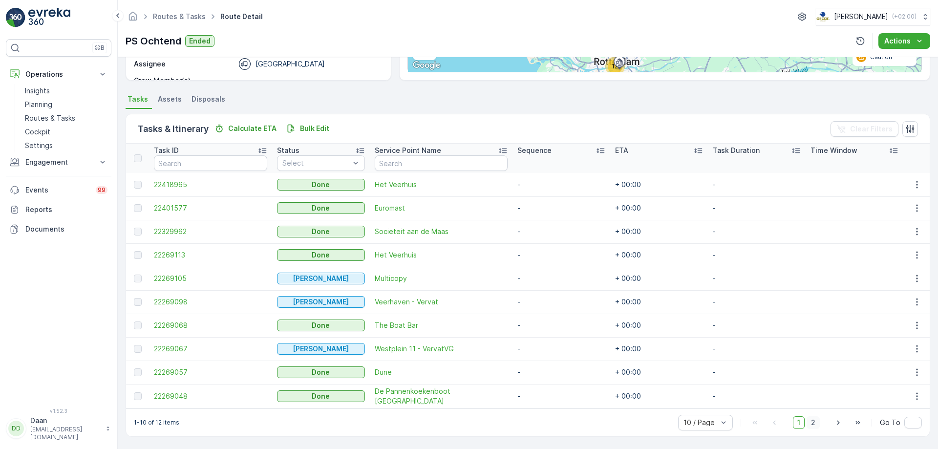
click at [808, 424] on span "2" at bounding box center [813, 422] width 13 height 13
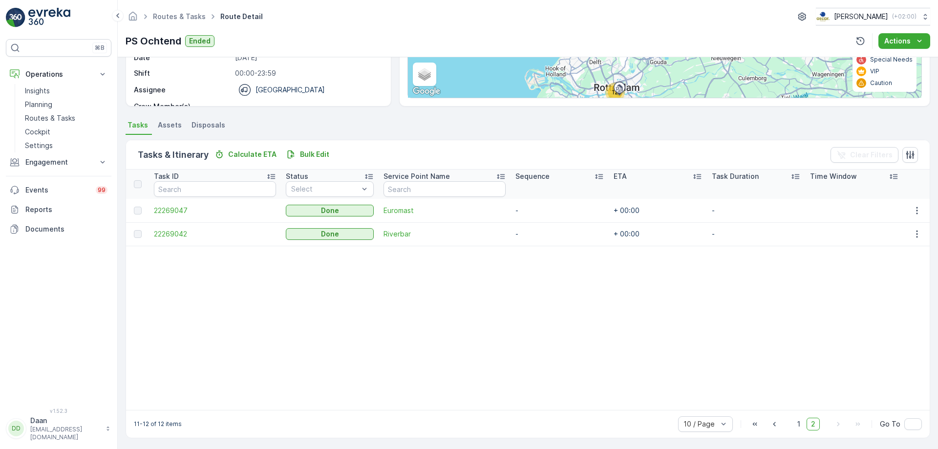
scroll to position [156, 0]
click at [796, 421] on span "1" at bounding box center [799, 422] width 12 height 13
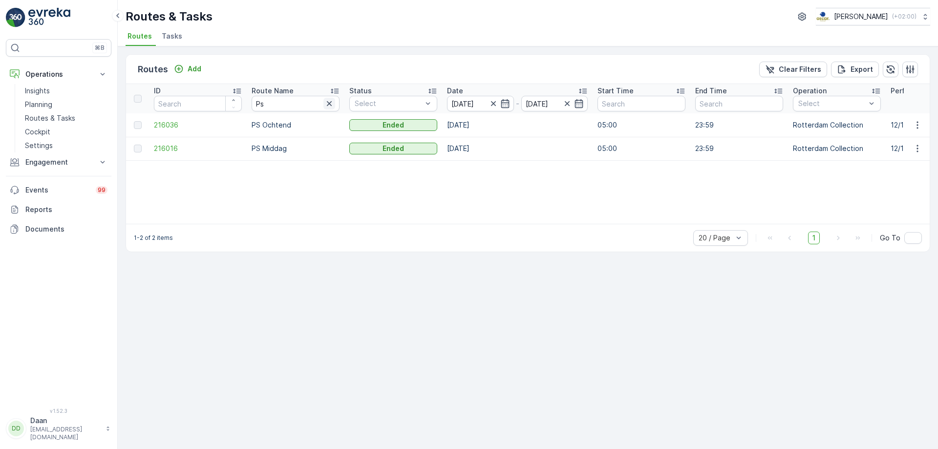
click at [331, 105] on icon "button" at bounding box center [329, 103] width 5 height 5
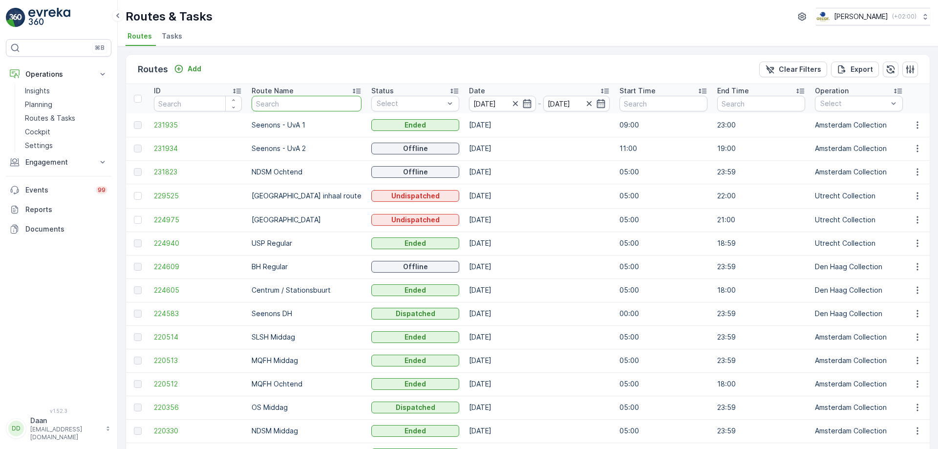
click at [313, 108] on input "text" at bounding box center [307, 104] width 110 height 16
type input "Kd"
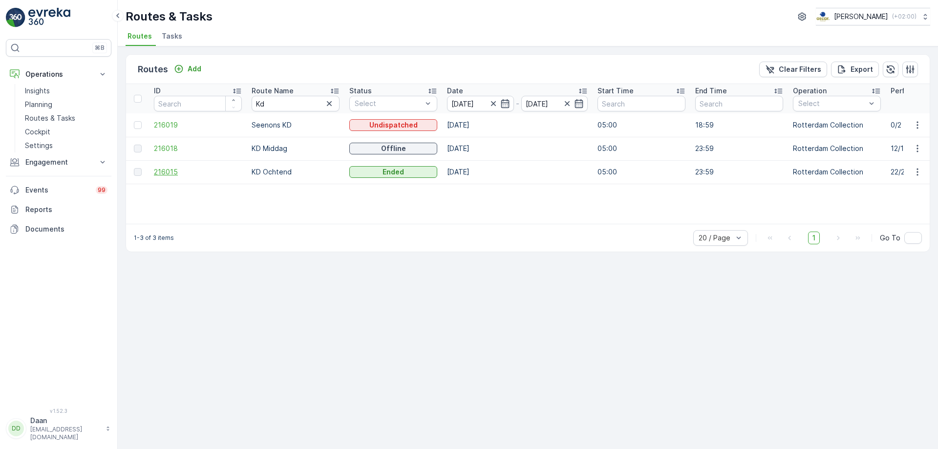
click at [165, 174] on span "216015" at bounding box center [198, 172] width 88 height 10
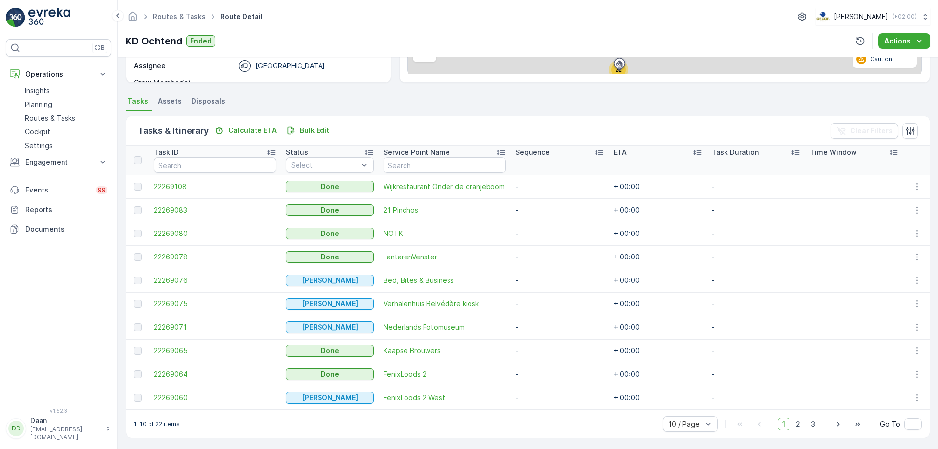
scroll to position [180, 0]
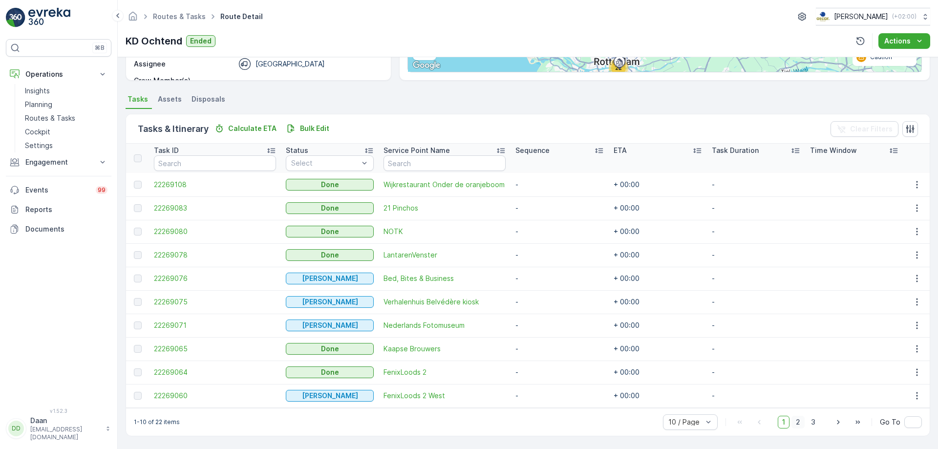
click at [799, 426] on span "2" at bounding box center [798, 422] width 13 height 13
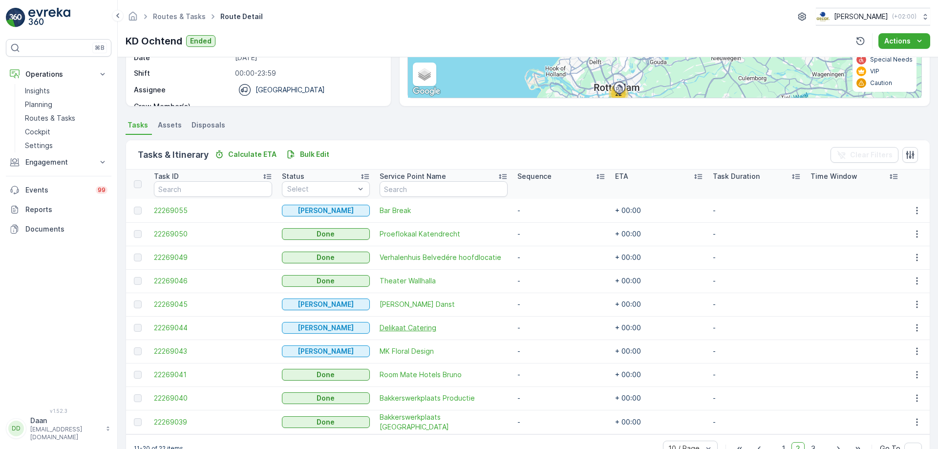
scroll to position [180, 0]
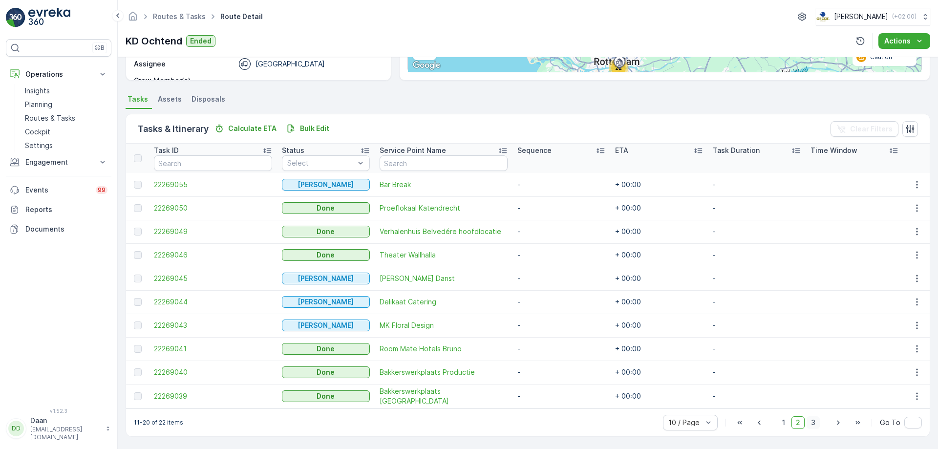
click at [813, 419] on span "3" at bounding box center [813, 422] width 13 height 13
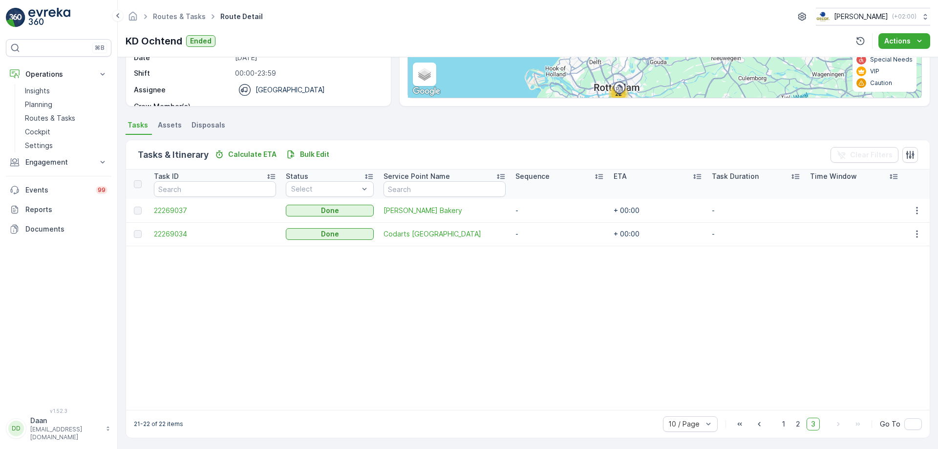
scroll to position [156, 0]
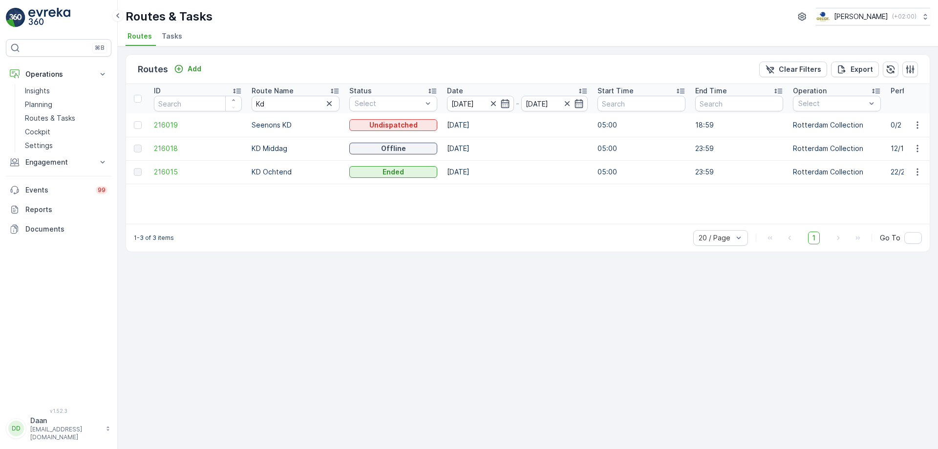
click at [153, 148] on td "216018" at bounding box center [198, 148] width 98 height 23
click at [166, 148] on span "216018" at bounding box center [198, 149] width 88 height 10
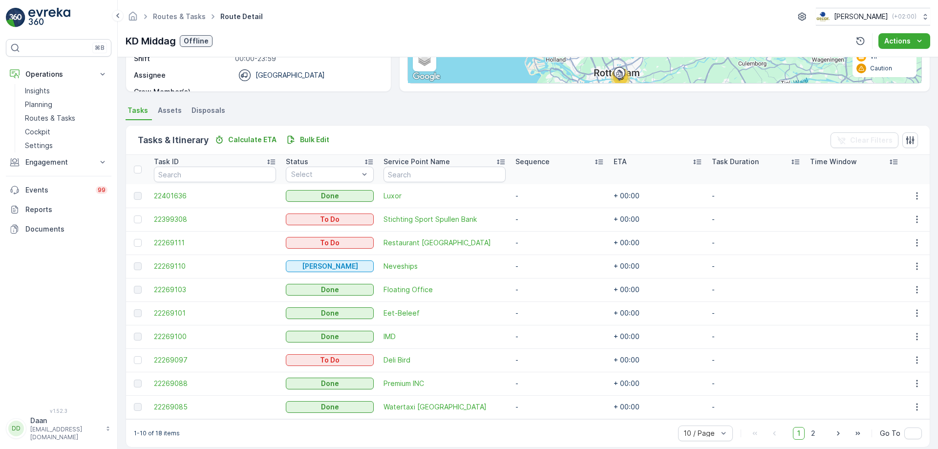
scroll to position [180, 0]
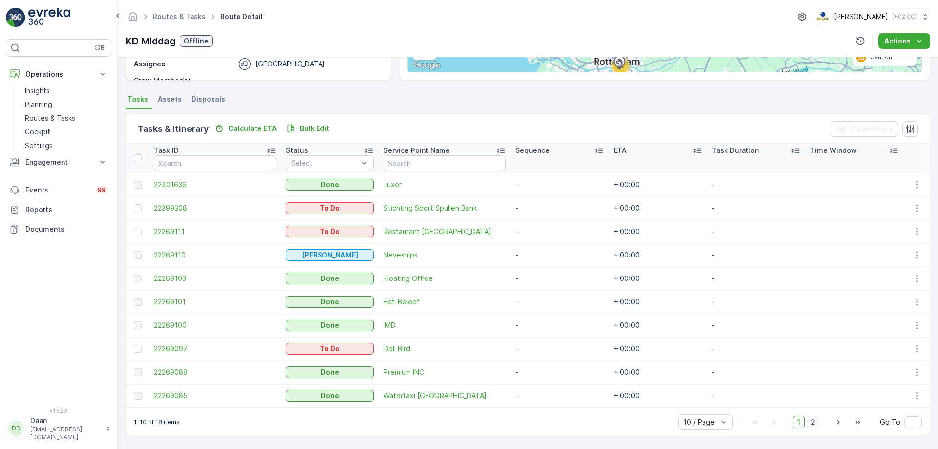
click at [815, 426] on span "2" at bounding box center [813, 422] width 13 height 13
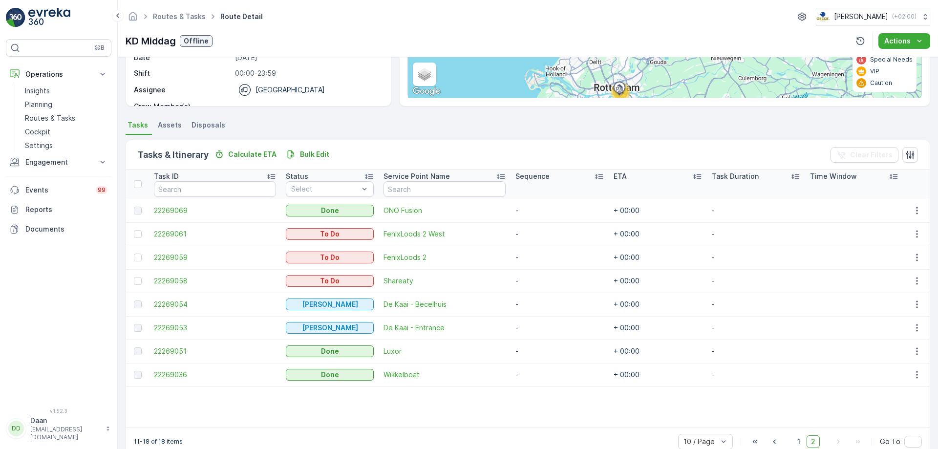
scroll to position [174, 0]
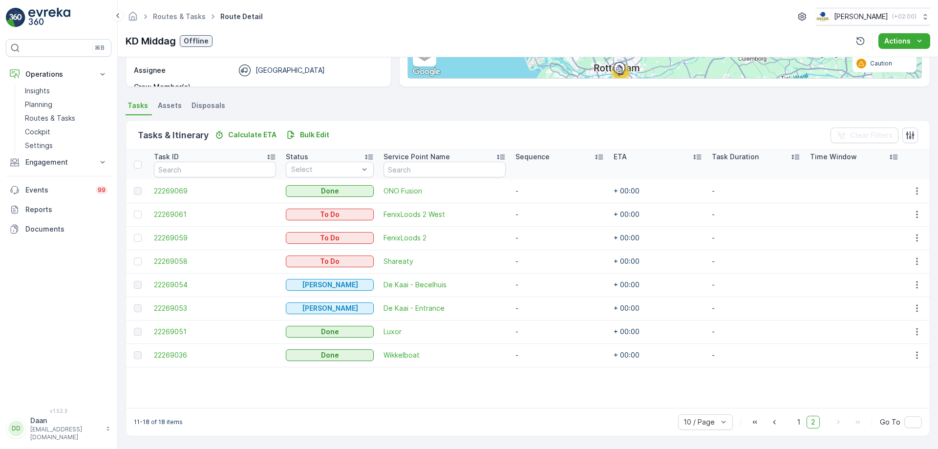
click at [393, 393] on table "Task ID Status Select Service Point Name Sequence ETA Task Duration Time Window…" at bounding box center [528, 279] width 804 height 258
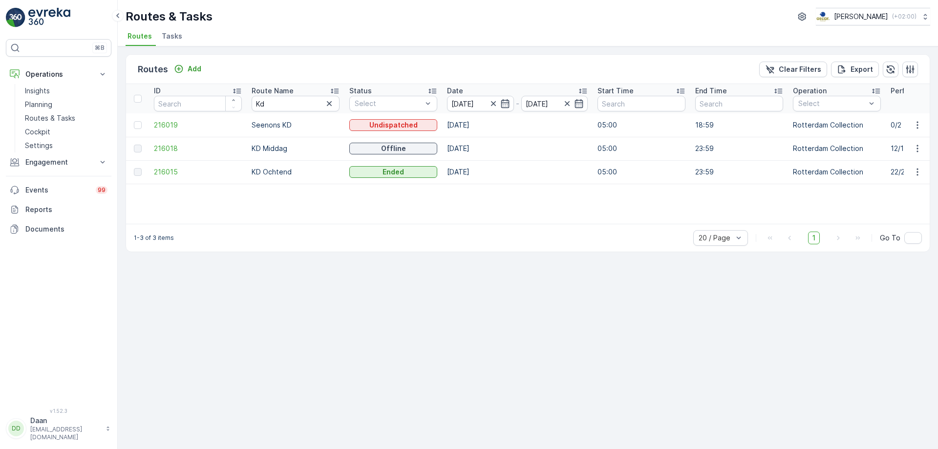
click at [65, 16] on img at bounding box center [49, 18] width 42 height 20
